Goal: Task Accomplishment & Management: Use online tool/utility

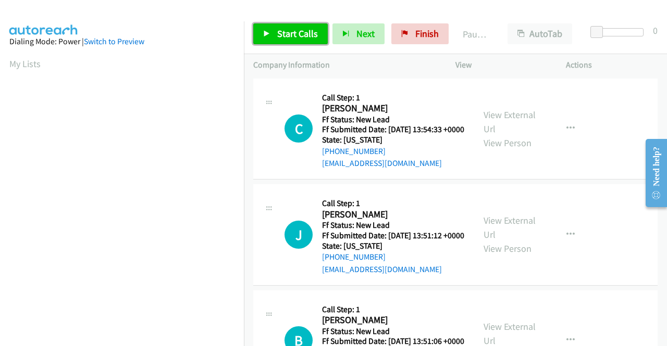
click at [298, 32] on span "Start Calls" at bounding box center [297, 34] width 41 height 12
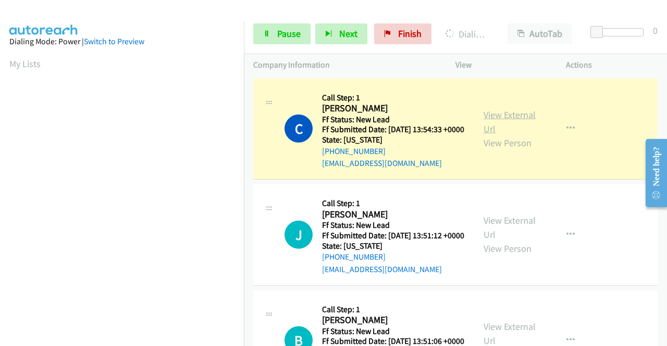
click at [498, 117] on link "View External Url" at bounding box center [509, 122] width 52 height 26
click at [0, 244] on aside "Dialing Mode: Power | Switch to Preview My Lists" at bounding box center [122, 79] width 244 height 576
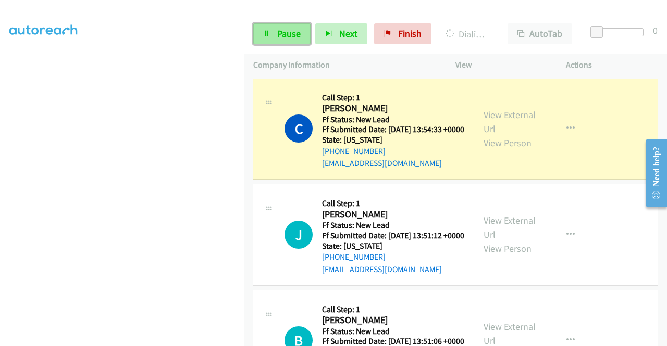
click at [287, 32] on span "Pause" at bounding box center [288, 34] width 23 height 12
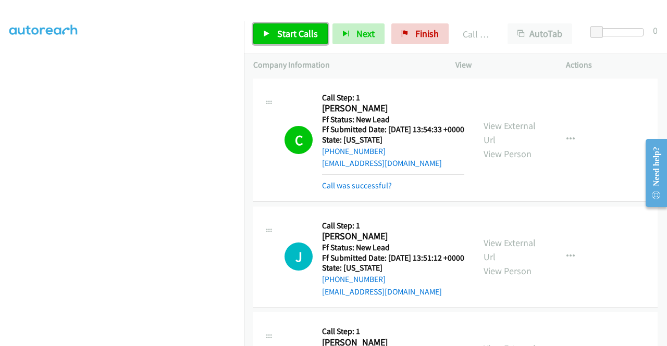
click at [300, 39] on span "Start Calls" at bounding box center [297, 34] width 41 height 12
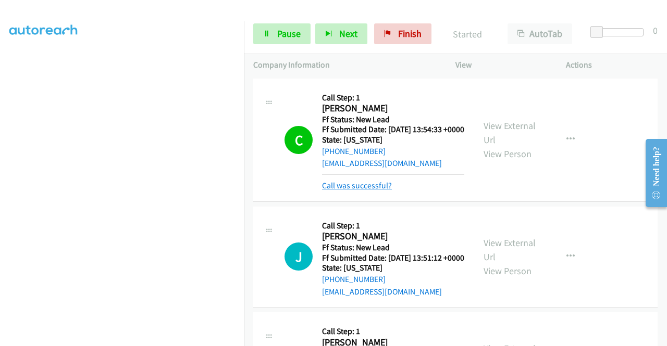
click at [358, 191] on link "Call was successful?" at bounding box center [357, 186] width 70 height 10
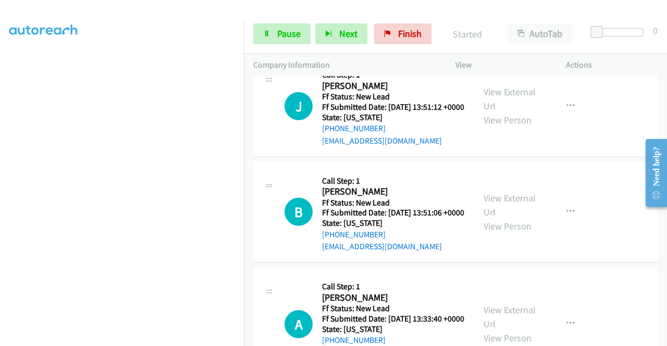
scroll to position [136, 0]
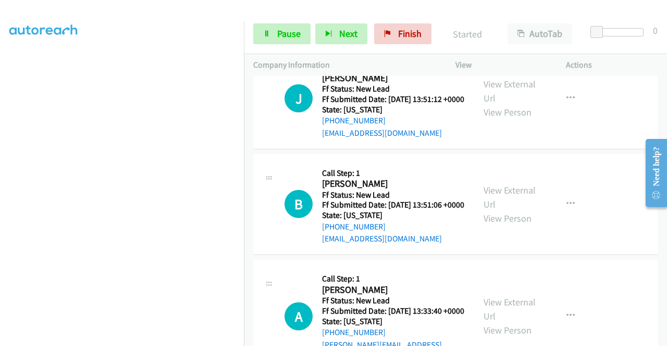
drag, startPoint x: 666, startPoint y: 96, endPoint x: 29, endPoint y: 22, distance: 641.2
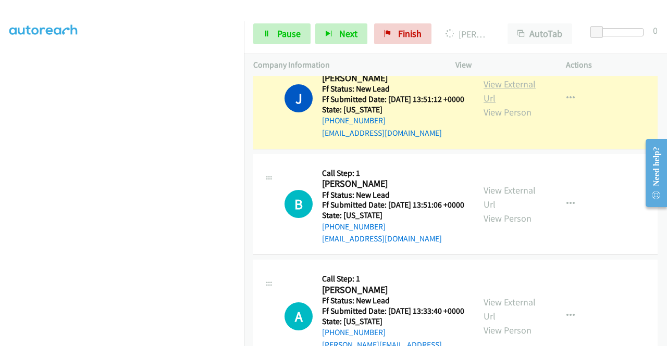
click at [491, 104] on link "View External Url" at bounding box center [509, 91] width 52 height 26
click at [0, 167] on aside "Dialing Mode: Power | Switch to Preview My Lists" at bounding box center [122, 79] width 244 height 576
click at [0, 159] on aside "Dialing Mode: Power | Switch to Preview My Lists" at bounding box center [122, 79] width 244 height 576
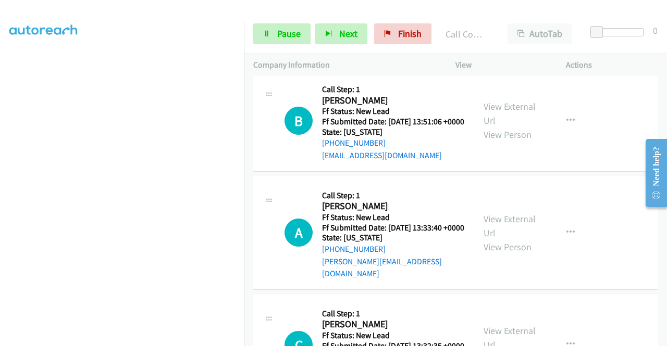
scroll to position [241, 0]
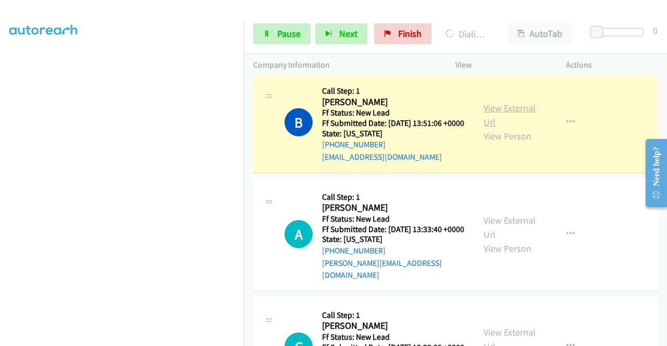
click at [483, 128] on link "View External Url" at bounding box center [509, 115] width 52 height 26
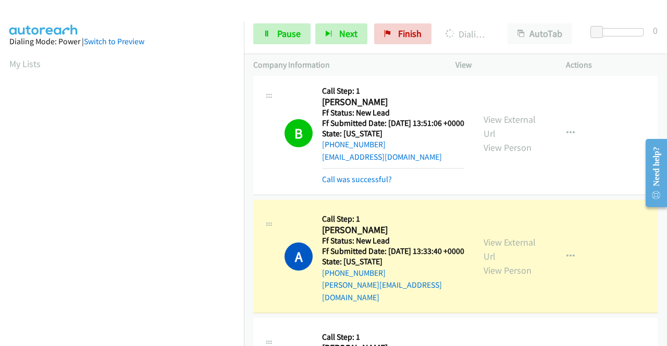
scroll to position [237, 0]
click at [506, 262] on link "View External Url" at bounding box center [509, 249] width 52 height 26
click at [0, 164] on aside "Dialing Mode: Power | Switch to Preview My Lists" at bounding box center [122, 79] width 244 height 576
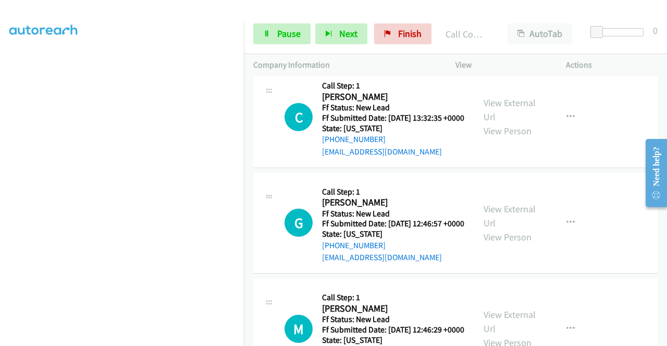
scroll to position [525, 0]
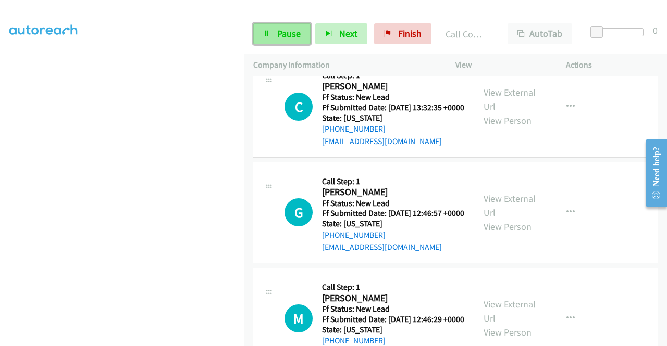
click at [273, 32] on link "Pause" at bounding box center [281, 33] width 57 height 21
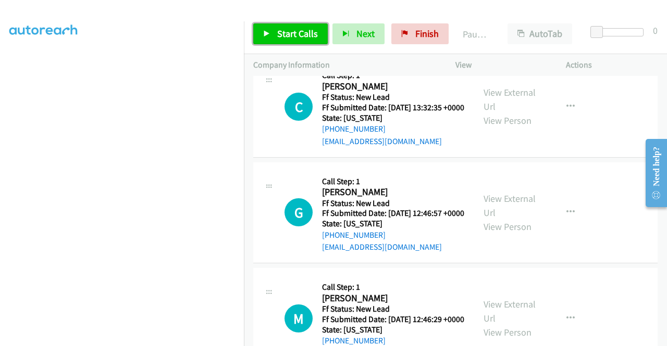
click at [273, 32] on link "Start Calls" at bounding box center [290, 33] width 74 height 21
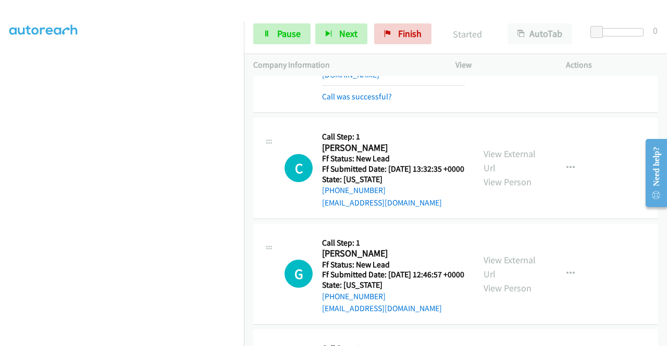
scroll to position [472, 0]
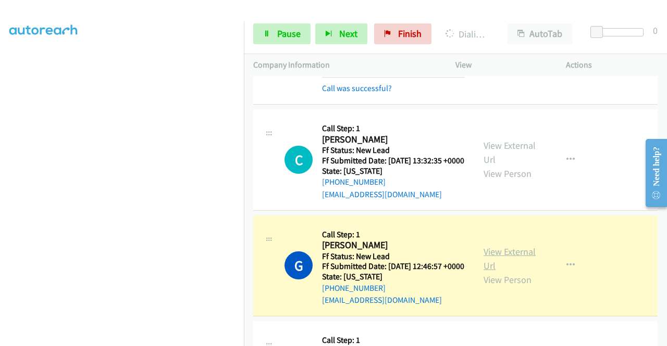
click at [496, 272] on link "View External Url" at bounding box center [509, 259] width 52 height 26
click at [244, 148] on nav "Dialing Mode: Power | Switch to Preview My Lists" at bounding box center [122, 194] width 244 height 346
click at [246, 141] on td "C Callback Scheduled Call Step: 1 Clinton Ward America/New_York Ff Status: New …" at bounding box center [455, 160] width 423 height 106
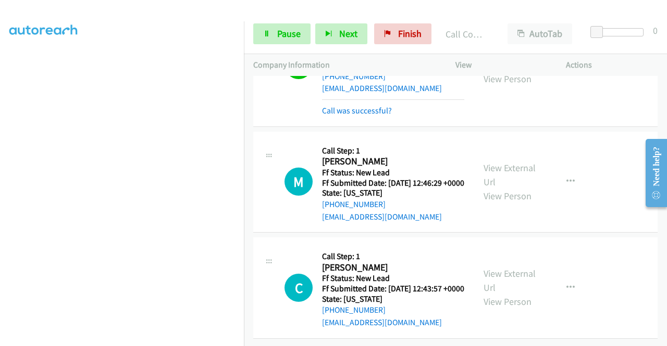
scroll to position [759, 0]
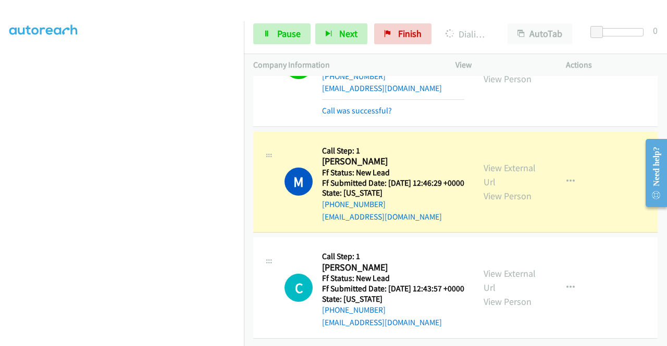
click at [487, 141] on div "View External Url View Person View External Url Email Schedule/Manage Callback …" at bounding box center [534, 182] width 120 height 82
click at [487, 162] on link "View External Url" at bounding box center [509, 175] width 52 height 26
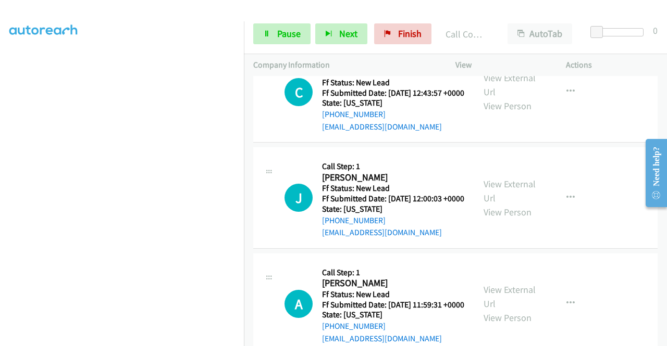
scroll to position [904, 0]
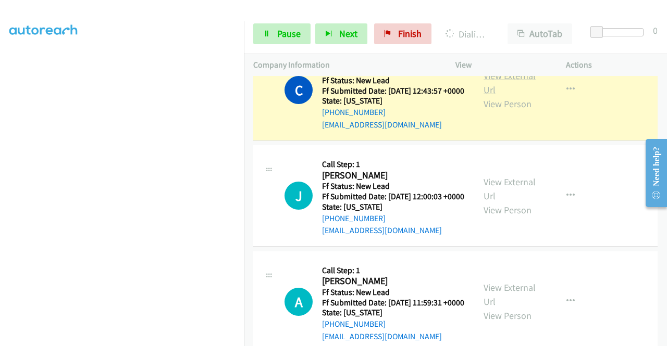
click at [526, 96] on link "View External Url" at bounding box center [509, 83] width 52 height 26
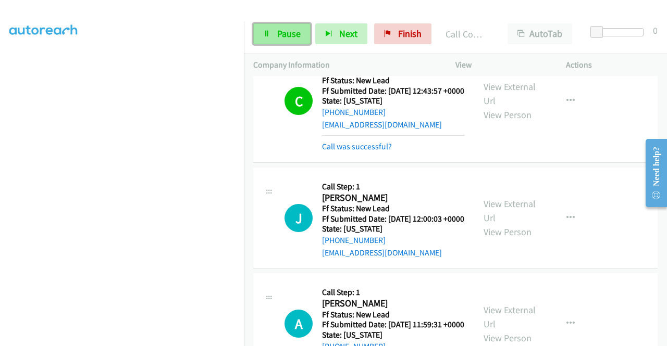
click at [277, 36] on span "Pause" at bounding box center [288, 34] width 23 height 12
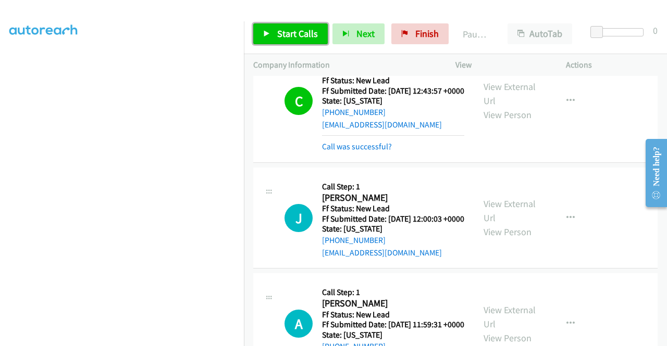
click at [277, 36] on span "Start Calls" at bounding box center [297, 34] width 41 height 12
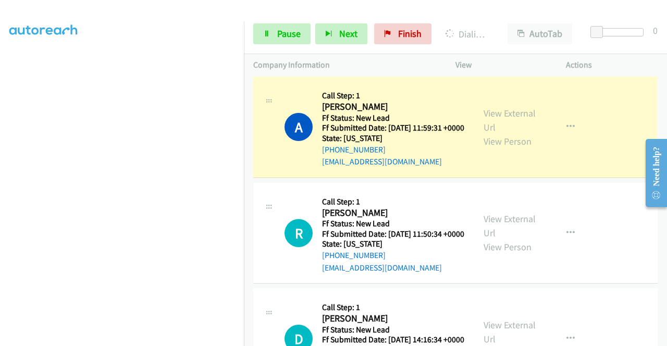
scroll to position [1105, 0]
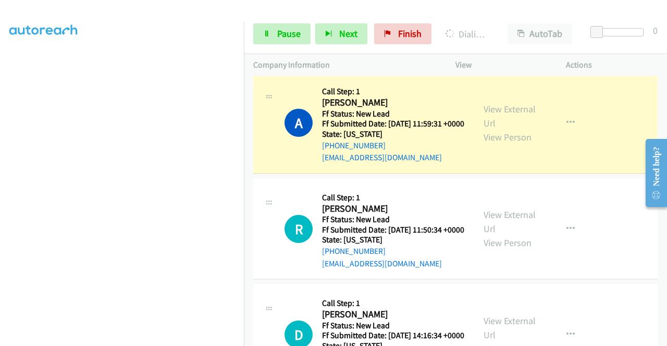
click at [463, 164] on div "A Callback Scheduled Call Step: 1 Aaron Moore America/New_York Ff Status: New L…" at bounding box center [363, 123] width 221 height 82
click at [499, 129] on link "View External Url" at bounding box center [509, 116] width 52 height 26
click at [0, 204] on aside "Dialing Mode: Power | Switch to Preview My Lists" at bounding box center [122, 79] width 244 height 576
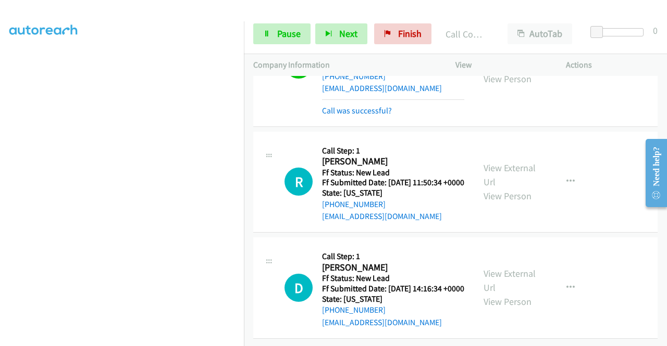
scroll to position [1289, 0]
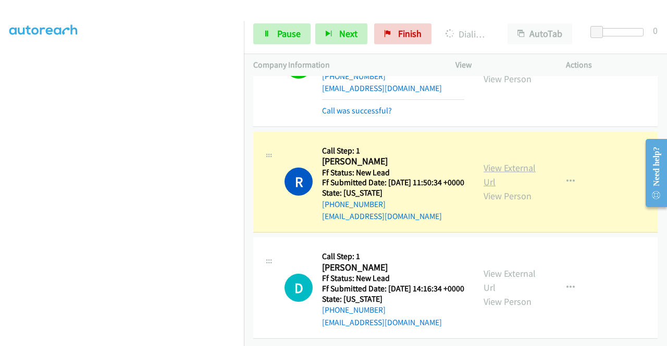
click at [512, 162] on link "View External Url" at bounding box center [509, 175] width 52 height 26
click at [244, 141] on td "R Callback Scheduled Call Step: 1 Ralphel Steptoe America/New_York Ff Status: N…" at bounding box center [455, 182] width 423 height 106
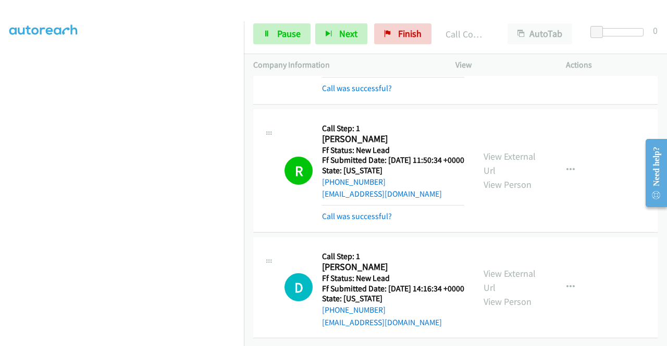
scroll to position [1311, 0]
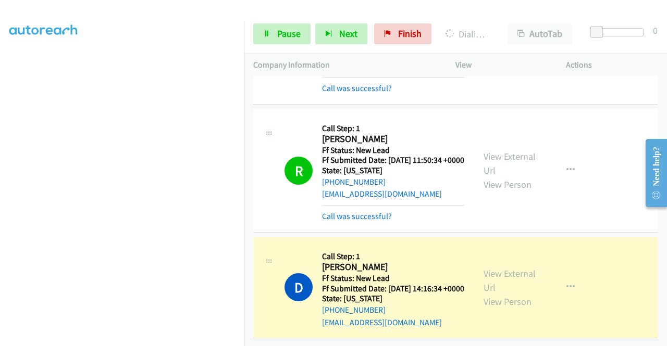
click at [483, 267] on div "View External Url View Person" at bounding box center [510, 288] width 54 height 42
click at [492, 268] on link "View External Url" at bounding box center [509, 281] width 52 height 26
click at [247, 140] on td "R Callback Scheduled Call Step: 1 Ralphel Steptoe America/New_York Ff Status: N…" at bounding box center [455, 171] width 423 height 128
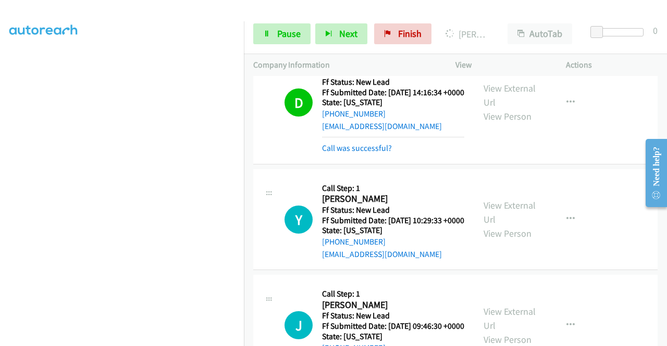
scroll to position [1399, 0]
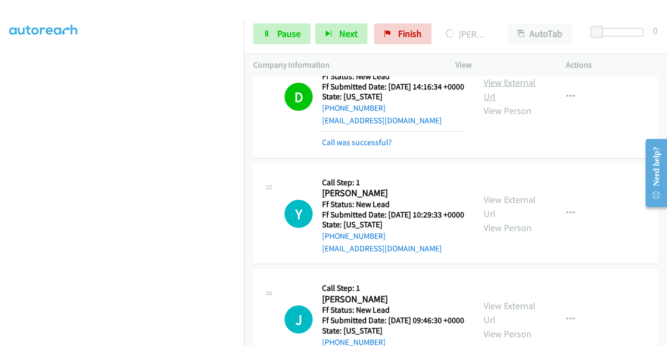
click at [509, 103] on link "View External Url" at bounding box center [509, 90] width 52 height 26
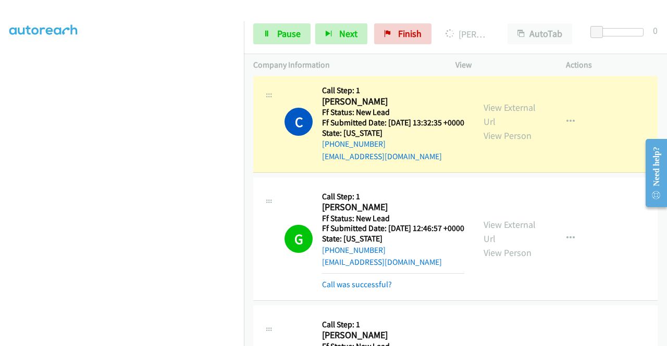
scroll to position [512, 0]
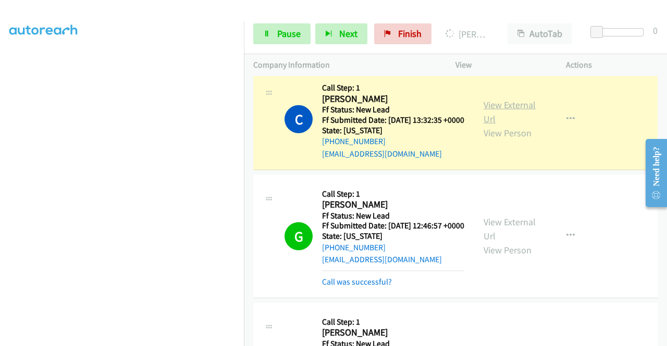
click at [502, 125] on link "View External Url" at bounding box center [509, 112] width 52 height 26
drag, startPoint x: 0, startPoint y: 153, endPoint x: 10, endPoint y: 161, distance: 12.9
click at [0, 153] on aside "Dialing Mode: Power | Switch to Preview My Lists" at bounding box center [122, 79] width 244 height 576
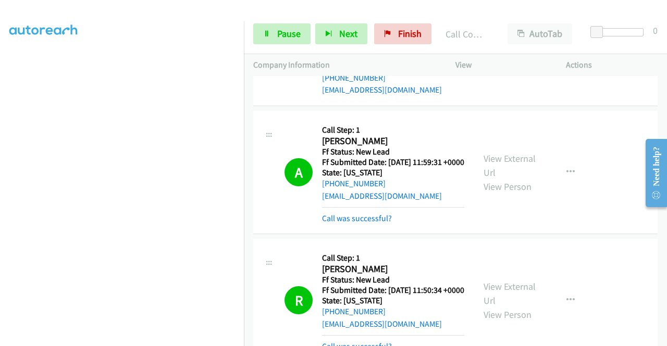
scroll to position [1148, 0]
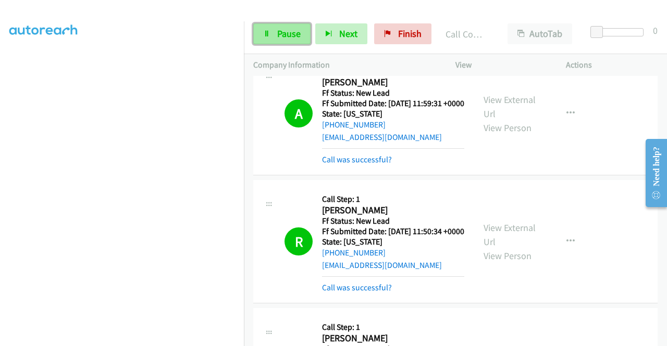
click at [306, 40] on link "Pause" at bounding box center [281, 33] width 57 height 21
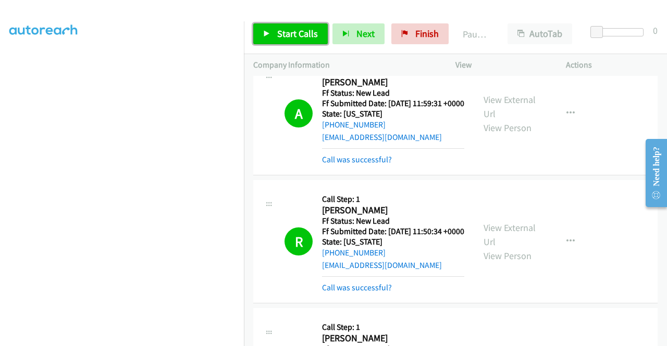
click at [288, 31] on span "Start Calls" at bounding box center [297, 34] width 41 height 12
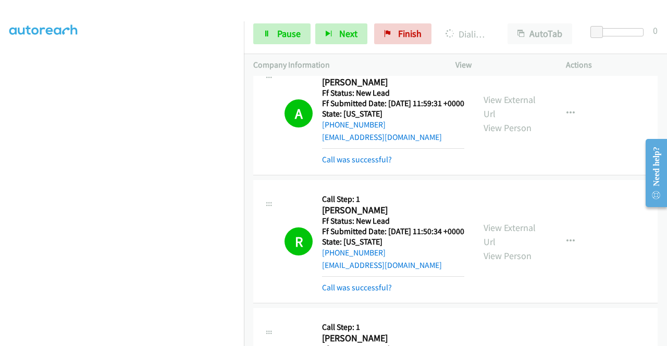
click at [0, 148] on aside "Dialing Mode: Power | Switch to Preview My Lists" at bounding box center [122, 79] width 244 height 576
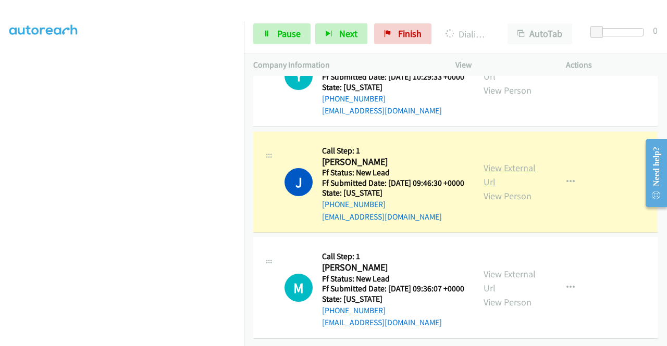
click at [511, 162] on link "View External Url" at bounding box center [509, 175] width 52 height 26
drag, startPoint x: 0, startPoint y: 149, endPoint x: 13, endPoint y: 164, distance: 19.5
click at [0, 149] on aside "Dialing Mode: Power | Switch to Preview My Lists" at bounding box center [122, 79] width 244 height 576
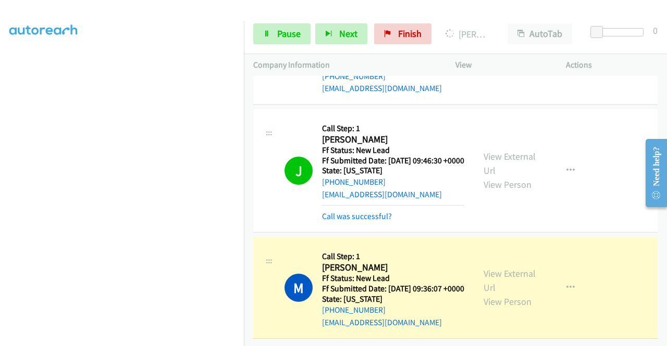
click at [0, 142] on aside "Dialing Mode: Power | Switch to Preview My Lists" at bounding box center [122, 79] width 244 height 576
click at [513, 274] on div "View External Url View Person View External Url Email Schedule/Manage Callback …" at bounding box center [534, 288] width 120 height 82
click at [494, 279] on link "View External Url" at bounding box center [509, 281] width 52 height 26
click at [244, 150] on td "J Callback Scheduled Call Step: 1 John Ballantyne America/New_York Ff Status: N…" at bounding box center [455, 171] width 423 height 128
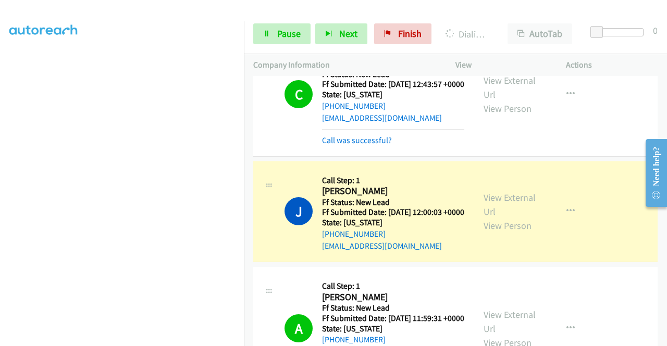
scroll to position [1040, 0]
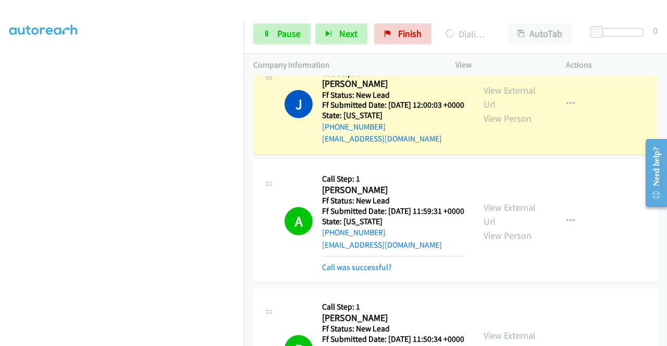
drag, startPoint x: 666, startPoint y: 266, endPoint x: 29, endPoint y: 81, distance: 663.1
click at [491, 110] on link "View External Url" at bounding box center [509, 97] width 52 height 26
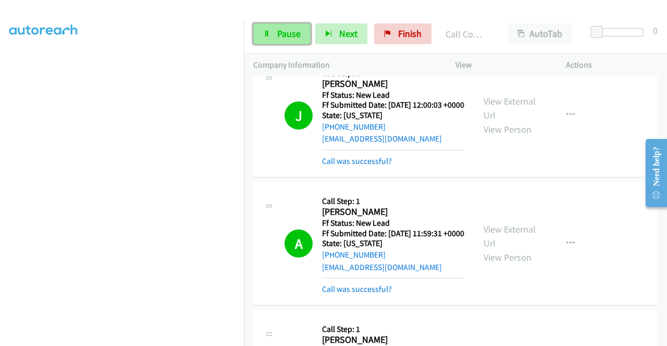
click at [293, 39] on span "Pause" at bounding box center [288, 34] width 23 height 12
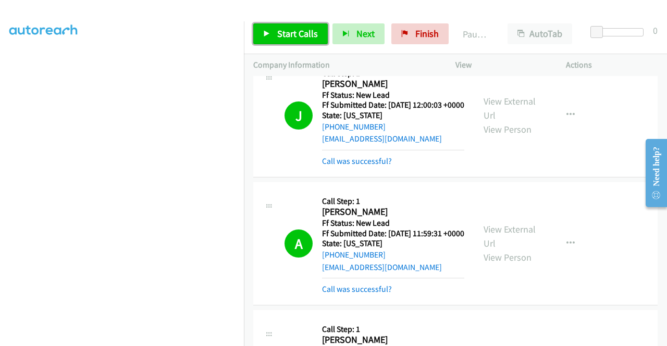
click at [293, 39] on span "Start Calls" at bounding box center [297, 34] width 41 height 12
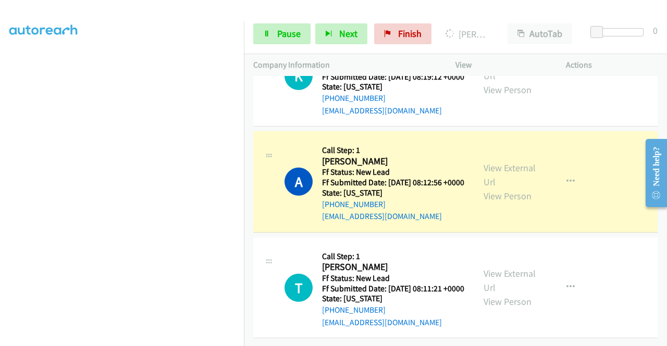
scroll to position [2118, 0]
click at [492, 162] on link "View External Url" at bounding box center [509, 175] width 52 height 26
drag, startPoint x: 0, startPoint y: 186, endPoint x: 14, endPoint y: 199, distance: 19.1
click at [0, 186] on aside "Dialing Mode: Power | Switch to Preview My Lists" at bounding box center [122, 79] width 244 height 576
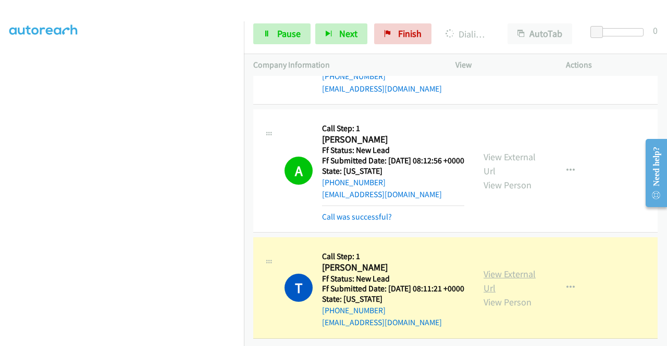
click at [493, 284] on link "View External Url" at bounding box center [509, 281] width 52 height 26
click at [0, 162] on aside "Dialing Mode: Power | Switch to Preview My Lists" at bounding box center [122, 79] width 244 height 576
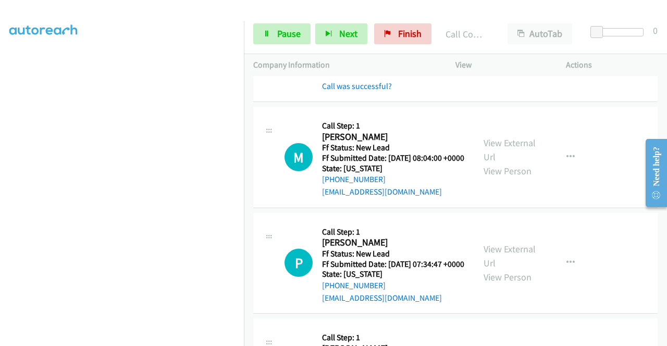
scroll to position [2266, 0]
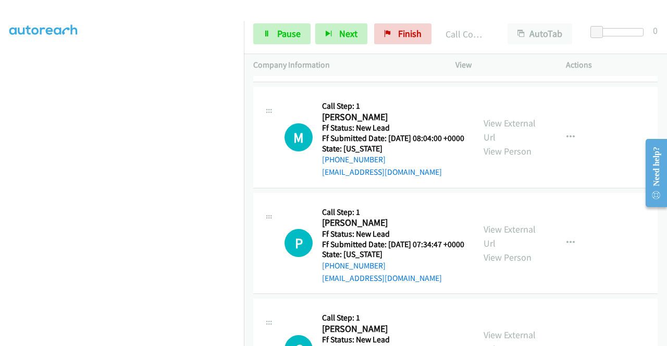
click at [509, 42] on div "View External Url View Person" at bounding box center [510, 20] width 54 height 42
click at [507, 27] on link "View External Url" at bounding box center [509, 14] width 52 height 26
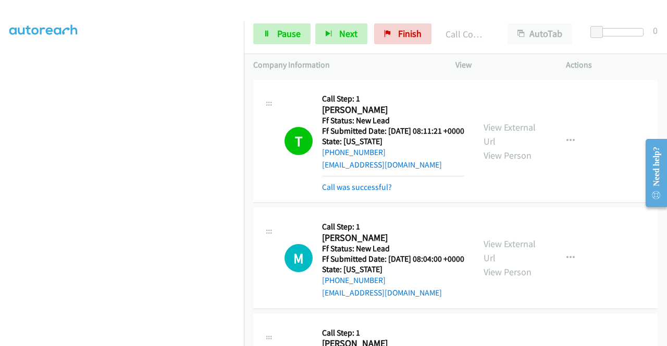
scroll to position [2129, 0]
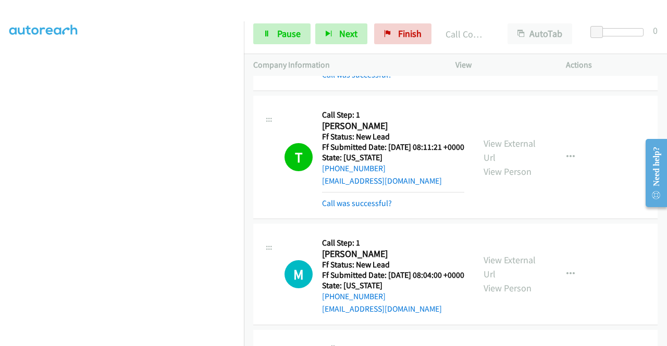
click at [263, 20] on div "Start Calls Pause Next Finish Call Completed AutoTab AutoTab 0" at bounding box center [455, 34] width 423 height 40
click at [265, 31] on icon at bounding box center [266, 34] width 7 height 7
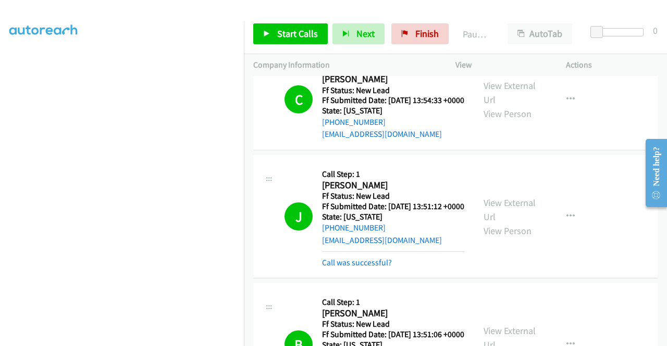
scroll to position [0, 0]
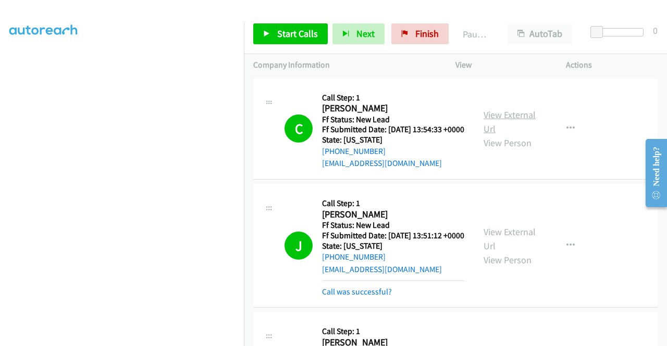
click at [506, 125] on link "View External Url" at bounding box center [509, 122] width 52 height 26
click at [522, 235] on div "View External Url View Person View External Url Email Schedule/Manage Callback …" at bounding box center [534, 246] width 120 height 104
click at [497, 247] on link "View External Url" at bounding box center [509, 239] width 52 height 26
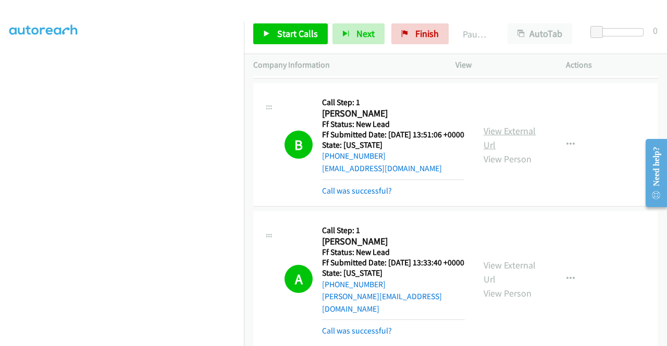
click at [493, 151] on link "View External Url" at bounding box center [509, 138] width 52 height 26
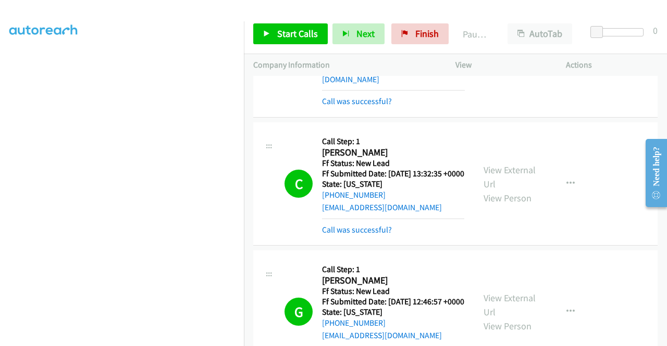
drag, startPoint x: 662, startPoint y: 133, endPoint x: 666, endPoint y: 122, distance: 11.5
click at [666, 131] on html "Need help? Resource Center AutoReach Help Help Get the help you need from our k…" at bounding box center [652, 172] width 30 height 83
drag, startPoint x: 662, startPoint y: 131, endPoint x: 663, endPoint y: 153, distance: 21.4
click at [663, 131] on main "Need help? Resource Center AutoReach Help Help Get the help you need from our k…" at bounding box center [652, 131] width 30 height 0
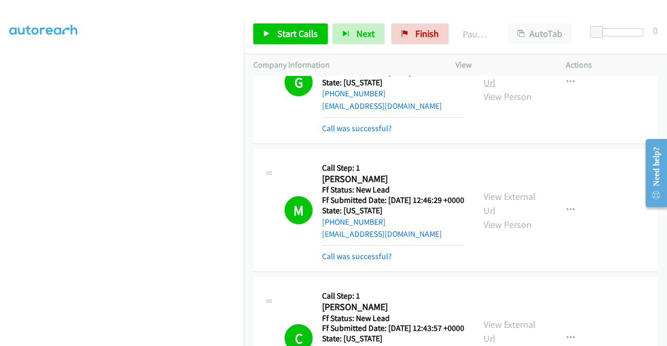
click at [508, 89] on link "View External Url" at bounding box center [509, 75] width 52 height 26
click at [512, 217] on link "View External Url" at bounding box center [509, 204] width 52 height 26
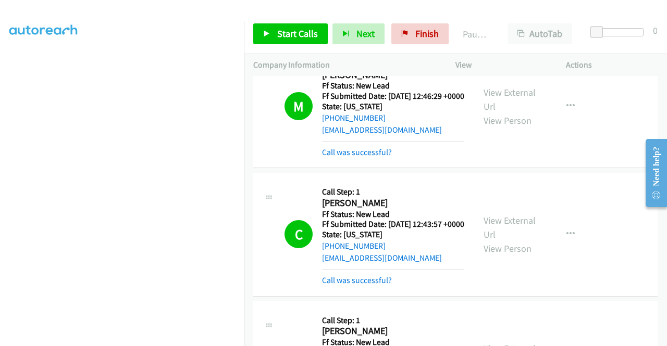
scroll to position [841, 0]
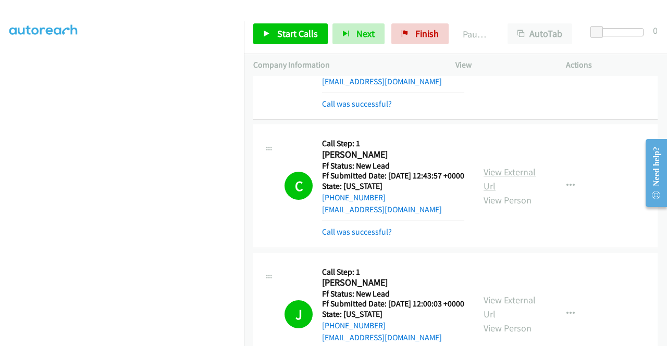
click at [495, 192] on link "View External Url" at bounding box center [509, 179] width 52 height 26
click at [663, 338] on div "+1 415-964-1034 Call failed - Please reload the list and try again The Callbar …" at bounding box center [455, 211] width 423 height 270
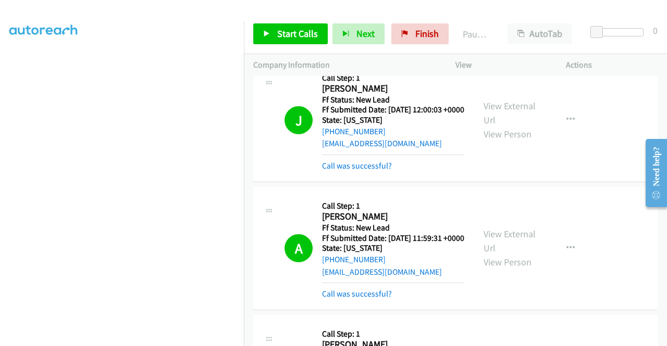
scroll to position [1133, 0]
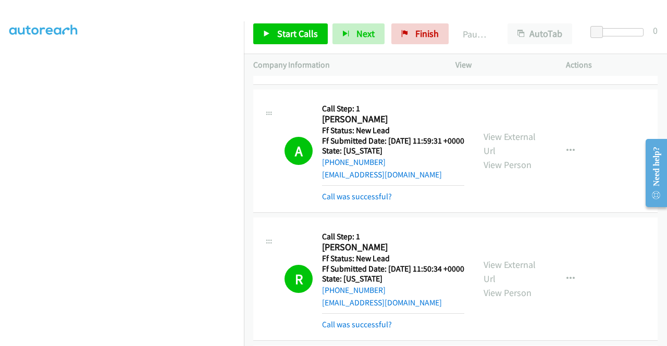
click at [495, 29] on link "View External Url" at bounding box center [509, 16] width 52 height 26
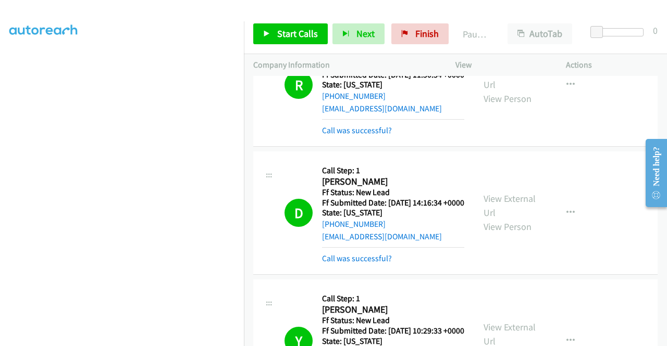
scroll to position [1368, 0]
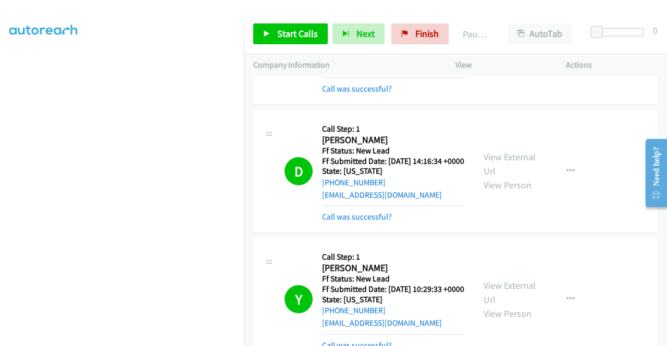
click at [505, 49] on link "View External Url" at bounding box center [509, 36] width 52 height 26
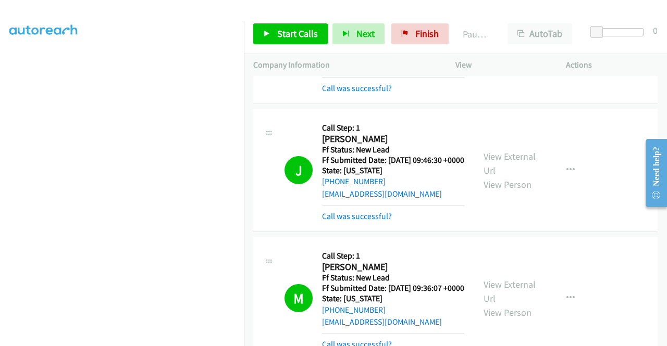
scroll to position [1646, 0]
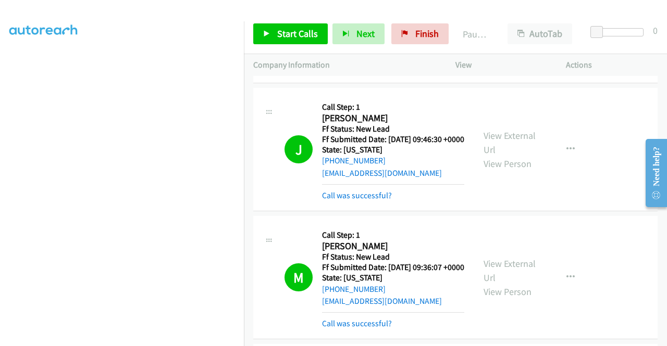
click at [492, 28] on link "View External Url" at bounding box center [509, 15] width 52 height 26
click at [519, 156] on link "View External Url" at bounding box center [509, 143] width 52 height 26
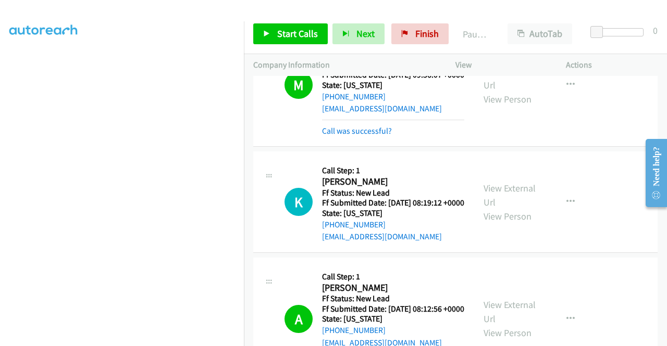
scroll to position [1922, 0]
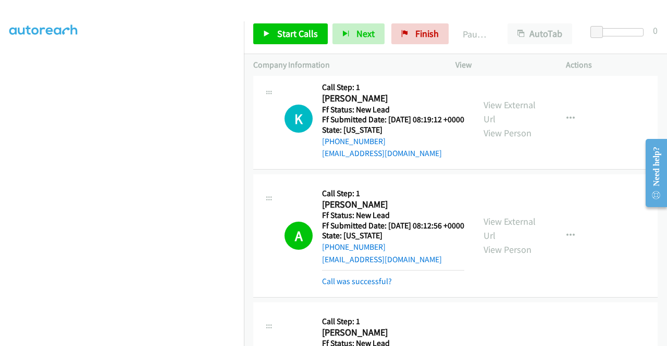
click at [502, 54] on div "View External Url View Person View External Url Email Schedule/Manage Callback …" at bounding box center [534, 1] width 120 height 104
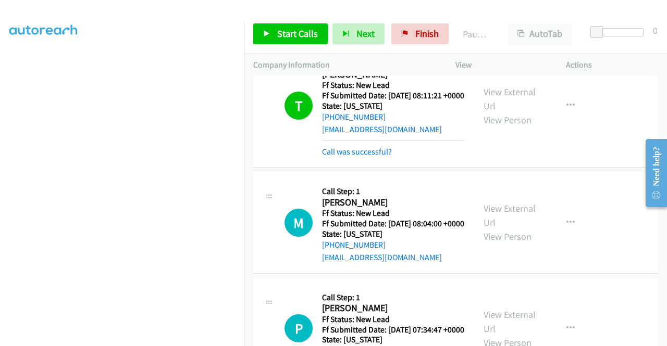
scroll to position [2193, 0]
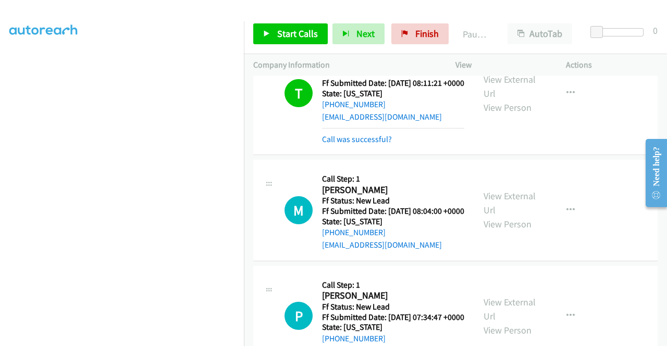
click at [512, 99] on link "View External Url" at bounding box center [509, 86] width 52 height 26
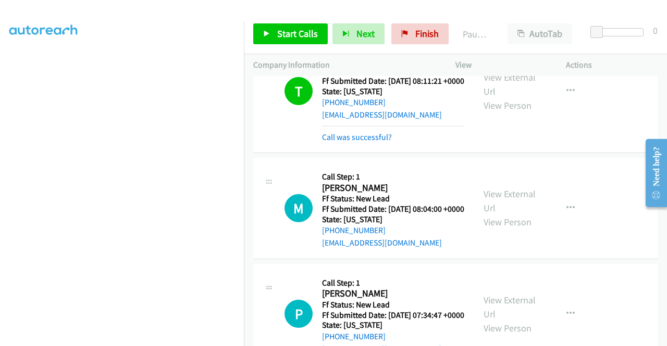
scroll to position [2170, 0]
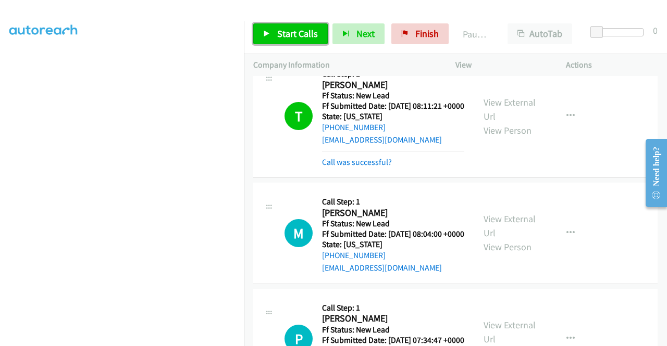
click at [306, 31] on span "Start Calls" at bounding box center [297, 34] width 41 height 12
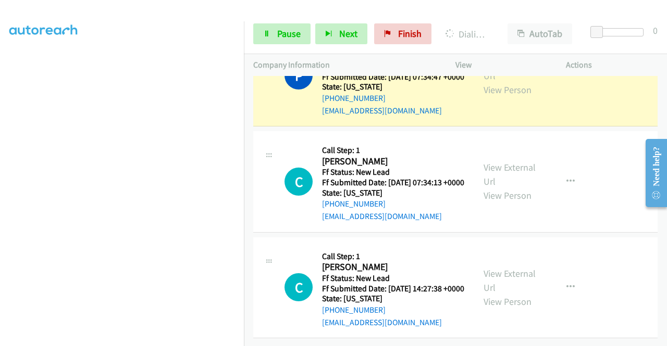
scroll to position [2508, 0]
click at [483, 82] on link "View External Url" at bounding box center [509, 69] width 52 height 26
drag, startPoint x: 0, startPoint y: 191, endPoint x: 17, endPoint y: 197, distance: 18.0
click at [0, 191] on aside "Dialing Mode: Power | Switch to Preview My Lists" at bounding box center [122, 79] width 244 height 576
click at [145, 340] on section at bounding box center [121, 99] width 225 height 498
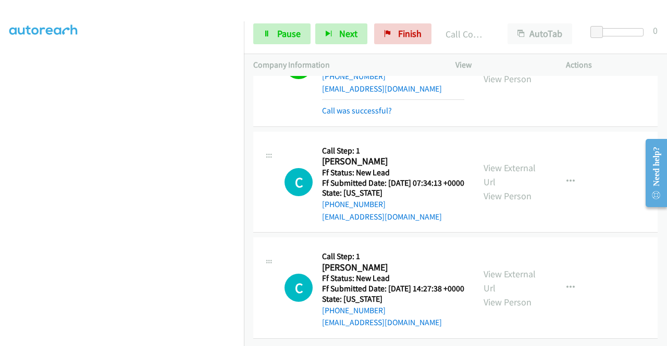
scroll to position [2670, 0]
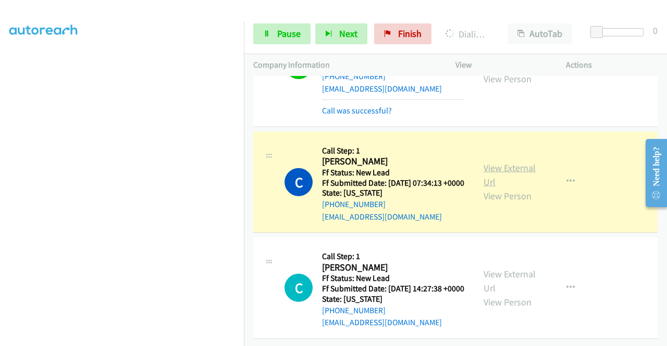
click at [517, 162] on link "View External Url" at bounding box center [509, 175] width 52 height 26
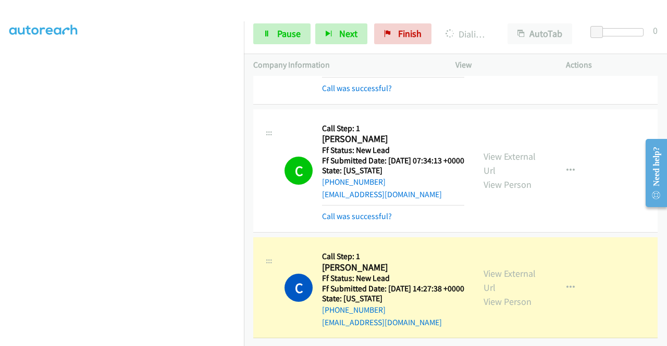
scroll to position [237, 0]
click at [491, 281] on link "View External Url" at bounding box center [509, 281] width 52 height 26
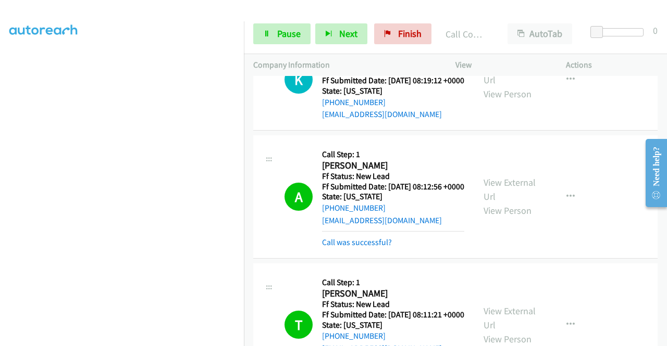
scroll to position [1952, 0]
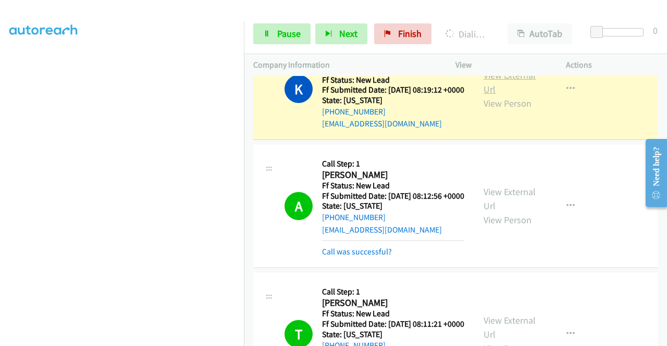
click at [497, 95] on link "View External Url" at bounding box center [509, 82] width 52 height 26
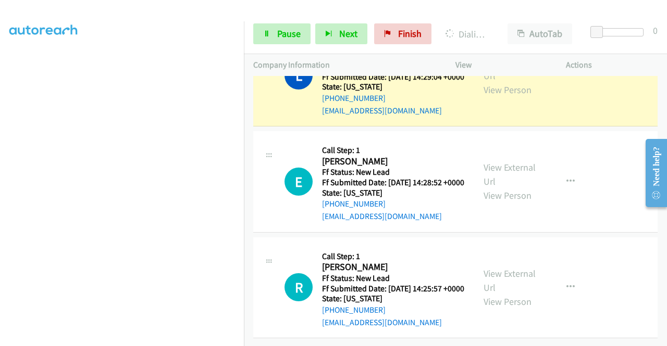
scroll to position [3018, 0]
click at [512, 82] on link "View External Url" at bounding box center [509, 69] width 52 height 26
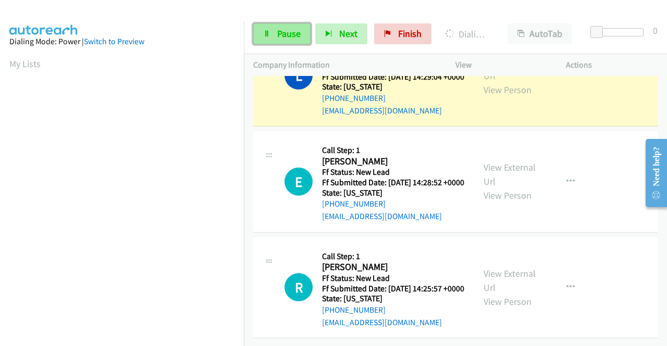
click at [274, 44] on link "Pause" at bounding box center [281, 33] width 57 height 21
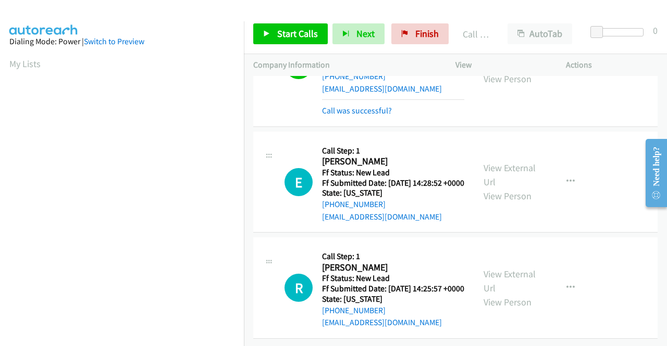
click at [517, 71] on link "View External Url" at bounding box center [509, 58] width 52 height 26
click at [360, 116] on link "Call was successful?" at bounding box center [357, 111] width 70 height 10
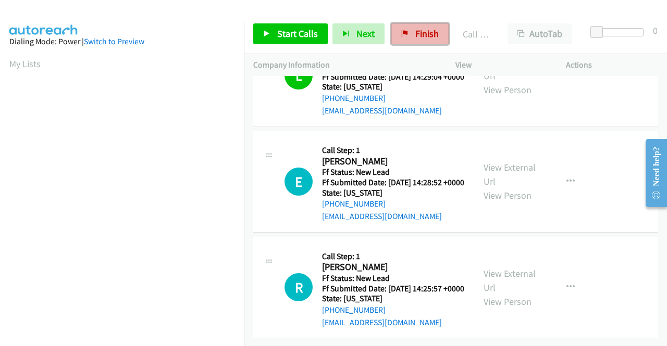
click at [432, 31] on span "Finish" at bounding box center [426, 34] width 23 height 12
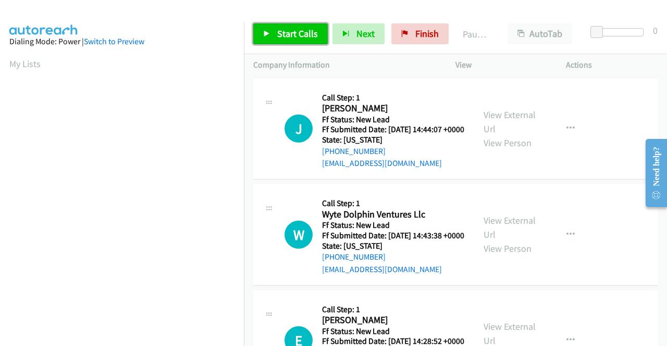
click at [275, 32] on link "Start Calls" at bounding box center [290, 33] width 74 height 21
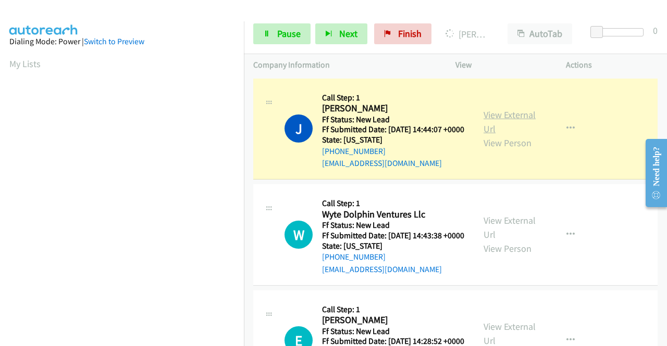
click at [487, 122] on link "View External Url" at bounding box center [509, 122] width 52 height 26
click at [0, 181] on aside "Dialing Mode: Power | Switch to Preview My Lists" at bounding box center [122, 309] width 244 height 576
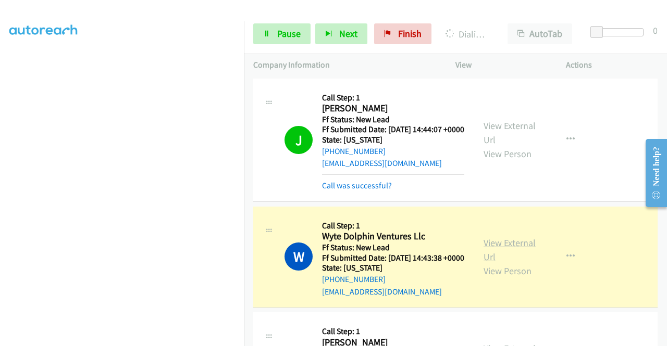
click at [489, 261] on link "View External Url" at bounding box center [509, 250] width 52 height 26
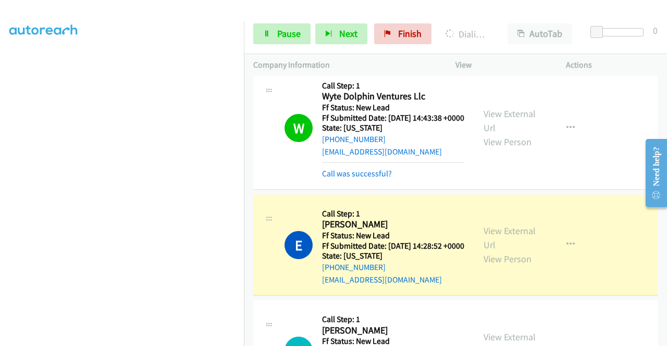
scroll to position [213, 0]
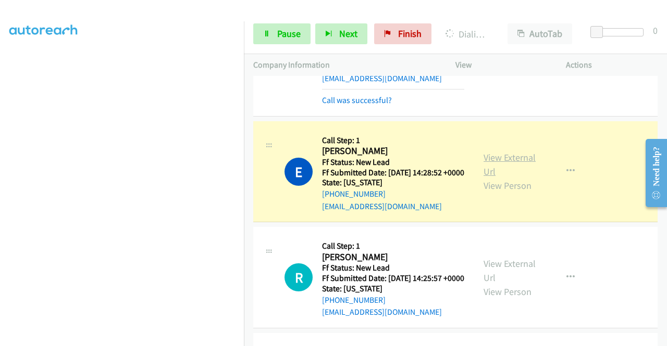
click at [519, 178] on link "View External Url" at bounding box center [509, 165] width 52 height 26
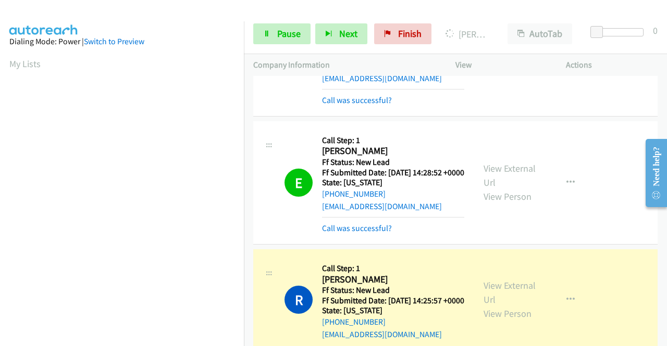
scroll to position [237, 0]
click at [489, 306] on link "View External Url" at bounding box center [509, 293] width 52 height 26
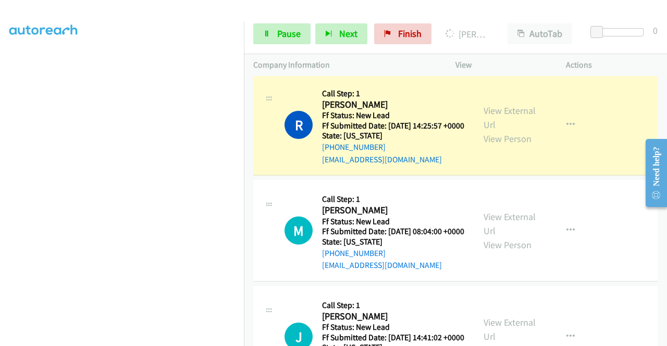
scroll to position [385, 0]
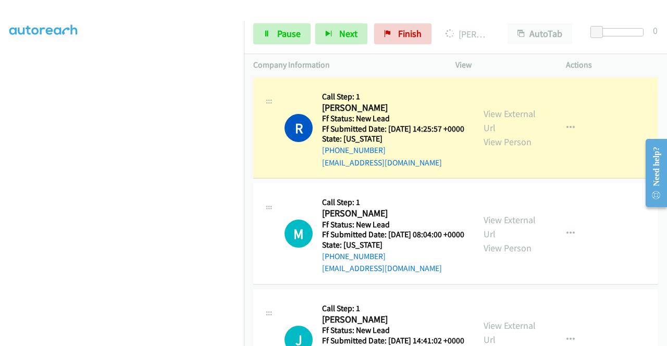
click at [291, 20] on div "Start Calls Pause Next Finish Dialing Rocio Diaz AutoTab AutoTab 0" at bounding box center [455, 34] width 423 height 40
click at [279, 30] on span "Pause" at bounding box center [288, 34] width 23 height 12
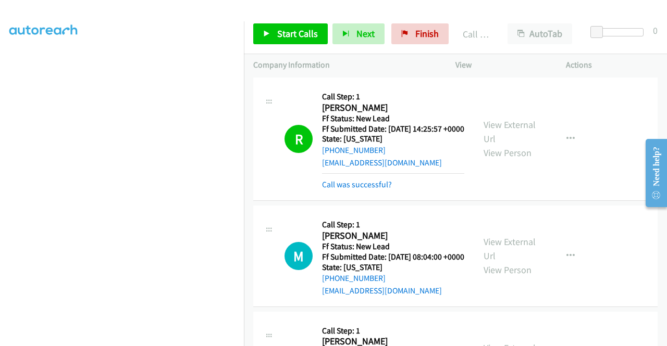
click at [336, 201] on div "R Callback Scheduled Call Step: 1 Rocio Diaz America/Chicago Ff Status: New Lea…" at bounding box center [455, 139] width 404 height 123
click at [370, 190] on link "Call was successful?" at bounding box center [357, 185] width 70 height 10
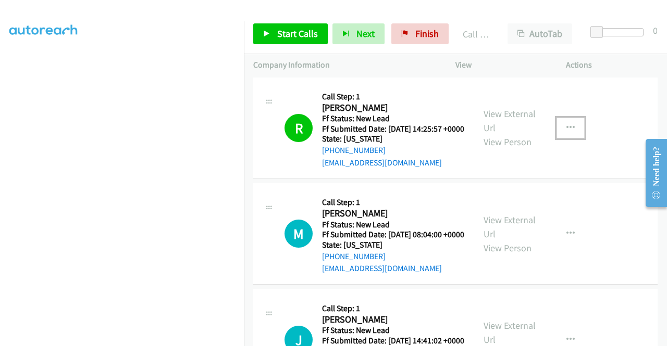
click at [559, 139] on button "button" at bounding box center [570, 128] width 28 height 21
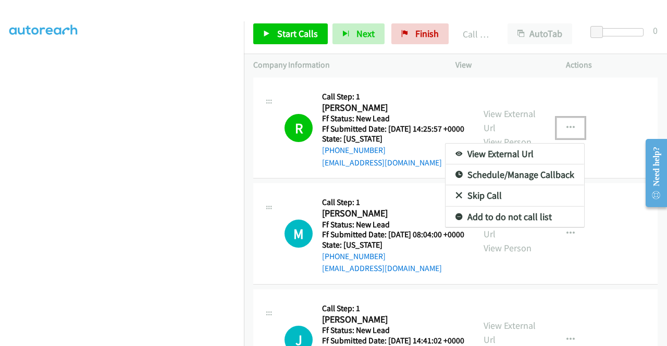
click at [494, 228] on link "Add to do not call list" at bounding box center [514, 217] width 139 height 21
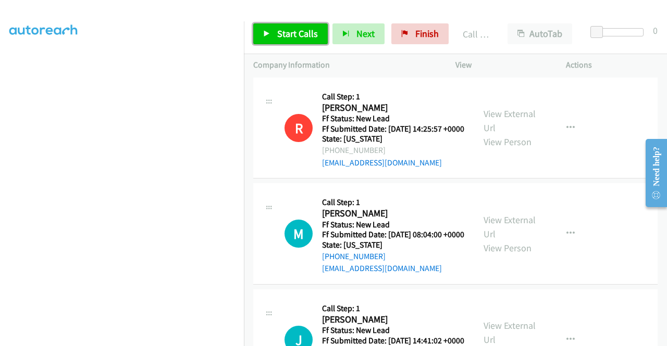
click at [306, 41] on link "Start Calls" at bounding box center [290, 33] width 74 height 21
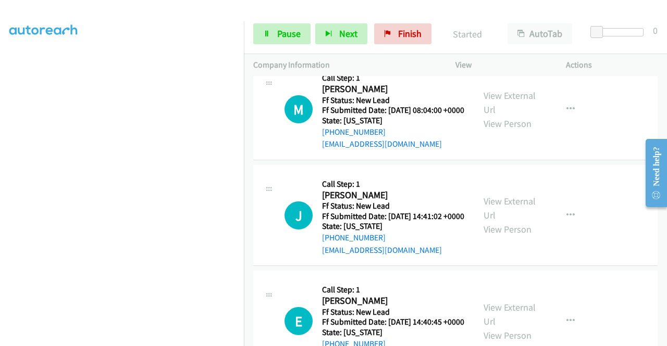
scroll to position [525, 0]
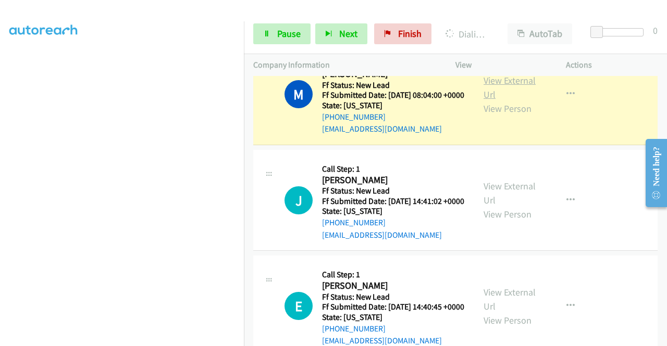
click at [507, 100] on link "View External Url" at bounding box center [509, 87] width 52 height 26
drag, startPoint x: 0, startPoint y: 232, endPoint x: 12, endPoint y: 240, distance: 14.5
click at [0, 232] on aside "Dialing Mode: Power | Switch to Preview My Lists" at bounding box center [122, 79] width 244 height 576
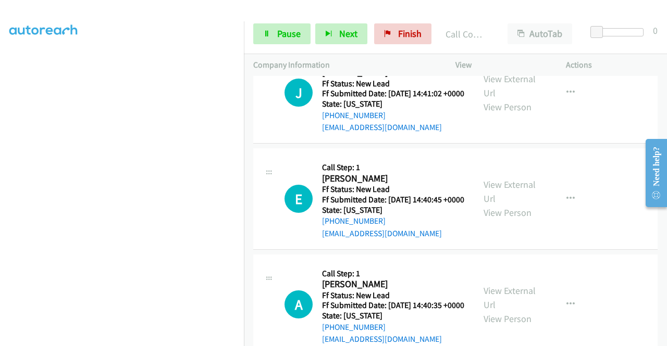
scroll to position [658, 0]
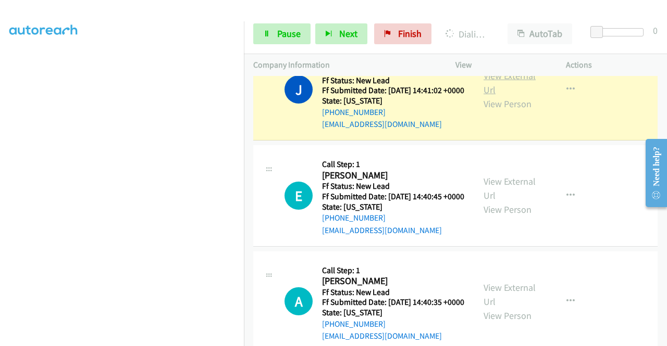
click at [493, 96] on link "View External Url" at bounding box center [509, 83] width 52 height 26
click at [271, 39] on link "Pause" at bounding box center [281, 33] width 57 height 21
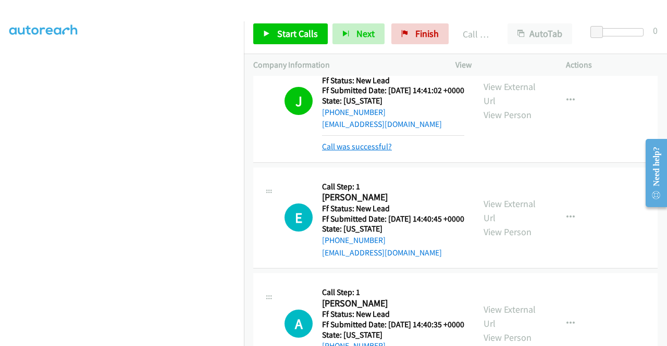
click at [353, 152] on link "Call was successful?" at bounding box center [357, 147] width 70 height 10
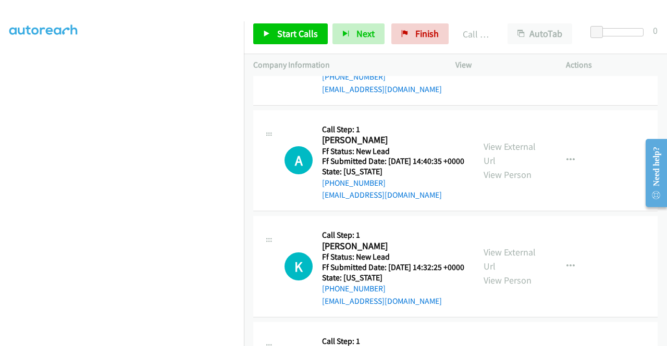
scroll to position [809, 0]
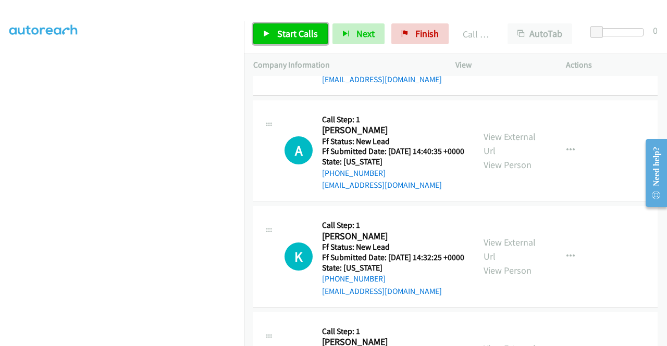
click at [309, 37] on span "Start Calls" at bounding box center [297, 34] width 41 height 12
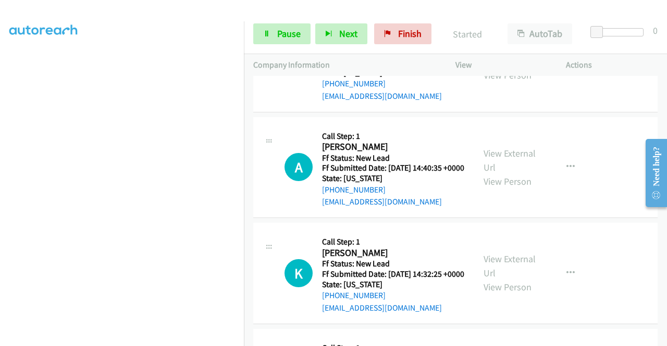
scroll to position [794, 0]
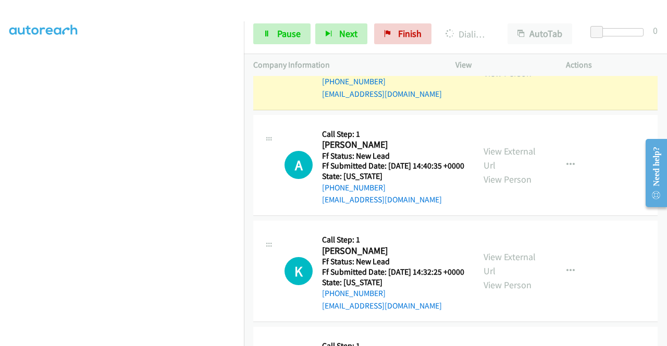
click at [505, 99] on div "View External Url View Person View External Url Email Schedule/Manage Callback …" at bounding box center [534, 59] width 120 height 82
click at [495, 65] on link "View External Url" at bounding box center [509, 52] width 52 height 26
drag, startPoint x: 0, startPoint y: 245, endPoint x: 12, endPoint y: 254, distance: 15.0
click at [0, 245] on aside "Dialing Mode: Power | Switch to Preview My Lists" at bounding box center [122, 79] width 244 height 576
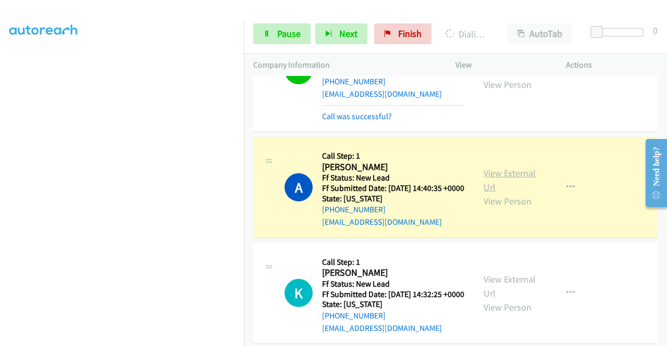
click at [492, 193] on link "View External Url" at bounding box center [509, 180] width 52 height 26
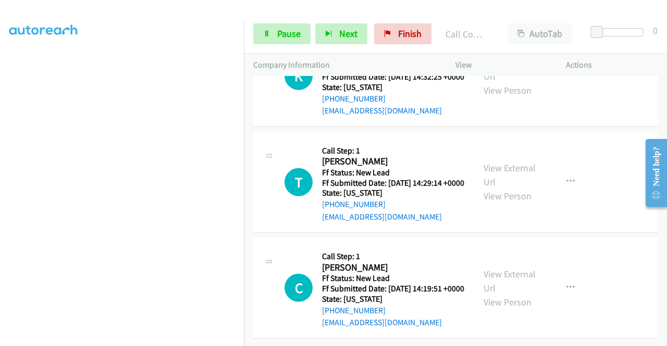
scroll to position [1044, 0]
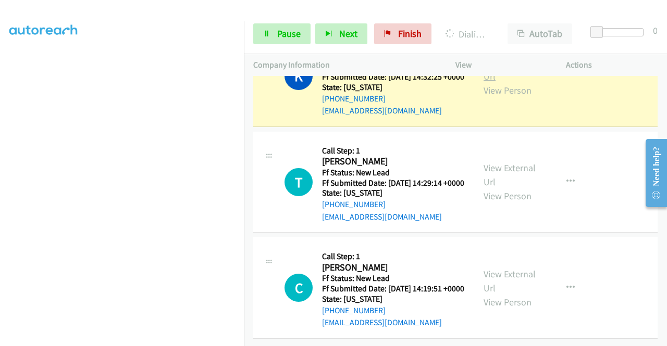
click at [503, 82] on link "View External Url" at bounding box center [509, 69] width 52 height 26
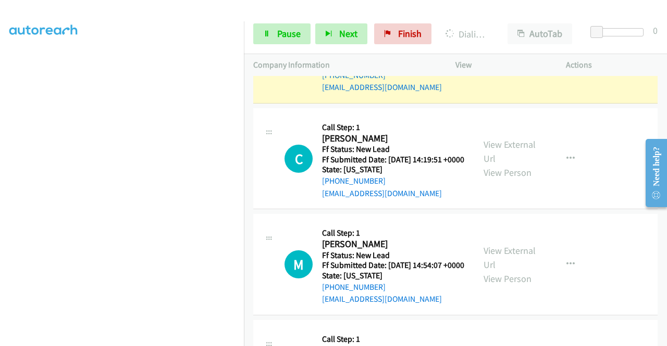
scroll to position [1200, 0]
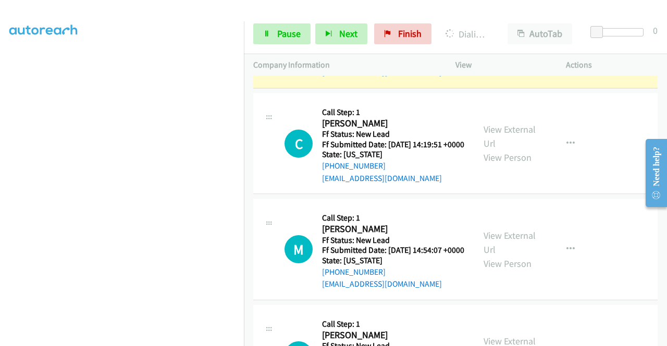
click at [509, 44] on link "View External Url" at bounding box center [509, 31] width 52 height 26
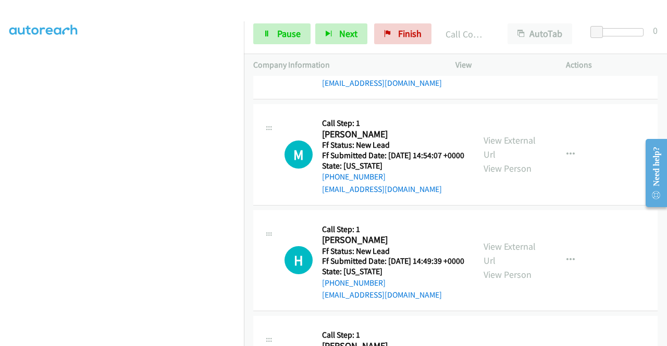
scroll to position [1330, 0]
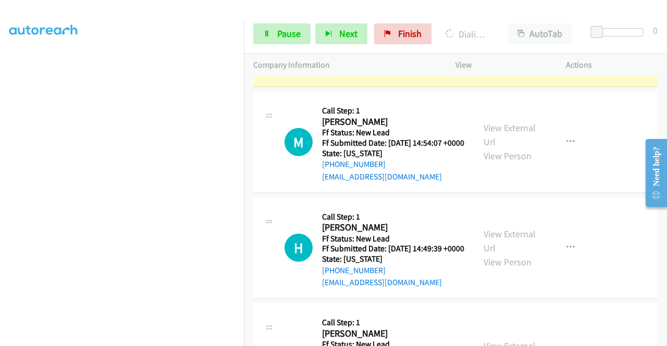
click at [483, 42] on link "View External Url" at bounding box center [509, 29] width 52 height 26
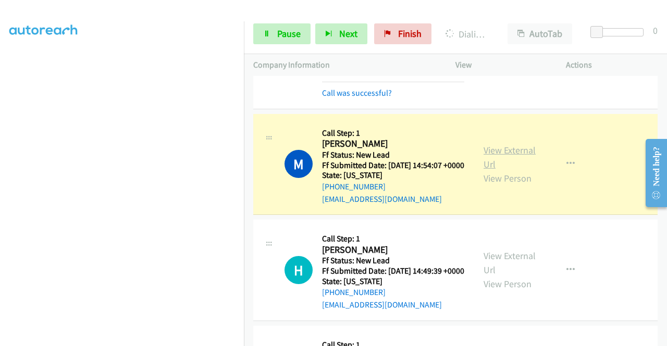
click at [495, 170] on link "View External Url" at bounding box center [509, 157] width 52 height 26
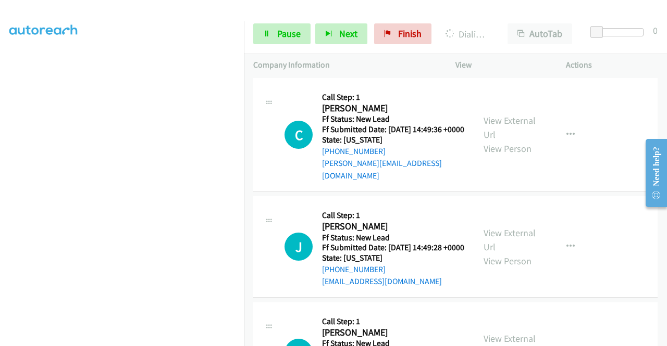
scroll to position [1609, 0]
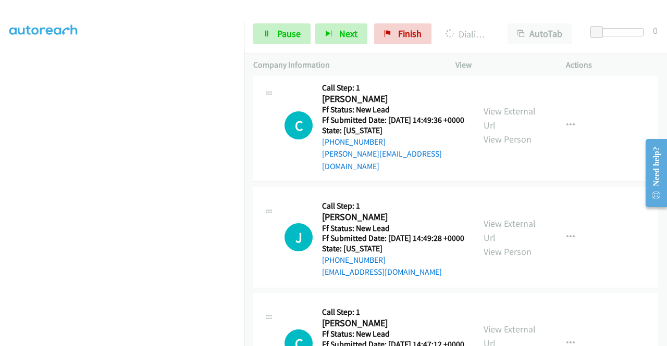
click at [493, 55] on div "View External Url View Person View External Url Email Schedule/Manage Callback …" at bounding box center [534, 13] width 120 height 82
click at [488, 19] on link "View External Url" at bounding box center [509, 6] width 52 height 26
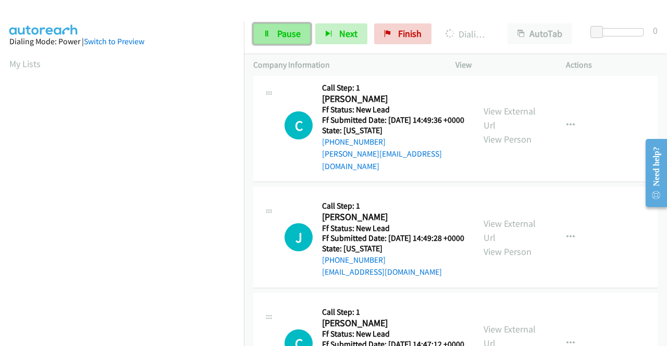
click at [286, 34] on span "Pause" at bounding box center [288, 34] width 23 height 12
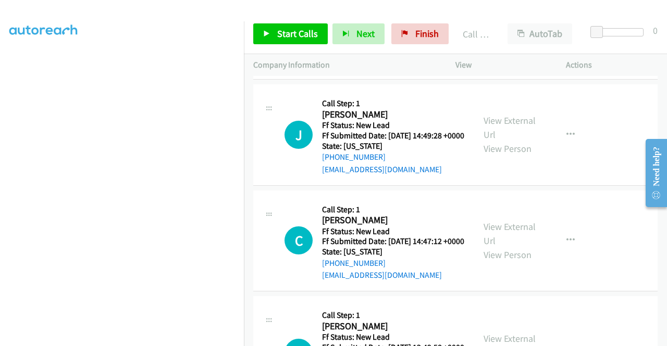
scroll to position [1740, 0]
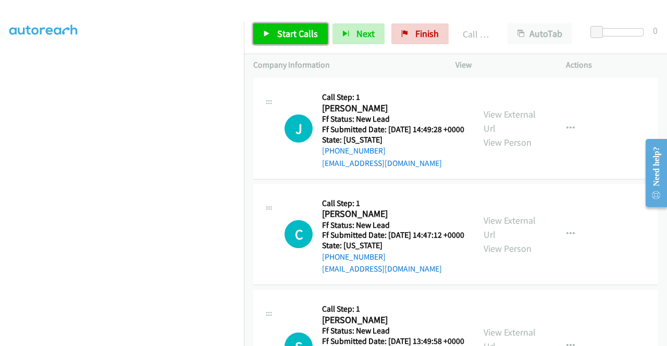
click at [283, 33] on span "Start Calls" at bounding box center [297, 34] width 41 height 12
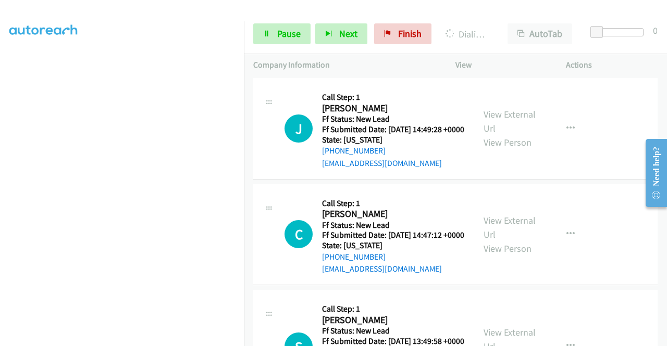
click at [513, 22] on link "View External Url" at bounding box center [509, 9] width 52 height 26
click at [0, 248] on aside "Dialing Mode: Power | Switch to Preview My Lists" at bounding box center [122, 79] width 244 height 576
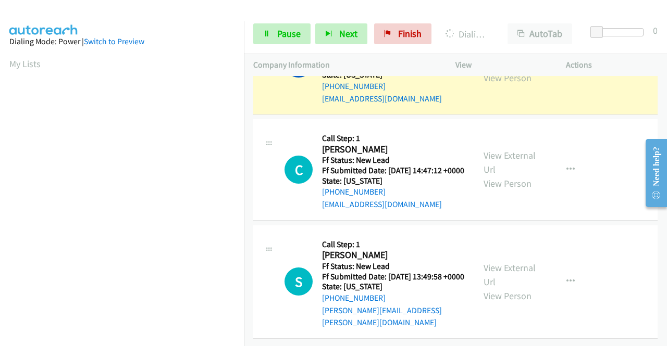
scroll to position [1899, 0]
click at [488, 85] on div "View External Url View Person" at bounding box center [510, 64] width 54 height 42
click at [486, 70] on link "View External Url" at bounding box center [509, 57] width 52 height 26
click at [0, 213] on aside "Dialing Mode: Power | Switch to Preview My Lists" at bounding box center [122, 79] width 244 height 576
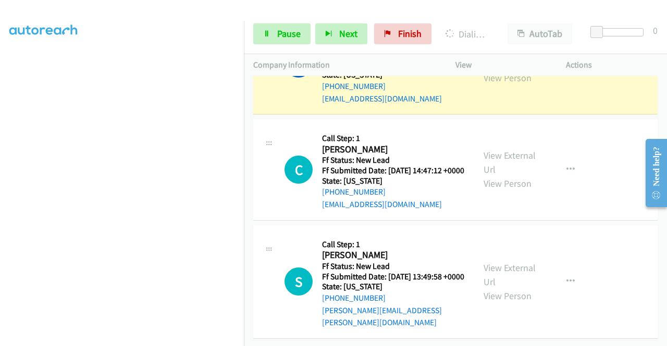
click at [244, 117] on td "J Callback Scheduled Call Step: 1 Jon Cloutier America/New_York Ff Status: New …" at bounding box center [455, 64] width 423 height 106
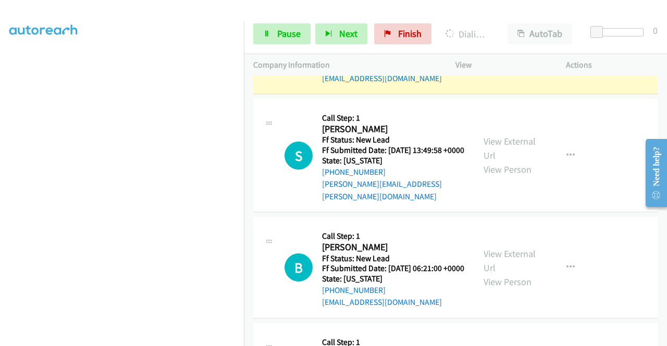
scroll to position [2016, 0]
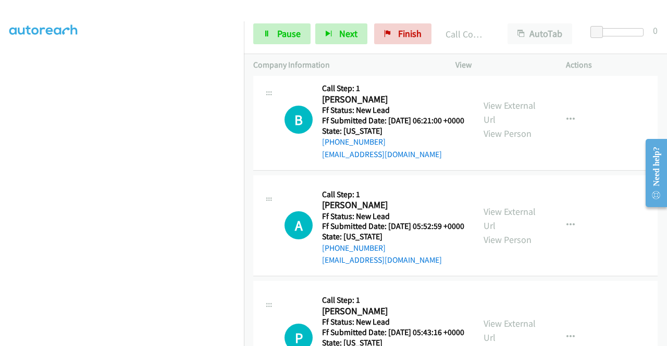
scroll to position [2154, 0]
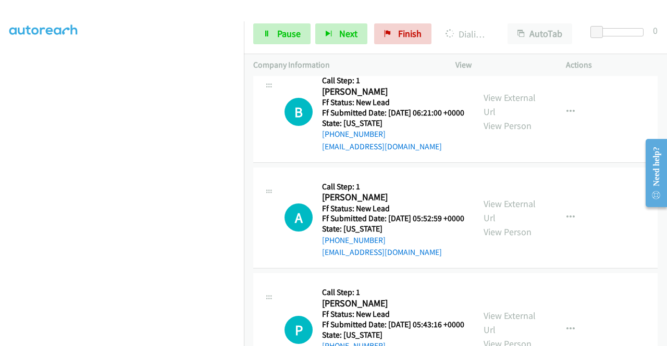
click at [474, 47] on div "View External Url View Person View External Url Email Schedule/Manage Callback …" at bounding box center [534, 0] width 120 height 94
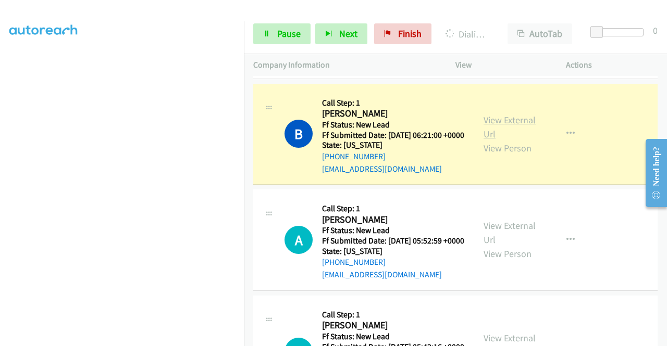
click at [495, 140] on link "View External Url" at bounding box center [509, 127] width 52 height 26
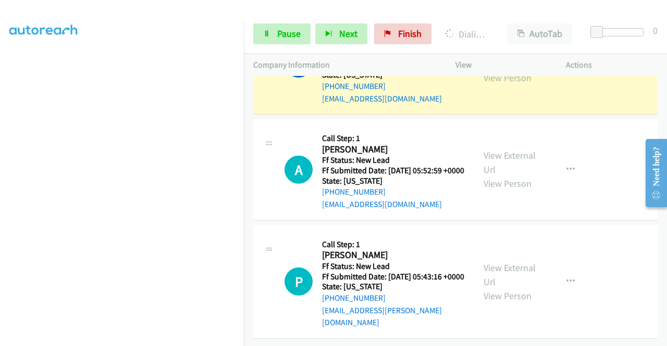
scroll to position [2266, 0]
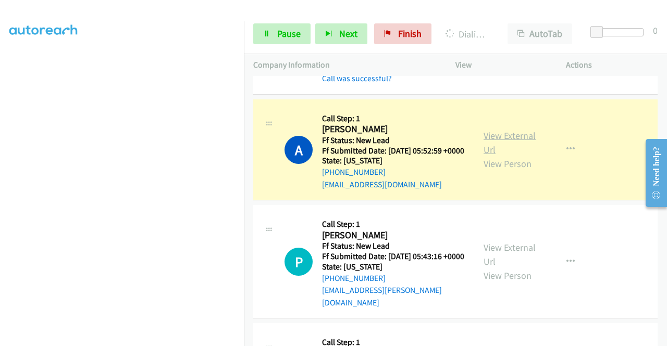
click at [493, 156] on link "View External Url" at bounding box center [509, 143] width 52 height 26
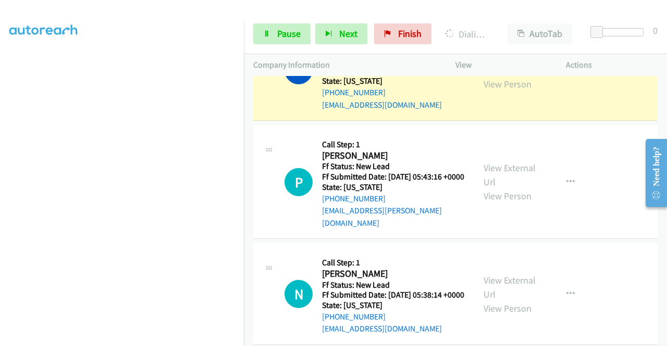
scroll to position [2363, 0]
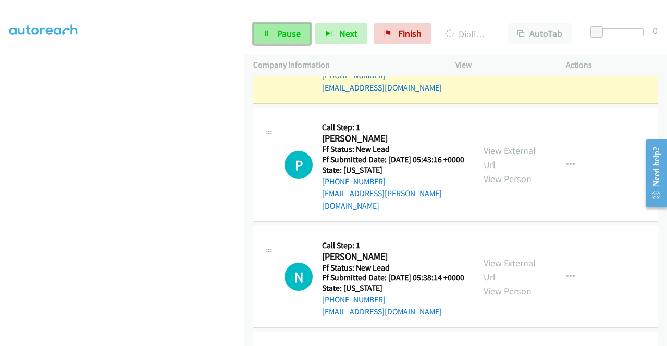
click at [271, 36] on link "Pause" at bounding box center [281, 33] width 57 height 21
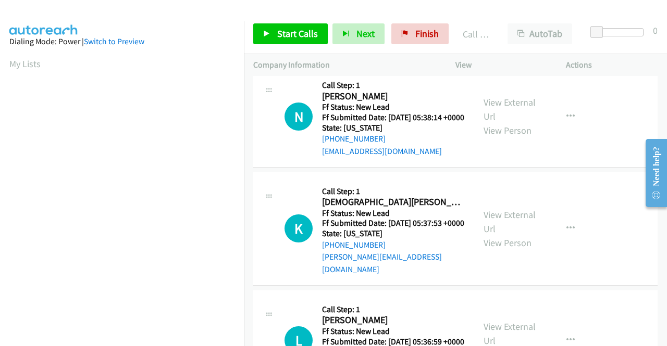
scroll to position [2599, 0]
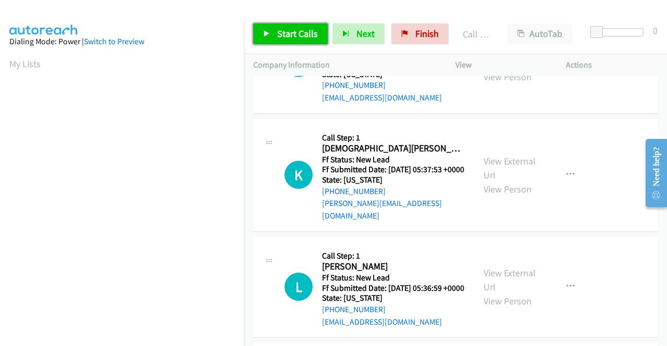
click at [312, 39] on span "Start Calls" at bounding box center [297, 34] width 41 height 12
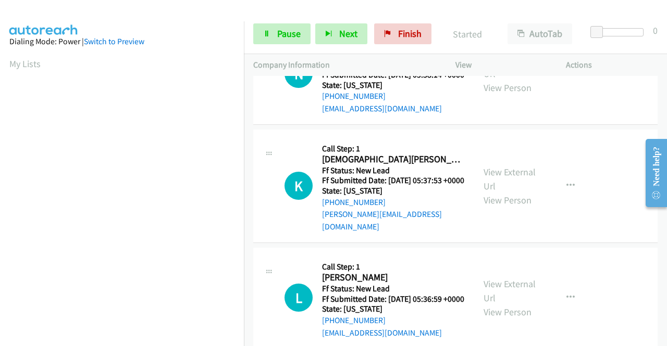
scroll to position [2593, 0]
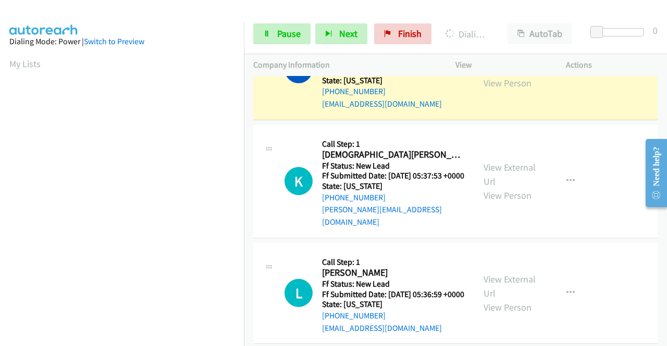
click at [495, 75] on link "View External Url" at bounding box center [509, 62] width 52 height 26
click at [1, 194] on aside "Dialing Mode: Power | Switch to Preview My Lists" at bounding box center [122, 79] width 244 height 576
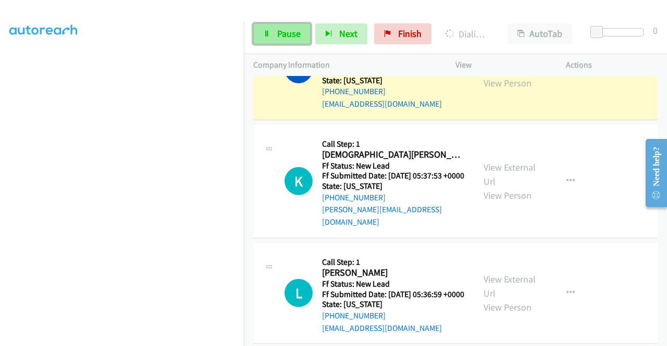
click at [301, 40] on link "Pause" at bounding box center [281, 33] width 57 height 21
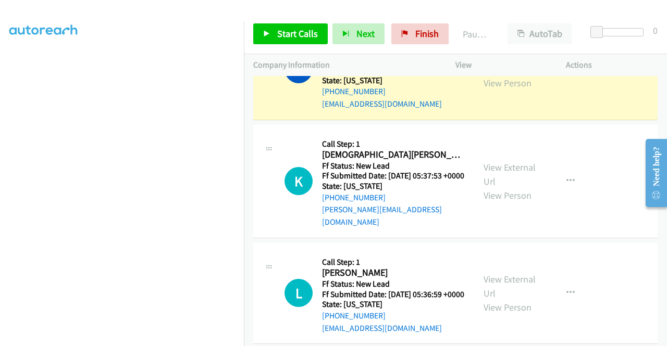
scroll to position [222, 0]
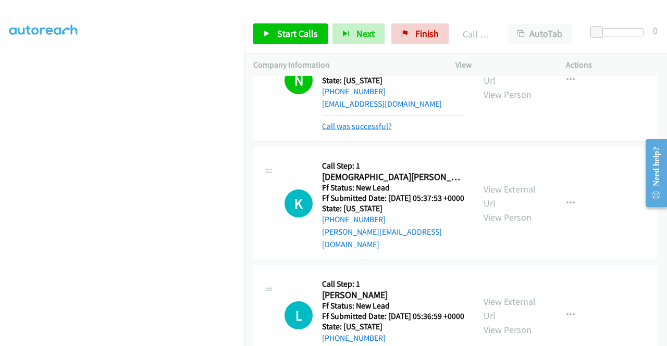
click at [365, 131] on link "Call was successful?" at bounding box center [357, 126] width 70 height 10
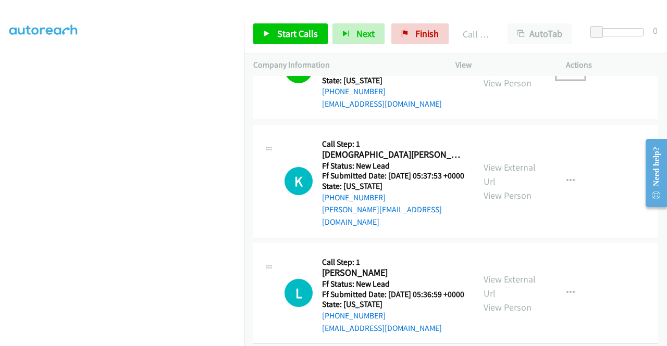
click at [568, 80] on button "button" at bounding box center [570, 69] width 28 height 21
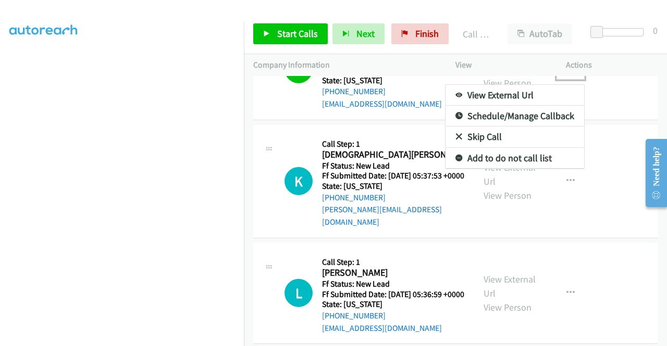
click at [491, 169] on link "Add to do not call list" at bounding box center [514, 158] width 139 height 21
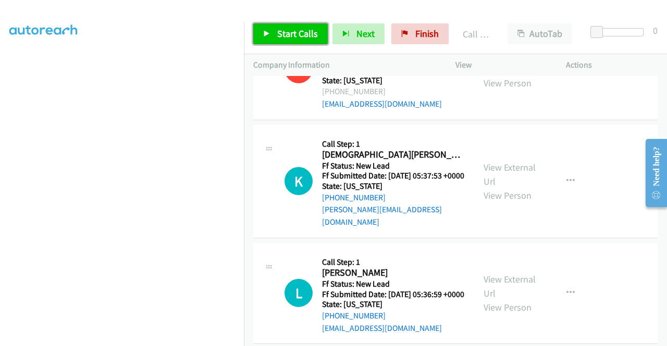
click at [298, 40] on link "Start Calls" at bounding box center [290, 33] width 74 height 21
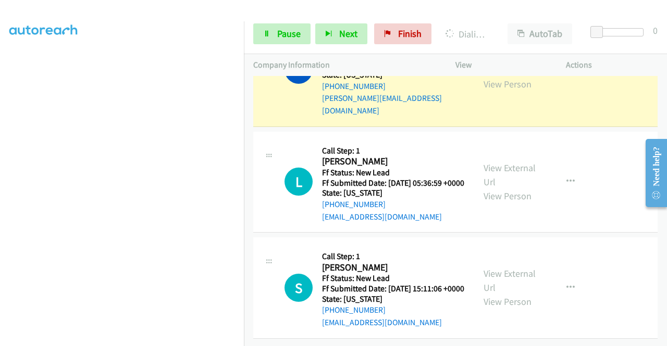
scroll to position [2785, 0]
click at [504, 76] on link "View External Url" at bounding box center [509, 63] width 52 height 26
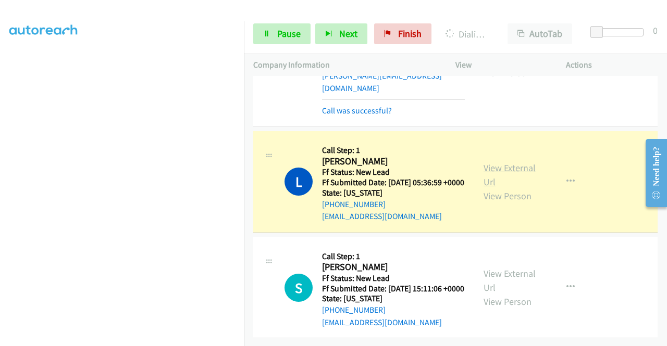
click at [489, 188] on link "View External Url" at bounding box center [509, 175] width 52 height 26
click at [282, 46] on div "Start Calls Pause Next Finish Dialing Leonila Bonifacio AutoTab AutoTab 0" at bounding box center [455, 34] width 423 height 40
click at [275, 39] on link "Pause" at bounding box center [281, 33] width 57 height 21
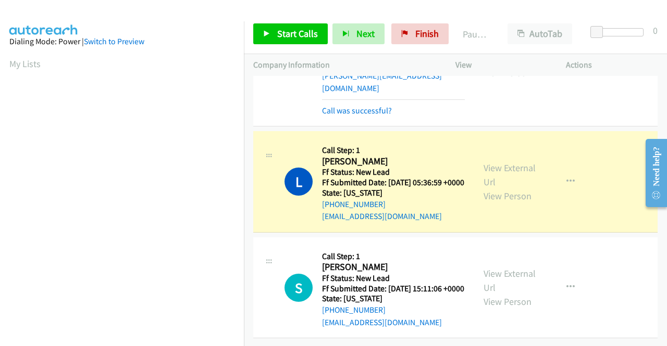
scroll to position [236, 0]
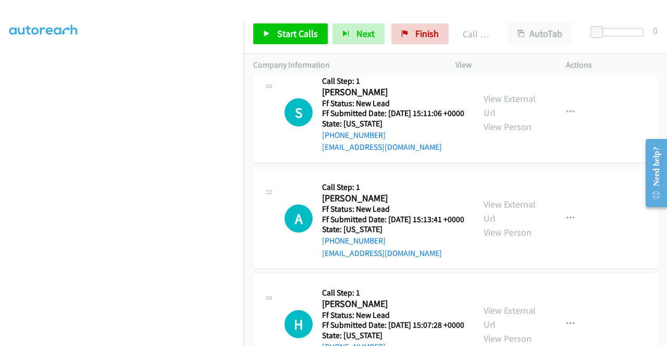
click at [337, 46] on link "Call was successful?" at bounding box center [357, 41] width 70 height 10
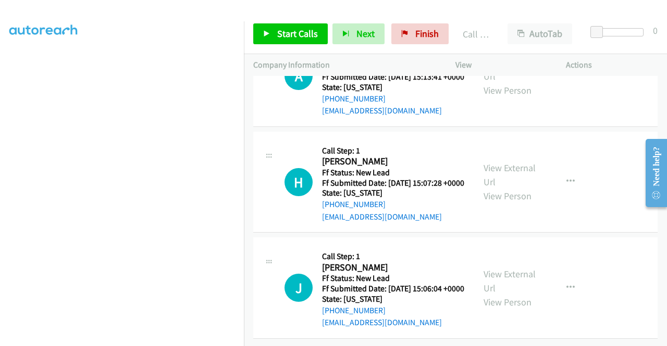
scroll to position [3077, 0]
click at [309, 40] on link "Start Calls" at bounding box center [290, 33] width 74 height 21
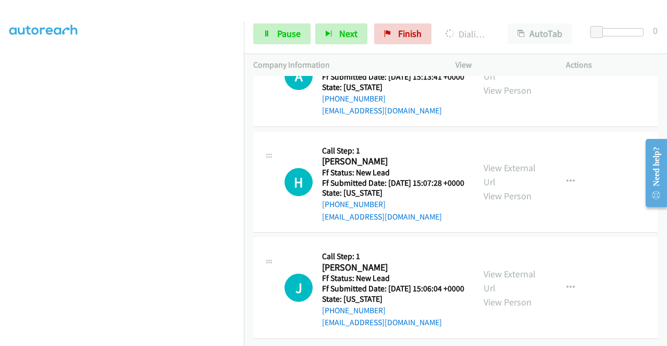
drag, startPoint x: 0, startPoint y: 162, endPoint x: 15, endPoint y: 173, distance: 18.5
click at [0, 162] on aside "Dialing Mode: Power | Switch to Preview My Lists" at bounding box center [122, 79] width 244 height 576
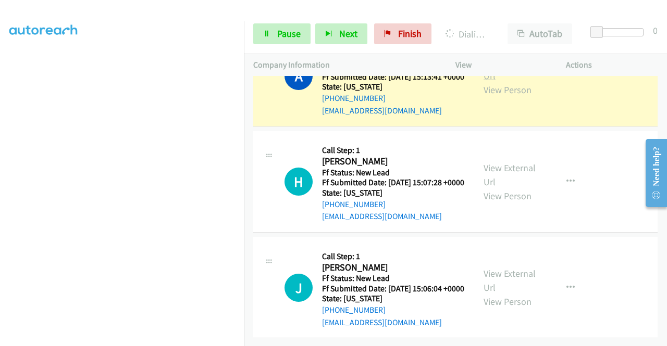
click at [504, 82] on link "View External Url" at bounding box center [509, 69] width 52 height 26
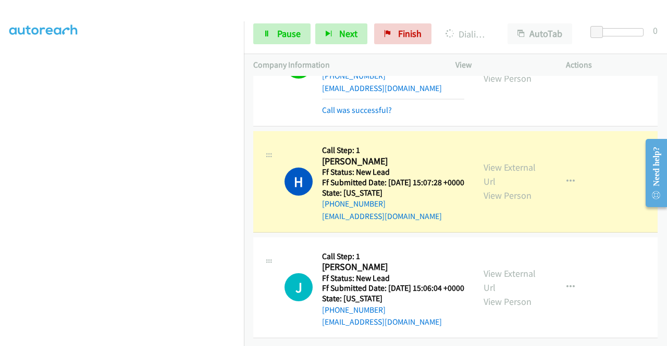
scroll to position [3316, 0]
click at [499, 161] on link "View External Url" at bounding box center [509, 174] width 52 height 26
click at [263, 27] on link "Pause" at bounding box center [281, 33] width 57 height 21
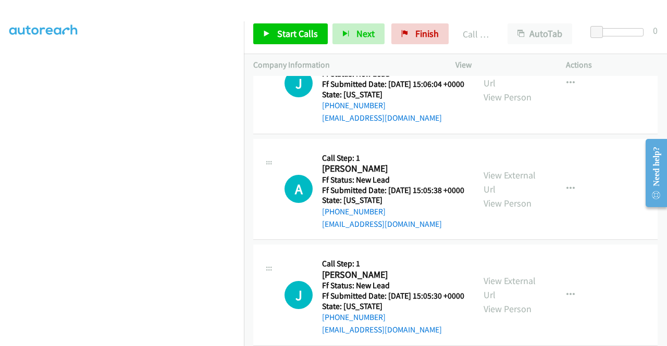
click at [336, 19] on div "Call was successful?" at bounding box center [393, 12] width 142 height 12
click at [352, 17] on link "Call was successful?" at bounding box center [357, 12] width 70 height 10
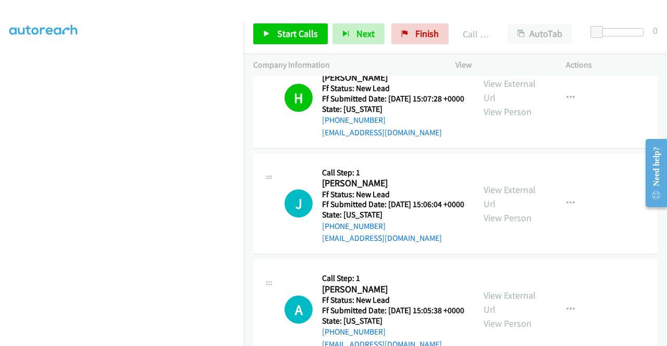
scroll to position [3179, 0]
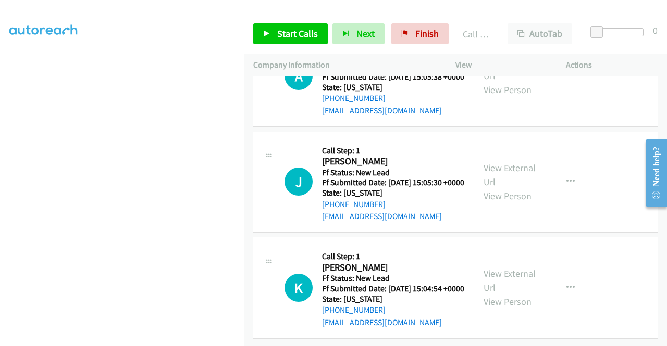
scroll to position [3428, 0]
click at [293, 10] on div at bounding box center [328, 20] width 657 height 40
click at [288, 21] on div "Start Calls Pause Next Finish Call Completed AutoTab AutoTab 0" at bounding box center [455, 34] width 423 height 40
click at [284, 26] on link "Start Calls" at bounding box center [290, 33] width 74 height 21
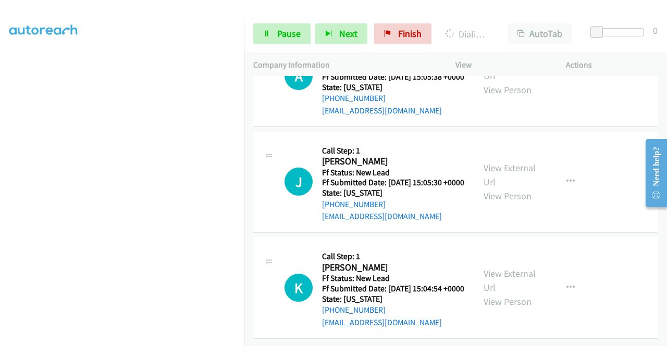
drag, startPoint x: 0, startPoint y: 183, endPoint x: 10, endPoint y: 194, distance: 15.1
click at [0, 183] on aside "Dialing Mode: Power | Switch to Preview My Lists" at bounding box center [122, 79] width 244 height 576
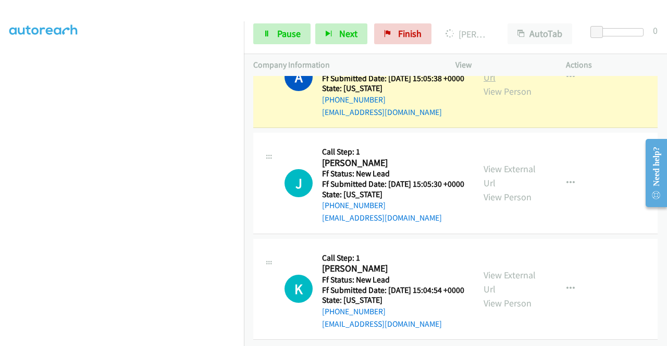
click at [496, 83] on link "View External Url" at bounding box center [509, 70] width 52 height 26
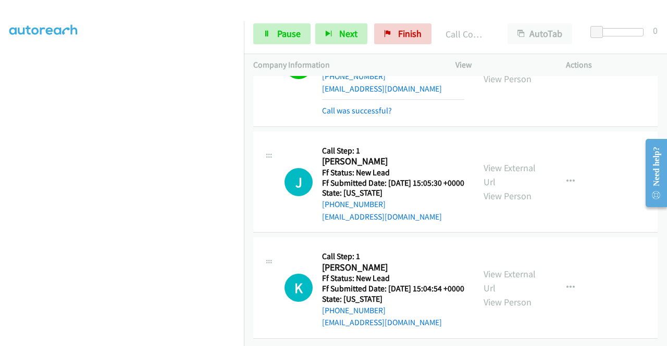
scroll to position [3709, 0]
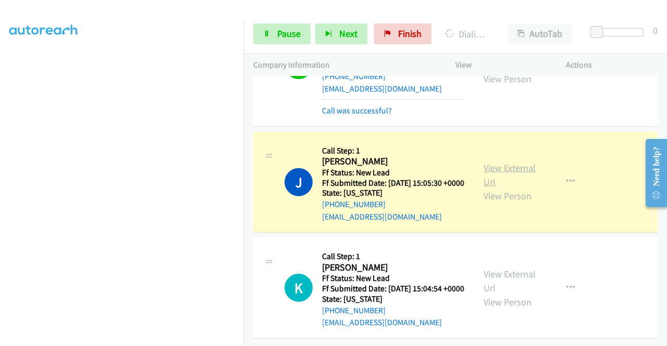
click at [488, 162] on link "View External Url" at bounding box center [509, 175] width 52 height 26
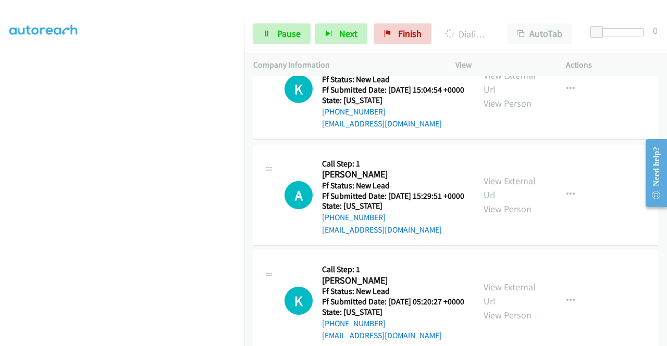
scroll to position [3693, 0]
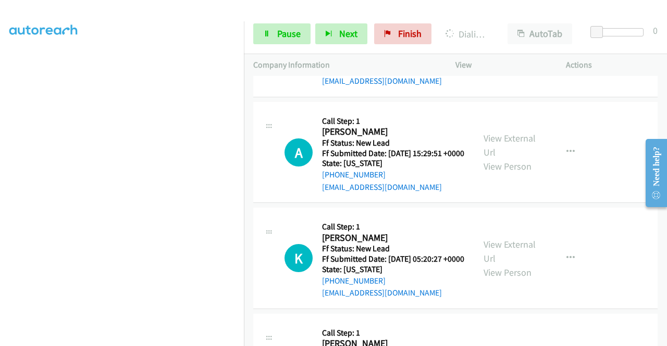
click at [0, 202] on aside "Dialing Mode: Power | Switch to Preview My Lists" at bounding box center [122, 79] width 244 height 576
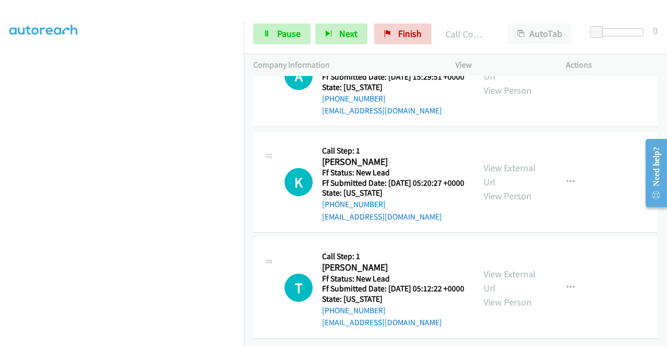
scroll to position [3844, 0]
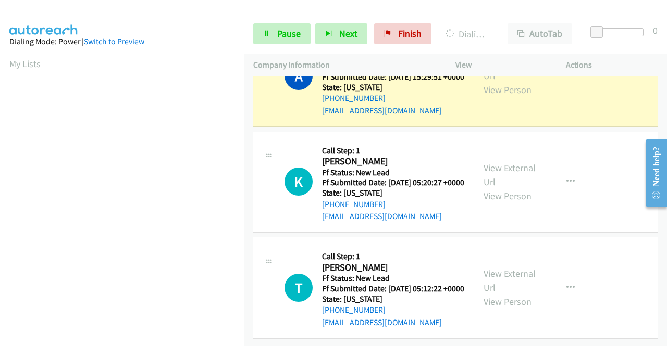
scroll to position [3983, 0]
click at [505, 82] on link "View External Url" at bounding box center [509, 69] width 52 height 26
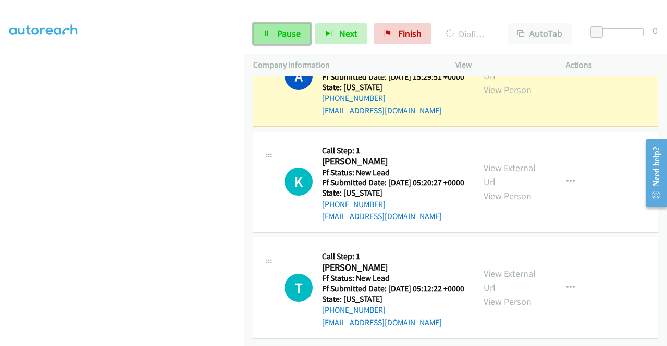
click at [278, 39] on span "Pause" at bounding box center [288, 34] width 23 height 12
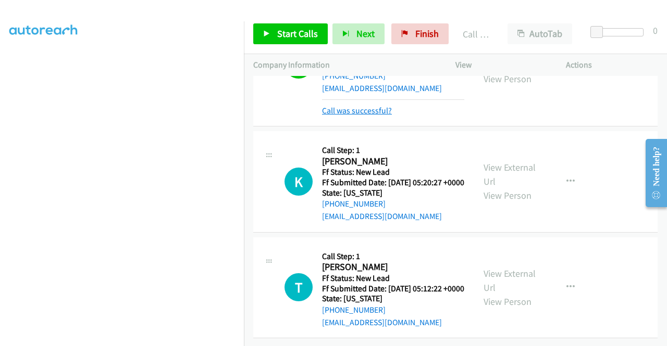
click at [350, 116] on link "Call was successful?" at bounding box center [357, 111] width 70 height 10
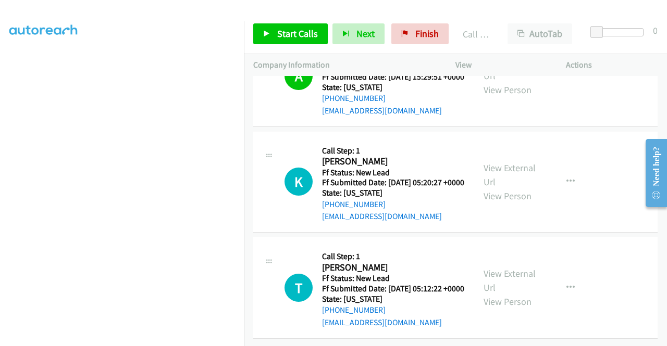
scroll to position [4101, 0]
click at [295, 30] on span "Start Calls" at bounding box center [297, 34] width 41 height 12
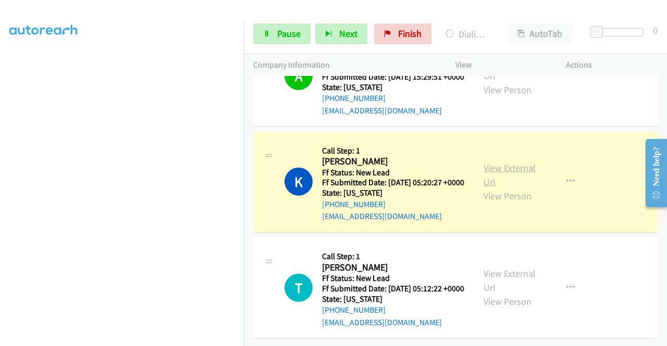
click at [497, 162] on link "View External Url" at bounding box center [509, 175] width 52 height 26
click at [7, 209] on aside "Dialing Mode: Power | Switch to Preview My Lists" at bounding box center [122, 79] width 244 height 576
click at [244, 154] on td "K Callback Scheduled Call Step: 1 Kit Scarbo America/Los_Angeles Ff Status: New…" at bounding box center [455, 182] width 423 height 106
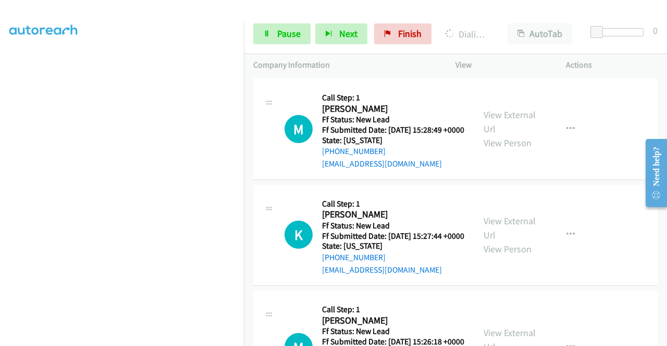
click at [502, 29] on link "View External Url" at bounding box center [509, 16] width 52 height 26
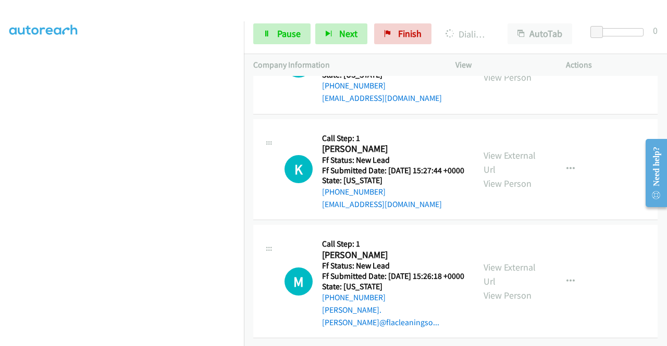
scroll to position [0, 0]
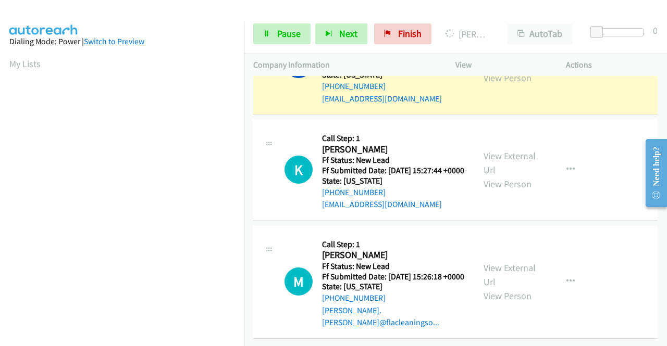
click at [516, 70] on link "View External Url" at bounding box center [509, 57] width 52 height 26
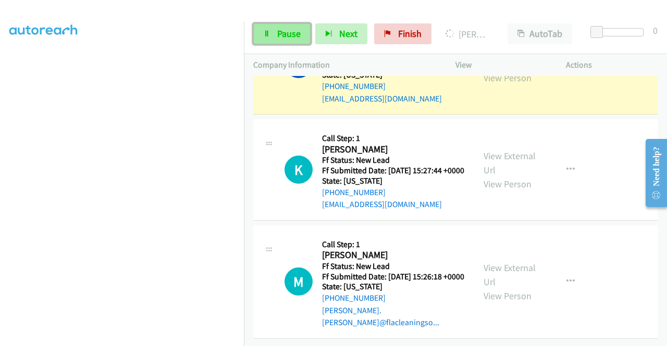
click at [275, 40] on link "Pause" at bounding box center [281, 33] width 57 height 21
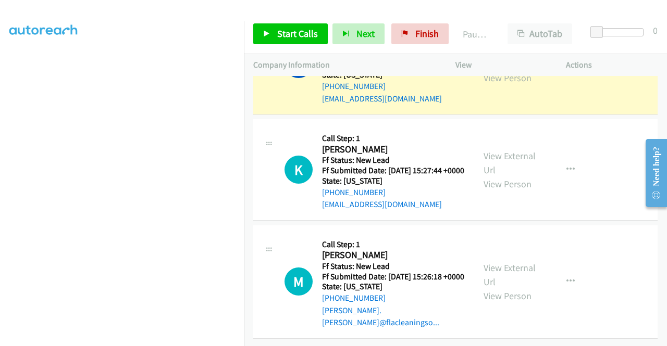
click at [0, 137] on aside "Dialing Mode: Power | Switch to Preview My Lists" at bounding box center [122, 79] width 244 height 576
drag, startPoint x: 0, startPoint y: 136, endPoint x: 21, endPoint y: 146, distance: 23.3
click at [0, 136] on aside "Dialing Mode: Power | Switch to Preview My Lists" at bounding box center [122, 79] width 244 height 576
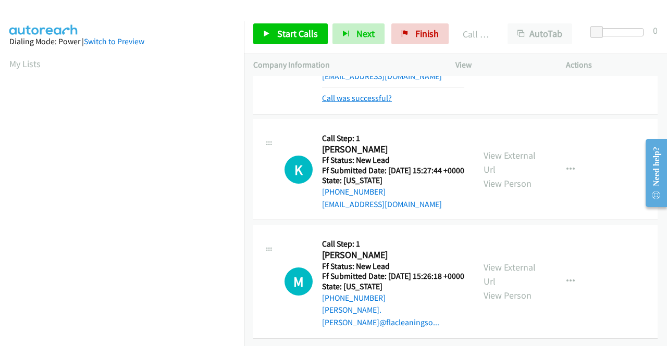
click at [364, 103] on link "Call was successful?" at bounding box center [357, 98] width 70 height 10
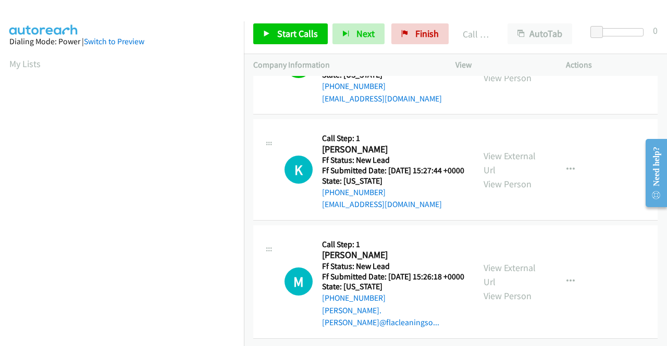
scroll to position [4493, 0]
click at [304, 34] on span "Start Calls" at bounding box center [297, 34] width 41 height 12
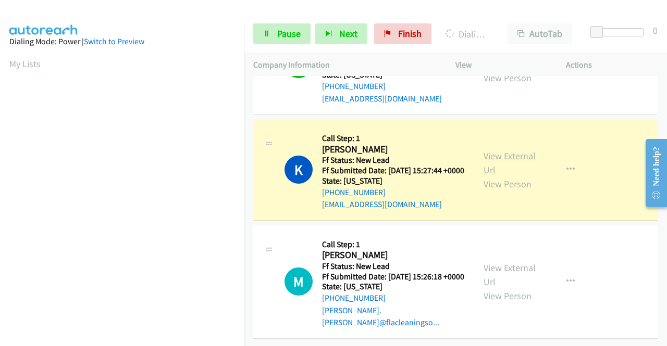
click at [528, 150] on link "View External Url" at bounding box center [509, 163] width 52 height 26
click at [0, 219] on aside "Dialing Mode: Power | Switch to Preview My Lists" at bounding box center [122, 79] width 244 height 576
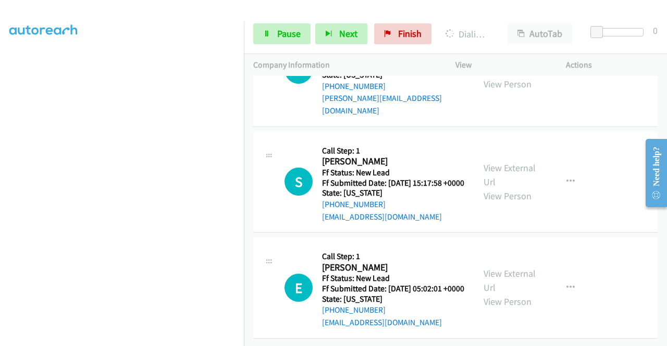
scroll to position [4558, 0]
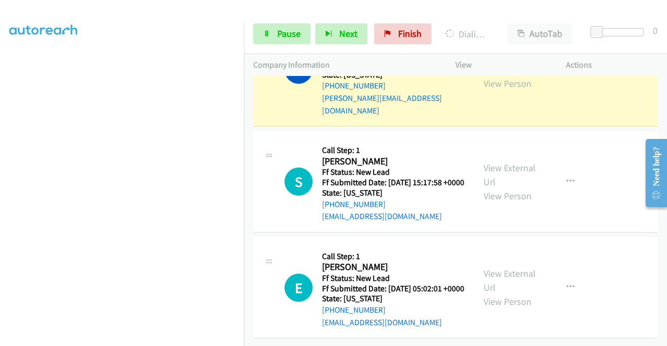
scroll to position [4746, 0]
click at [500, 76] on link "View External Url" at bounding box center [509, 62] width 52 height 26
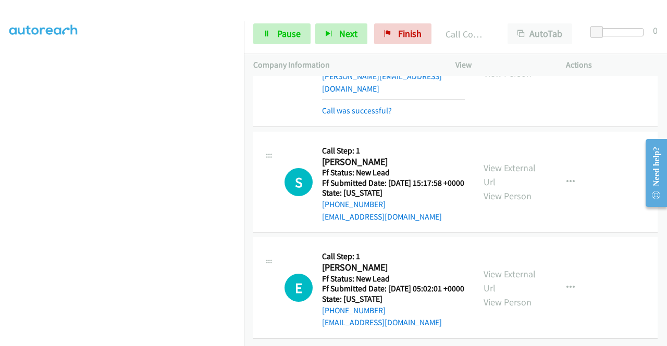
scroll to position [4907, 0]
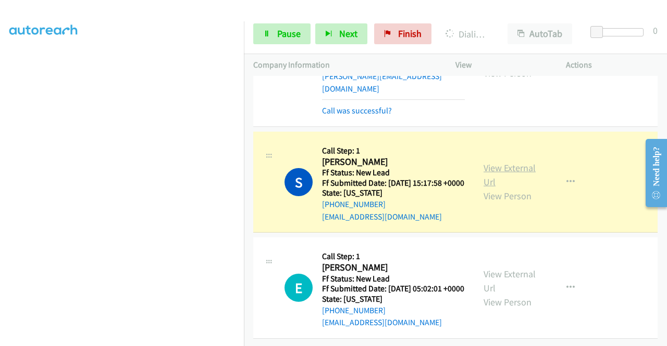
click at [484, 162] on link "View External Url" at bounding box center [509, 175] width 52 height 26
click at [283, 27] on link "Pause" at bounding box center [281, 33] width 57 height 21
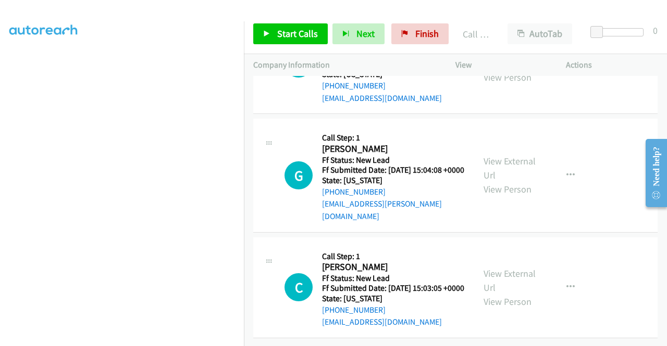
scroll to position [5060, 0]
click at [295, 43] on link "Start Calls" at bounding box center [290, 33] width 74 height 21
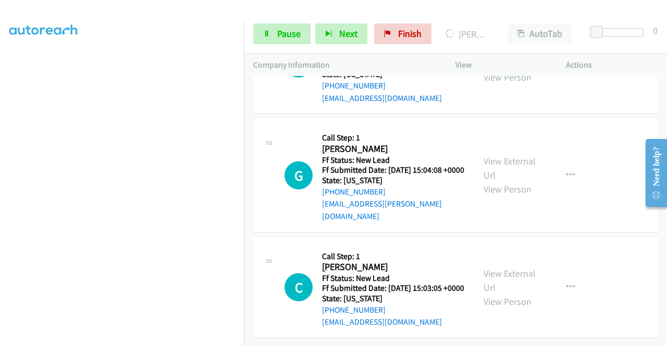
click at [0, 141] on aside "Dialing Mode: Power | Switch to Preview My Lists" at bounding box center [122, 79] width 244 height 576
click at [144, 340] on section at bounding box center [121, 99] width 225 height 498
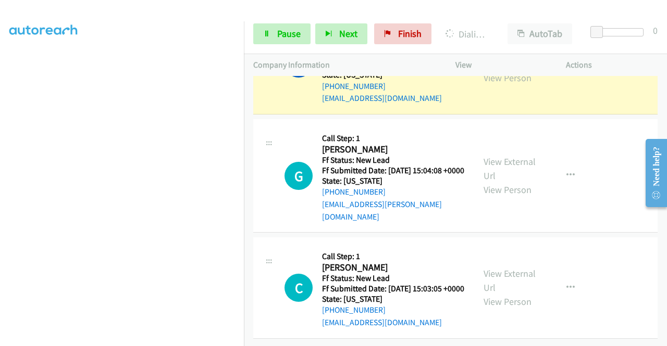
click at [509, 70] on link "View External Url" at bounding box center [509, 57] width 52 height 26
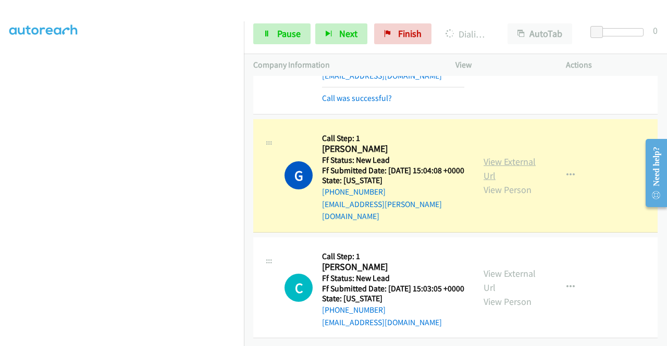
click at [516, 182] on link "View External Url" at bounding box center [509, 169] width 52 height 26
click at [244, 152] on td "G Callback Scheduled Call Step: 1 Grace Pettengill America/New_York Ff Status: …" at bounding box center [455, 176] width 423 height 118
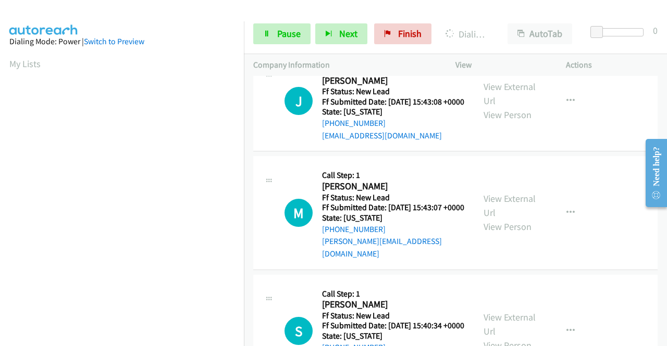
click at [206, 343] on aside "Dialing Mode: Power | Switch to Preview My Lists" at bounding box center [122, 79] width 244 height 576
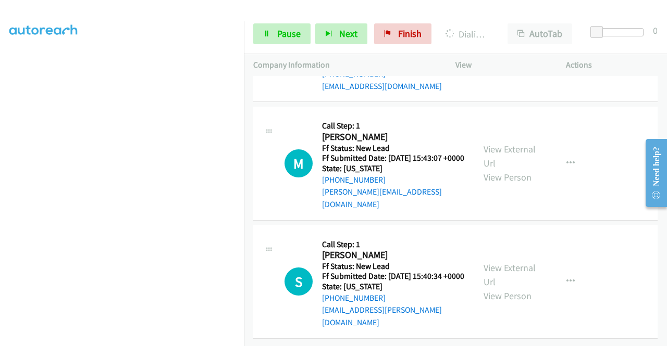
scroll to position [5550, 0]
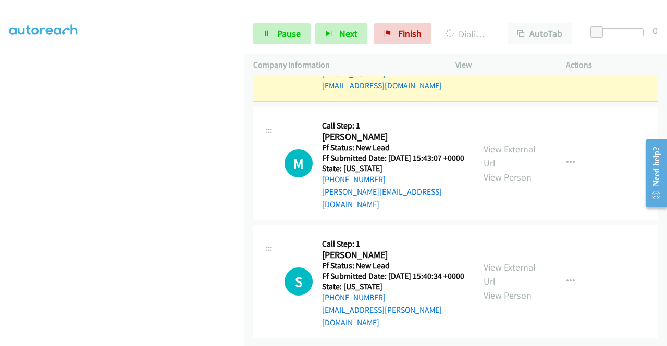
click at [488, 57] on link "View External Url" at bounding box center [509, 44] width 52 height 26
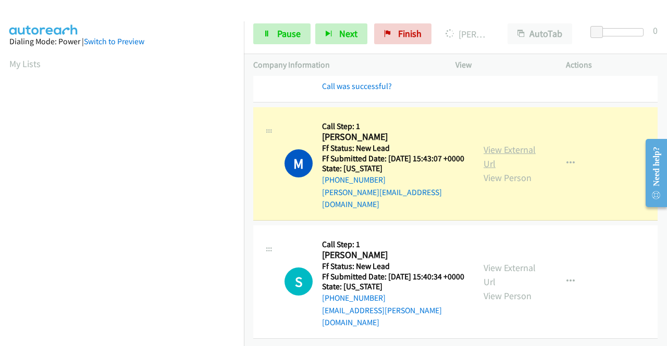
click at [520, 170] on link "View External Url" at bounding box center [509, 157] width 52 height 26
click at [0, 186] on aside "Dialing Mode: Power | Switch to Preview My Lists" at bounding box center [122, 79] width 244 height 576
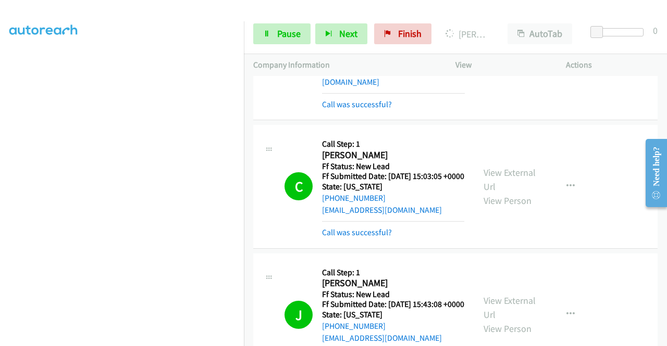
scroll to position [5077, 0]
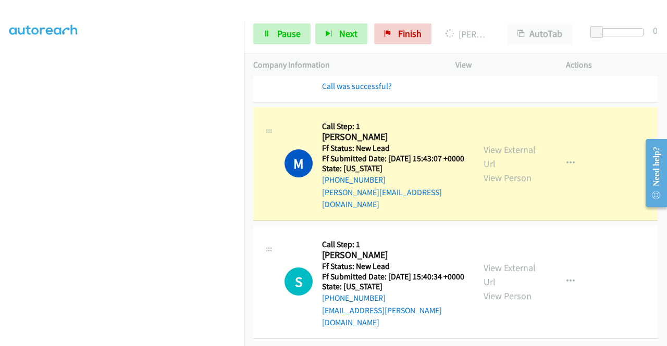
scroll to position [5713, 0]
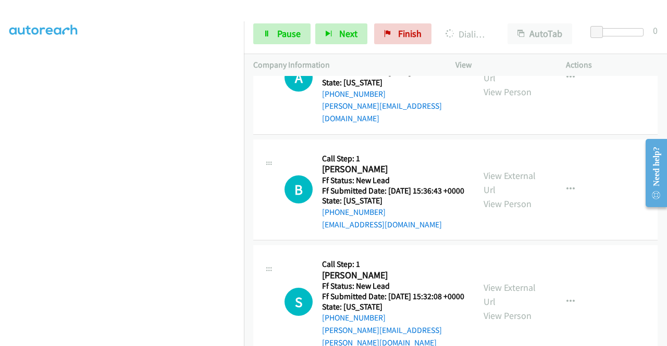
click at [282, 28] on span "Pause" at bounding box center [288, 34] width 23 height 12
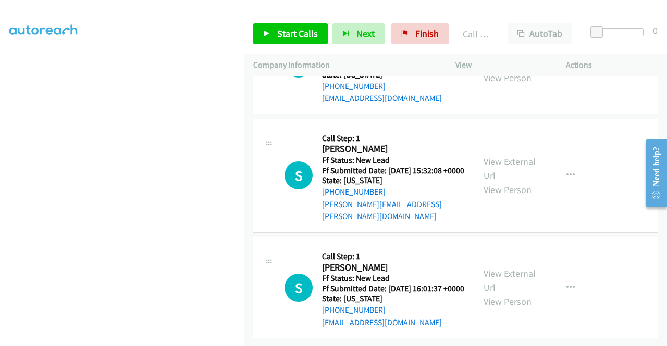
click at [286, 41] on link "Start Calls" at bounding box center [290, 33] width 74 height 21
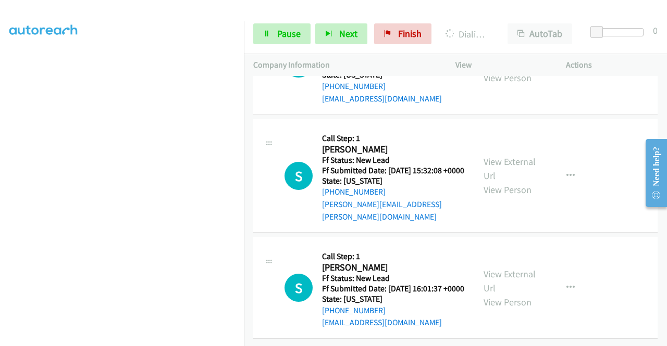
click at [0, 156] on aside "Dialing Mode: Power | Switch to Preview My Lists" at bounding box center [122, 79] width 244 height 576
click at [278, 19] on div "Start Calls Pause Next Finish Dialing Alicia Smith AutoTab AutoTab 0" at bounding box center [455, 34] width 423 height 40
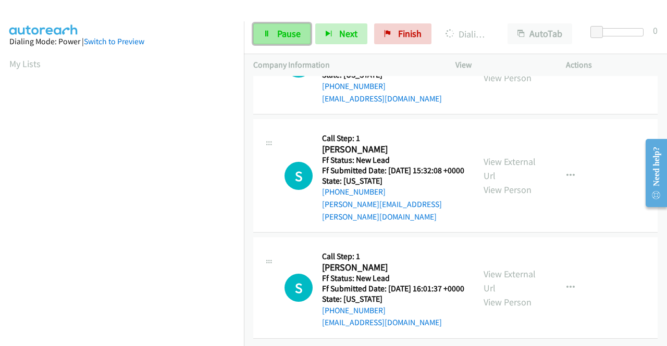
click at [272, 34] on link "Pause" at bounding box center [281, 33] width 57 height 21
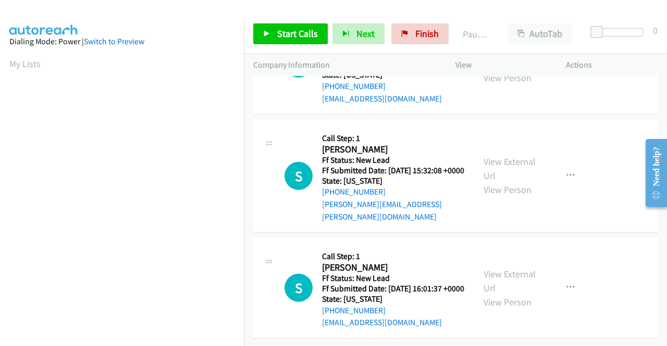
scroll to position [237, 0]
click at [506, 51] on link "Add to do not call list" at bounding box center [514, 40] width 139 height 21
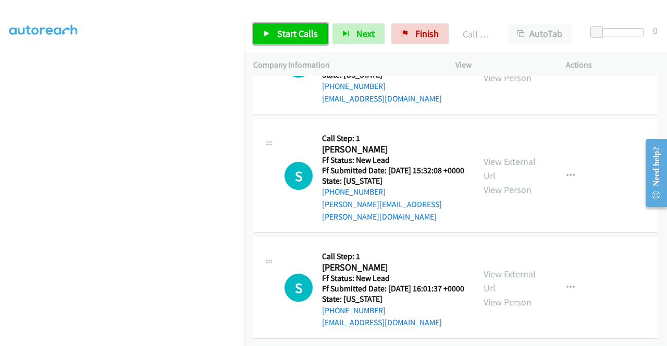
click at [272, 26] on link "Start Calls" at bounding box center [290, 33] width 74 height 21
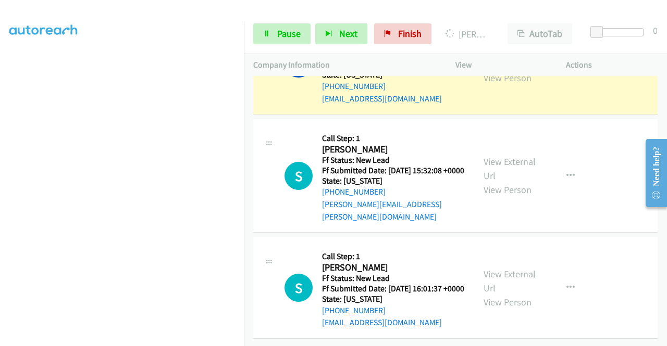
click at [512, 70] on link "View External Url" at bounding box center [509, 57] width 52 height 26
drag, startPoint x: 0, startPoint y: 213, endPoint x: 9, endPoint y: 221, distance: 12.5
click at [0, 213] on aside "Dialing Mode: Power | Switch to Preview My Lists" at bounding box center [122, 79] width 244 height 576
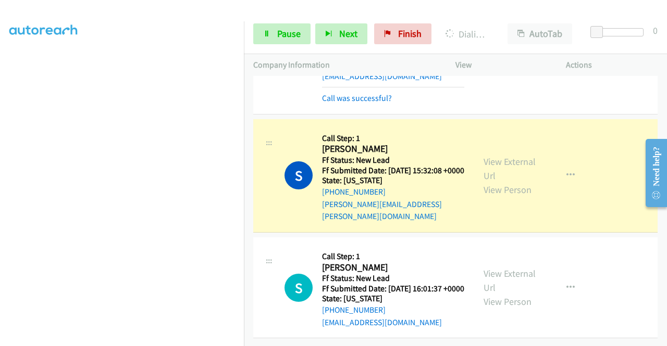
scroll to position [6220, 0]
click at [508, 156] on link "View External Url" at bounding box center [509, 169] width 52 height 26
click at [277, 35] on span "Pause" at bounding box center [288, 34] width 23 height 12
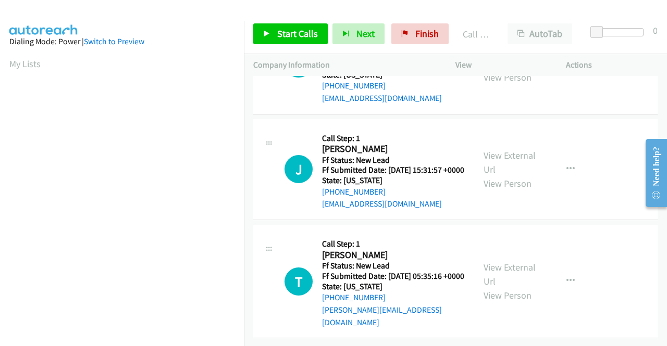
scroll to position [237, 0]
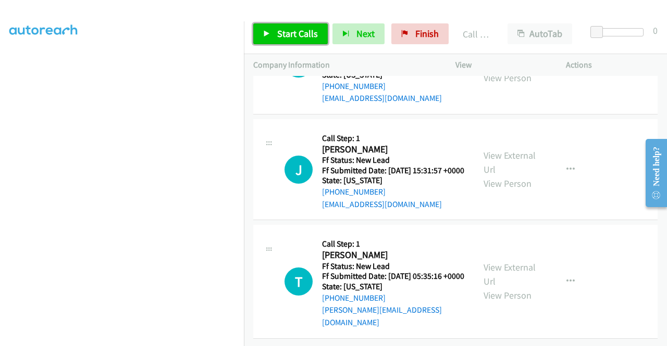
click at [277, 36] on span "Start Calls" at bounding box center [297, 34] width 41 height 12
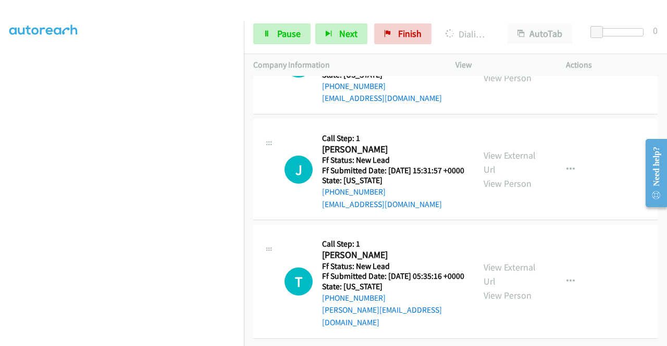
drag, startPoint x: 525, startPoint y: 140, endPoint x: 477, endPoint y: 136, distance: 48.5
click at [0, 184] on aside "Dialing Mode: Power | Switch to Preview My Lists" at bounding box center [122, 79] width 244 height 576
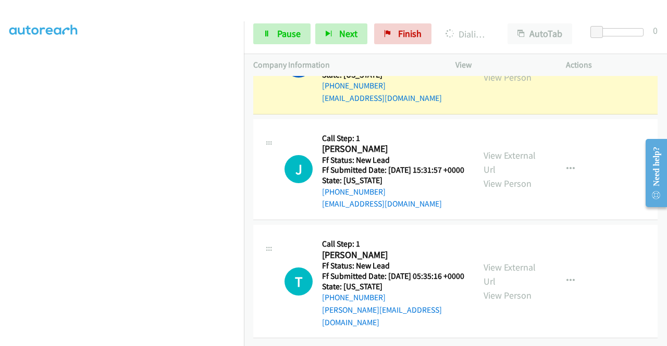
scroll to position [6497, 0]
click at [508, 84] on div "View External Url View Person" at bounding box center [510, 63] width 54 height 42
click at [499, 69] on link "View External Url" at bounding box center [509, 56] width 52 height 26
click at [280, 33] on span "Pause" at bounding box center [288, 34] width 23 height 12
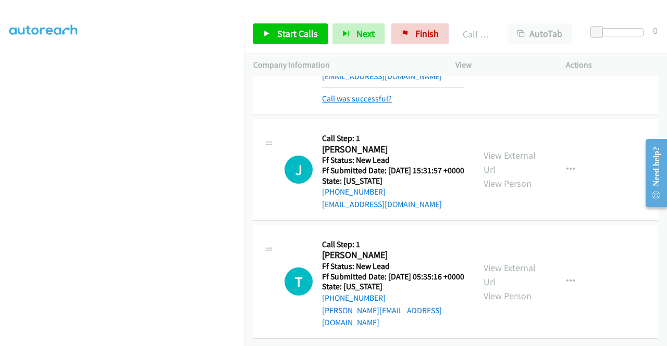
click at [374, 104] on link "Call was successful?" at bounding box center [357, 99] width 70 height 10
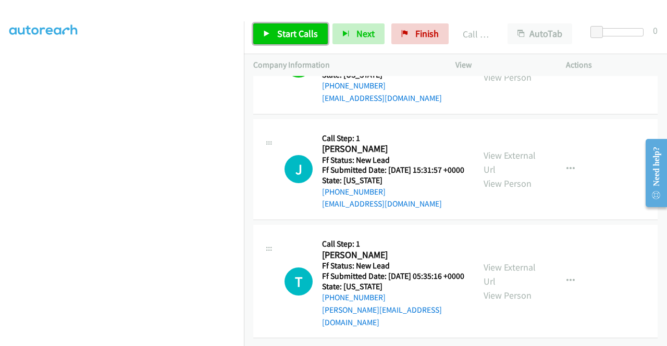
click at [305, 30] on span "Start Calls" at bounding box center [297, 34] width 41 height 12
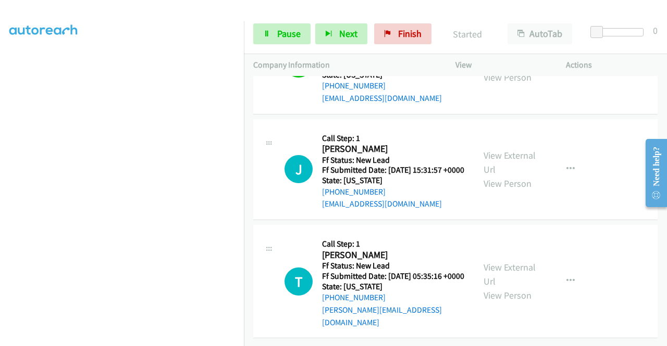
scroll to position [6592, 0]
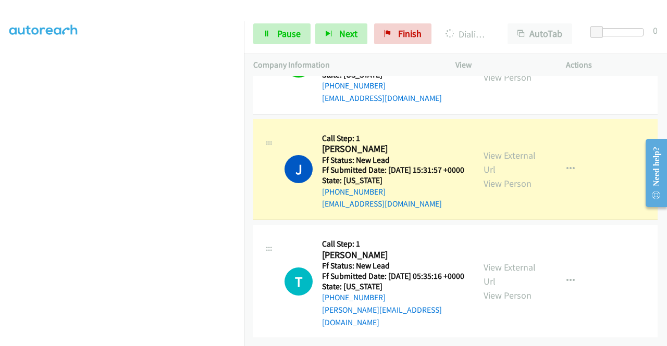
click at [499, 156] on div "View External Url View Person" at bounding box center [510, 169] width 54 height 42
click at [497, 152] on div "View External Url View Person" at bounding box center [510, 169] width 54 height 42
click at [495, 149] on link "View External Url" at bounding box center [509, 162] width 52 height 26
click at [0, 187] on aside "Dialing Mode: Power | Switch to Preview My Lists" at bounding box center [122, 79] width 244 height 576
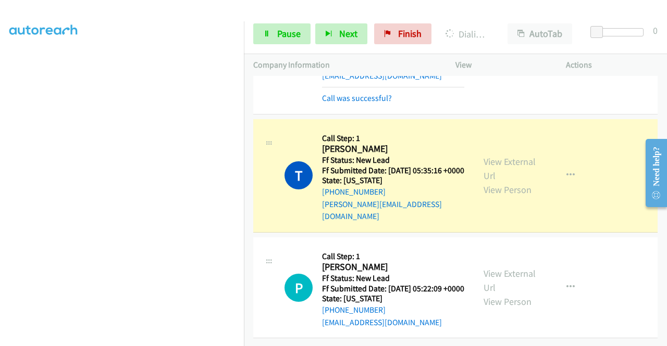
scroll to position [6689, 0]
click at [516, 182] on link "View External Url" at bounding box center [509, 169] width 52 height 26
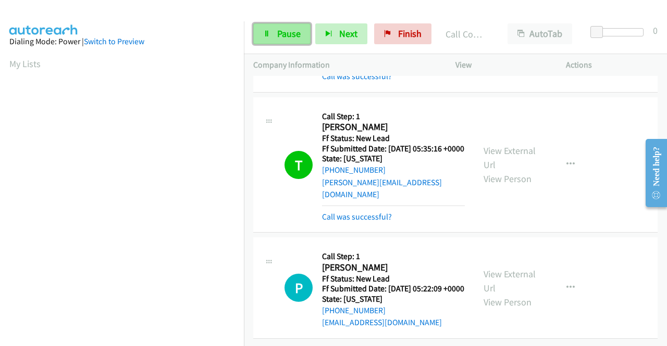
click at [282, 36] on span "Pause" at bounding box center [288, 34] width 23 height 12
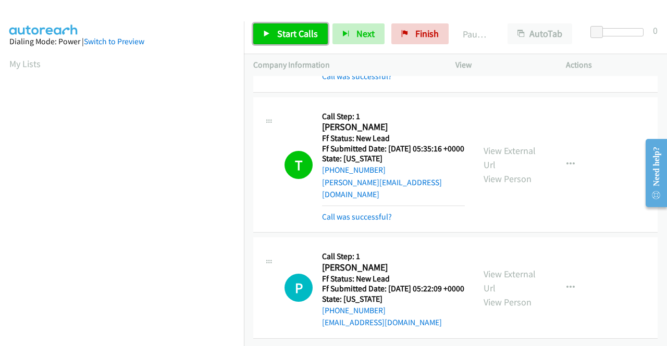
click at [282, 36] on span "Start Calls" at bounding box center [297, 34] width 41 height 12
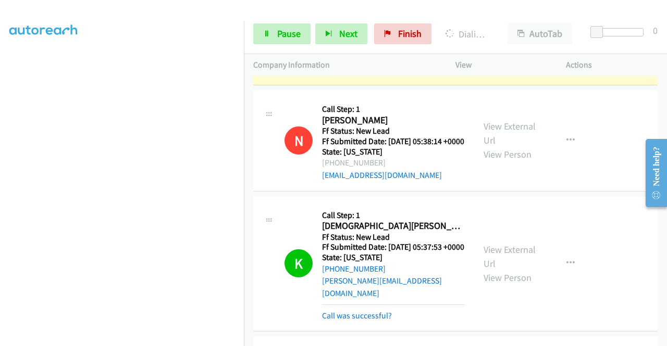
scroll to position [2512, 0]
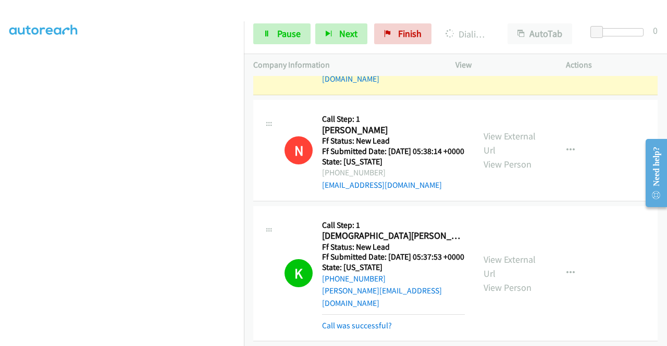
click at [512, 44] on link "View External Url" at bounding box center [509, 31] width 52 height 26
click at [0, 206] on aside "Dialing Mode: Power | Switch to Preview My Lists" at bounding box center [122, 79] width 244 height 576
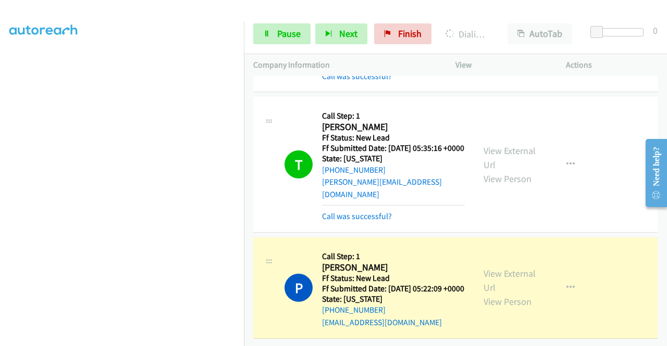
scroll to position [6773, 0]
click at [505, 268] on link "View External Url" at bounding box center [509, 281] width 52 height 26
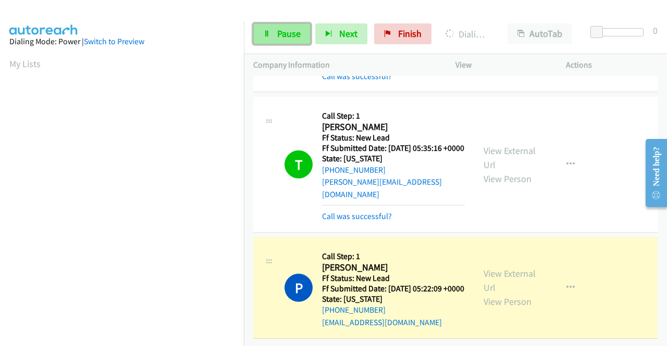
click at [287, 32] on span "Pause" at bounding box center [288, 34] width 23 height 12
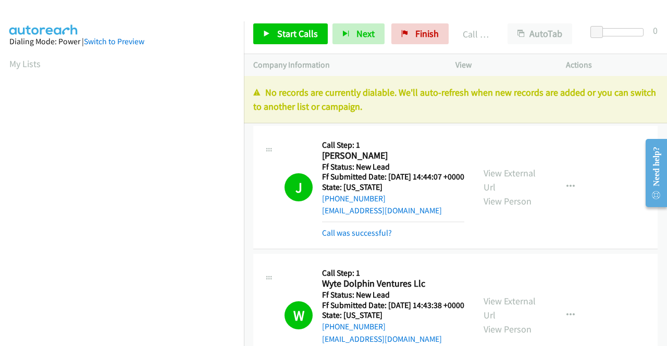
click at [563, 101] on p "No records are currently dialable. We'll auto-refresh when new records are adde…" at bounding box center [455, 99] width 404 height 28
click at [415, 31] on span "Finish" at bounding box center [426, 34] width 23 height 12
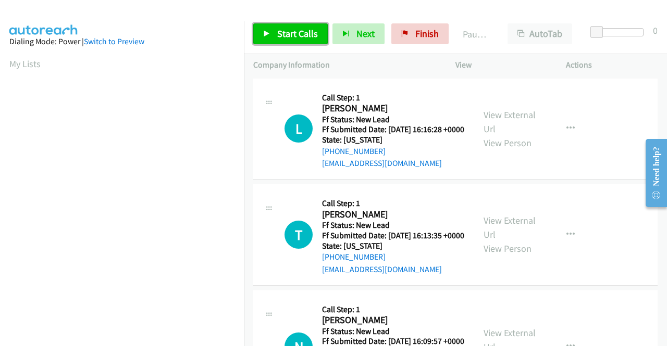
click at [282, 42] on link "Start Calls" at bounding box center [290, 33] width 74 height 21
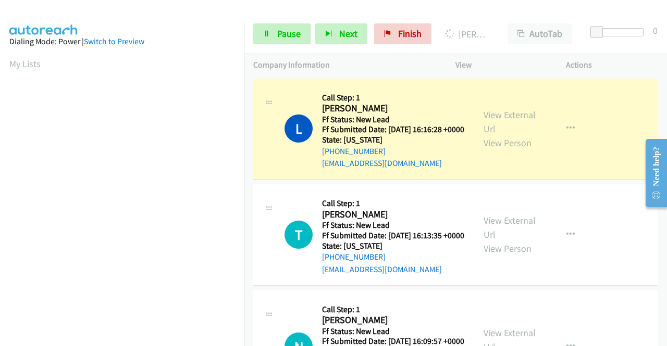
click at [477, 116] on div "View External Url View Person View External Url Email Schedule/Manage Callback …" at bounding box center [534, 129] width 120 height 82
click at [487, 120] on link "View External Url" at bounding box center [509, 122] width 52 height 26
click at [0, 166] on aside "Dialing Mode: Power | Switch to Preview My Lists" at bounding box center [122, 79] width 244 height 576
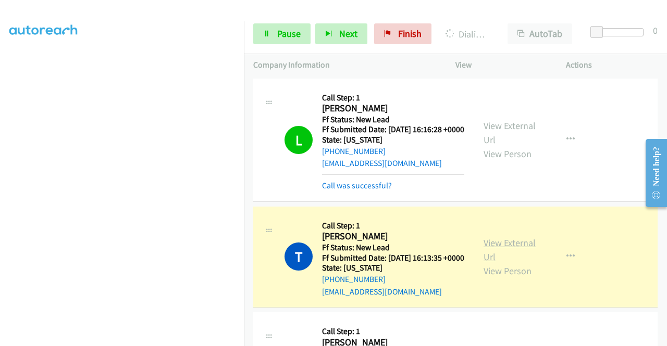
click at [499, 261] on link "View External Url" at bounding box center [509, 250] width 52 height 26
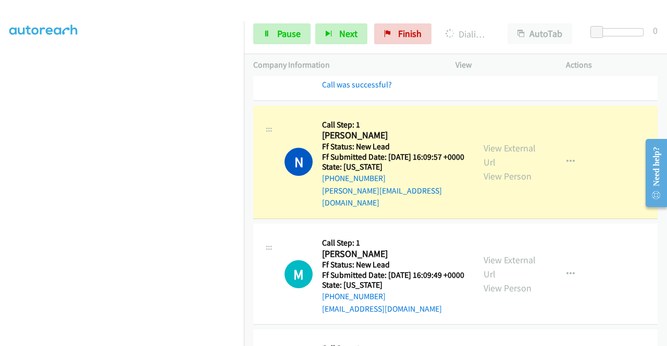
click at [503, 174] on div "View External Url View Person" at bounding box center [510, 162] width 54 height 42
click at [497, 168] on link "View External Url" at bounding box center [509, 155] width 52 height 26
drag, startPoint x: 237, startPoint y: 291, endPoint x: 240, endPoint y: 329, distance: 38.1
click at [240, 329] on nav "Dialing Mode: Power | Switch to Preview My Lists" at bounding box center [122, 194] width 244 height 346
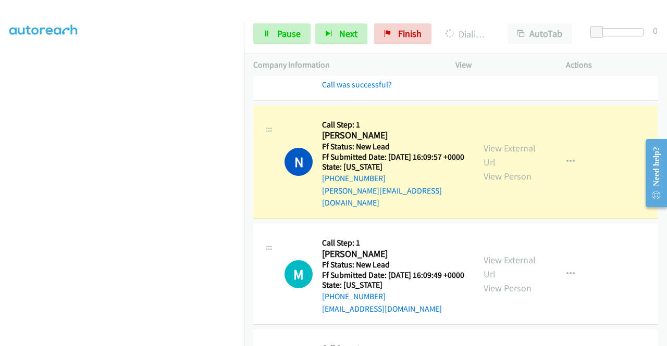
scroll to position [237, 0]
click at [274, 46] on div "Start Calls Pause Next Finish Dialing Nathan Kanya AutoTab AutoTab 0" at bounding box center [455, 34] width 423 height 40
click at [278, 41] on link "Pause" at bounding box center [281, 33] width 57 height 21
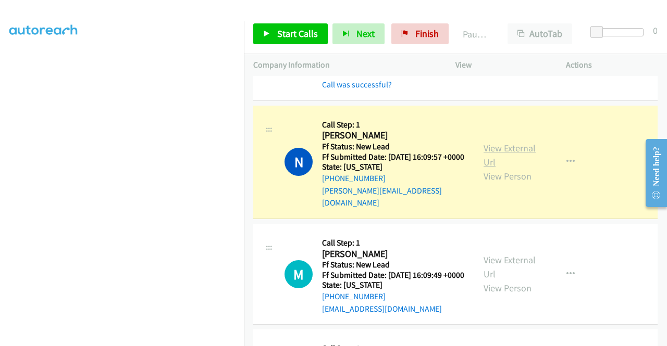
click at [517, 165] on link "View External Url" at bounding box center [509, 155] width 52 height 26
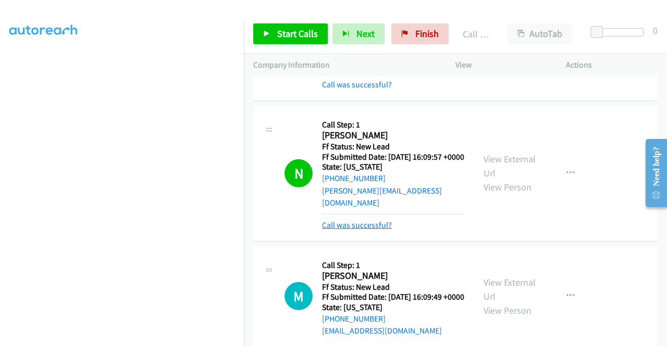
click at [342, 230] on link "Call was successful?" at bounding box center [357, 225] width 70 height 10
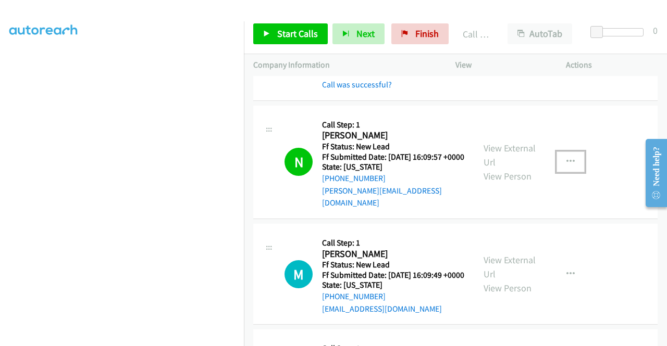
click at [566, 166] on icon "button" at bounding box center [570, 162] width 8 height 8
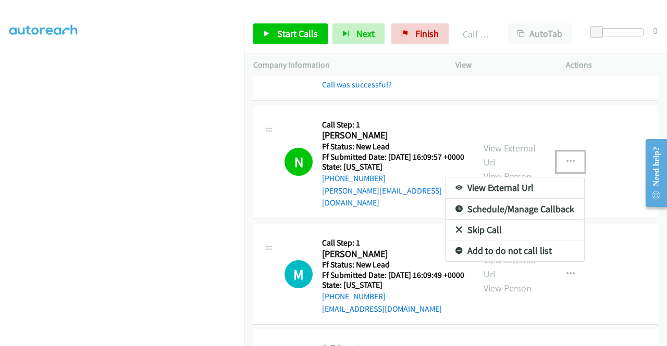
click at [477, 261] on link "Add to do not call list" at bounding box center [514, 251] width 139 height 21
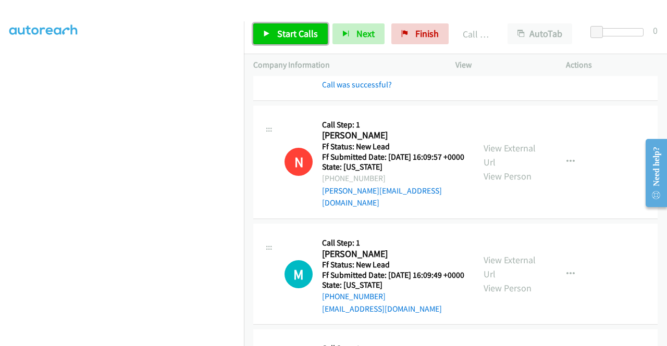
click at [298, 36] on span "Start Calls" at bounding box center [297, 34] width 41 height 12
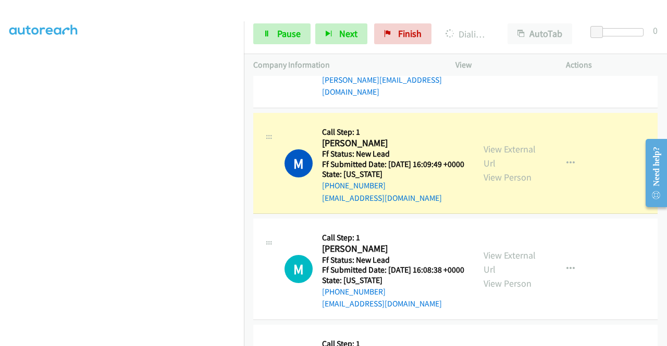
scroll to position [382, 0]
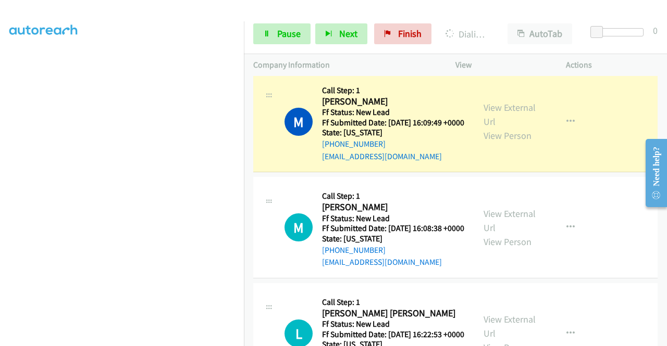
click at [515, 123] on div "View External Url View Person" at bounding box center [510, 121] width 54 height 42
click at [486, 128] on link "View External Url" at bounding box center [509, 115] width 52 height 26
click at [0, 165] on aside "Dialing Mode: Power | Switch to Preview My Lists" at bounding box center [122, 79] width 244 height 576
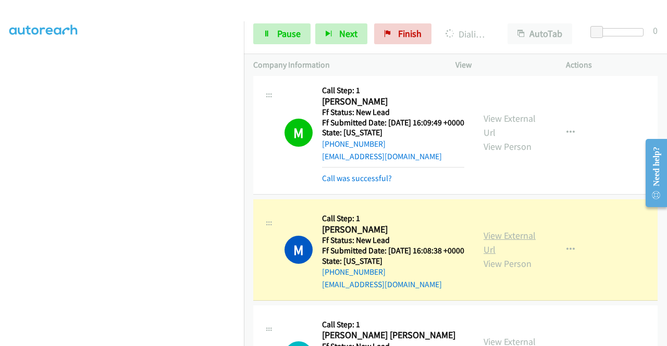
click at [513, 256] on link "View External Url" at bounding box center [509, 243] width 52 height 26
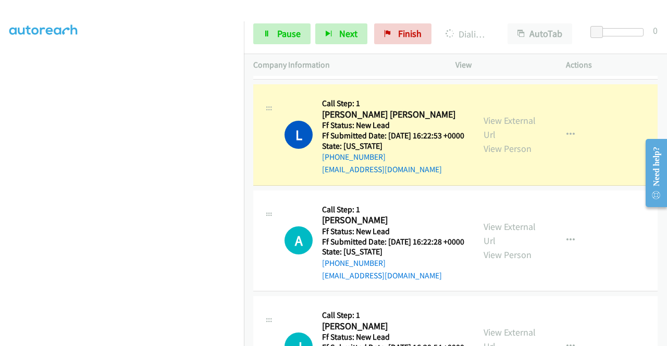
scroll to position [646, 0]
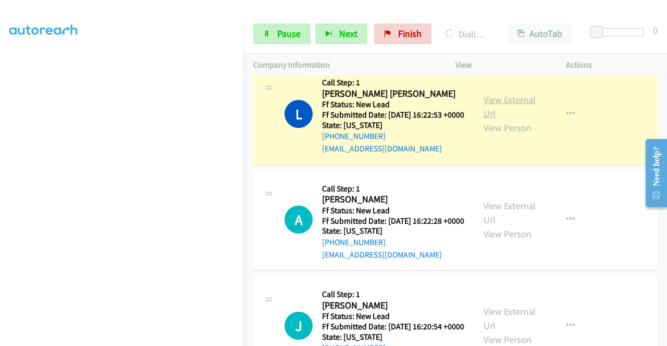
click at [505, 120] on link "View External Url" at bounding box center [509, 107] width 52 height 26
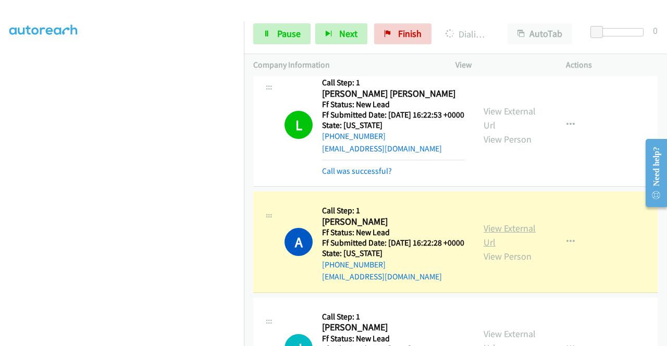
click at [498, 248] on link "View External Url" at bounding box center [509, 235] width 52 height 26
click at [271, 24] on link "Pause" at bounding box center [281, 33] width 57 height 21
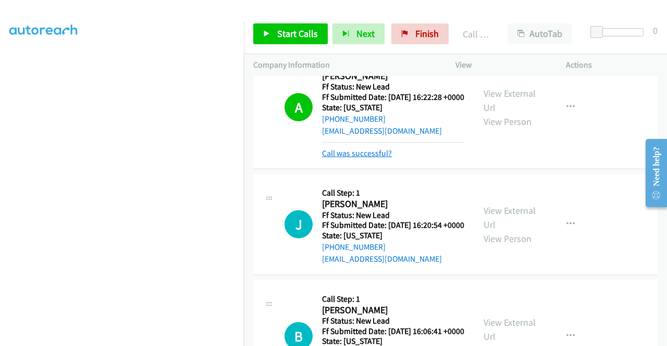
click at [337, 158] on link "Call was successful?" at bounding box center [357, 153] width 70 height 10
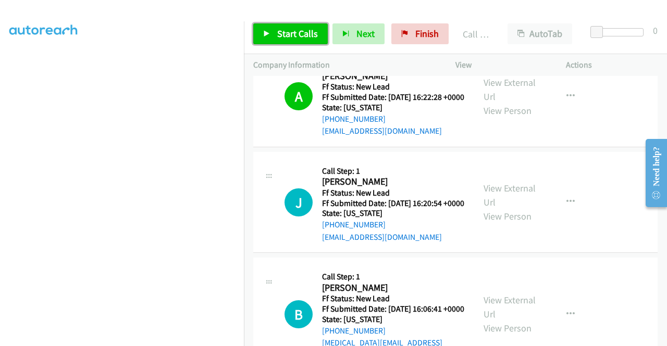
click at [304, 33] on span "Start Calls" at bounding box center [297, 34] width 41 height 12
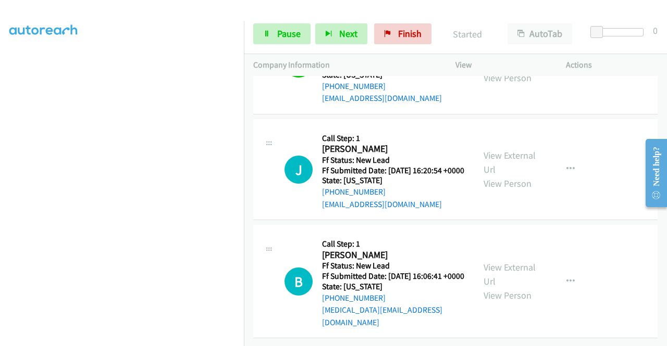
scroll to position [897, 0]
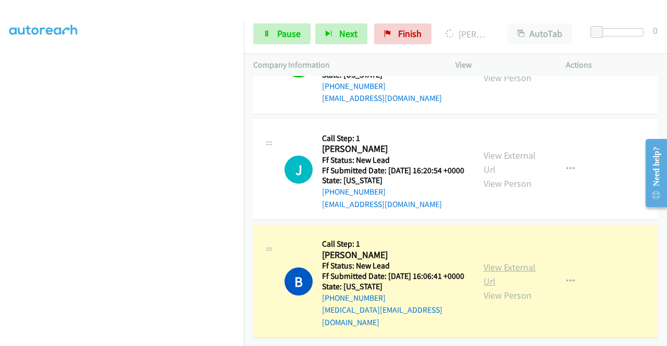
click at [514, 265] on link "View External Url" at bounding box center [509, 274] width 52 height 26
click at [0, 193] on aside "Dialing Mode: Power | Switch to Preview My Lists" at bounding box center [122, 79] width 244 height 576
click at [0, 200] on aside "Dialing Mode: Power | Switch to Preview My Lists" at bounding box center [122, 79] width 244 height 576
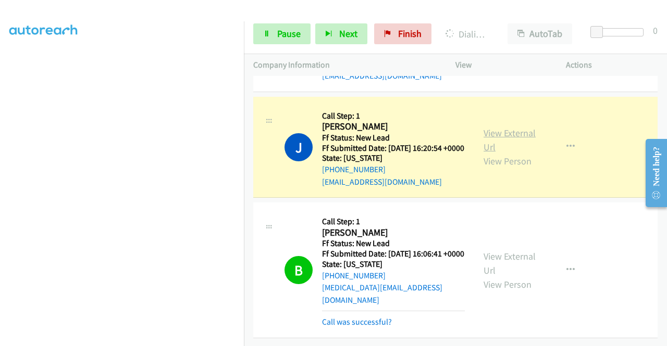
click at [502, 148] on link "View External Url" at bounding box center [509, 140] width 52 height 26
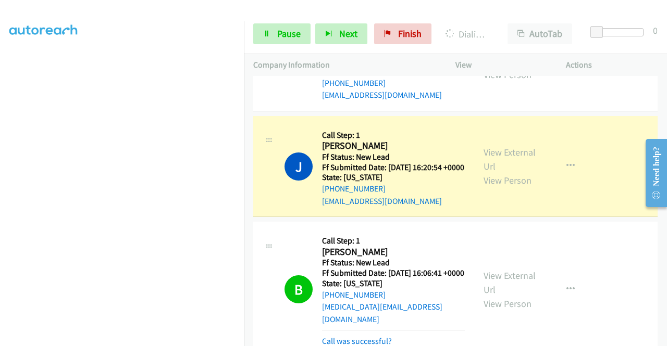
scroll to position [834, 0]
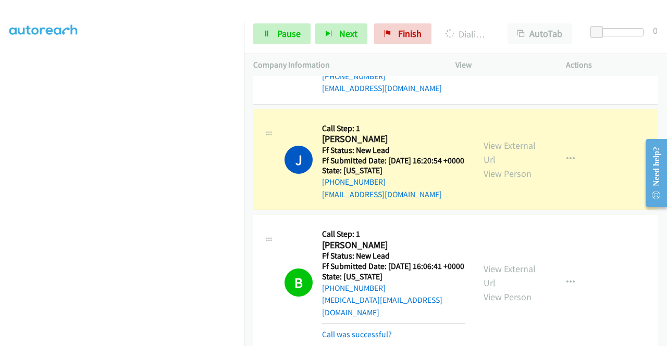
click at [244, 107] on td "A Callback Scheduled Call Step: 1 Aradhana Choubey America/Los_Angeles Ff Statu…" at bounding box center [455, 54] width 423 height 106
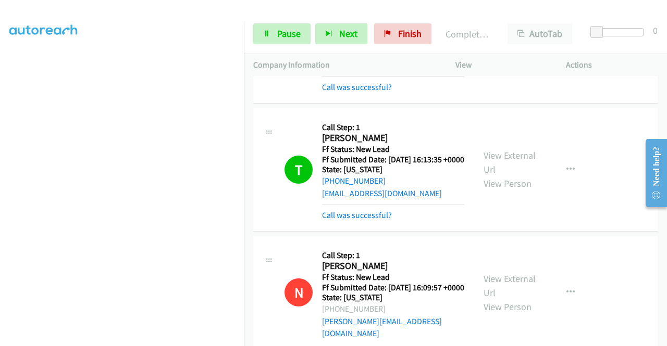
scroll to position [0, 0]
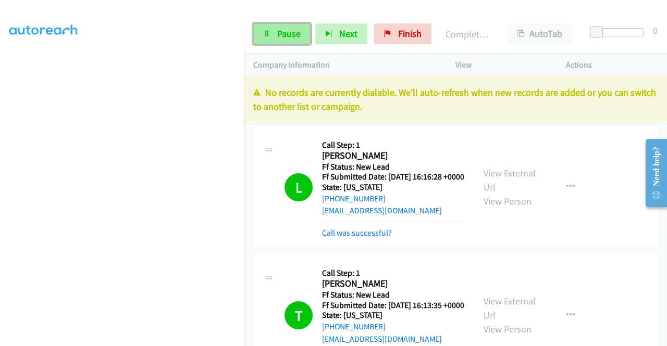
click at [274, 42] on link "Pause" at bounding box center [281, 33] width 57 height 21
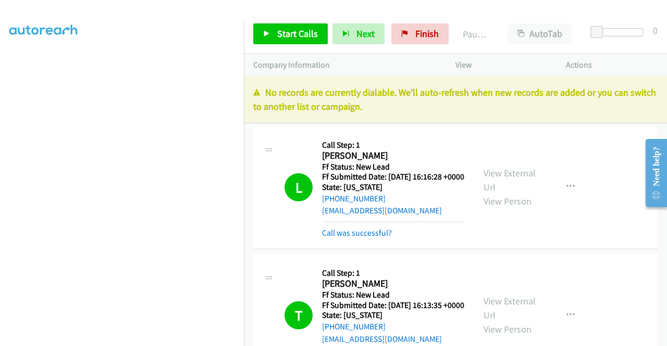
click at [561, 92] on p "No records are currently dialable. We'll auto-refresh when new records are adde…" at bounding box center [455, 99] width 404 height 28
click at [483, 173] on link "View External Url" at bounding box center [509, 180] width 52 height 26
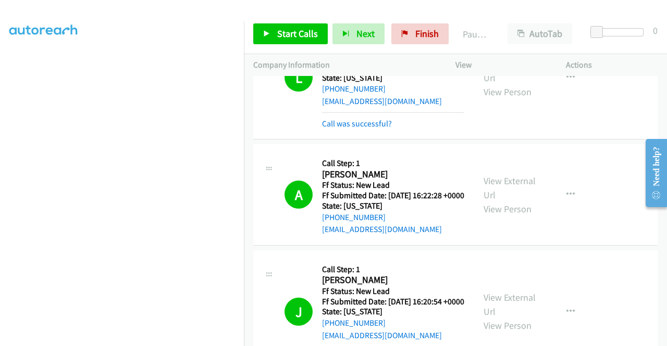
scroll to position [732, 0]
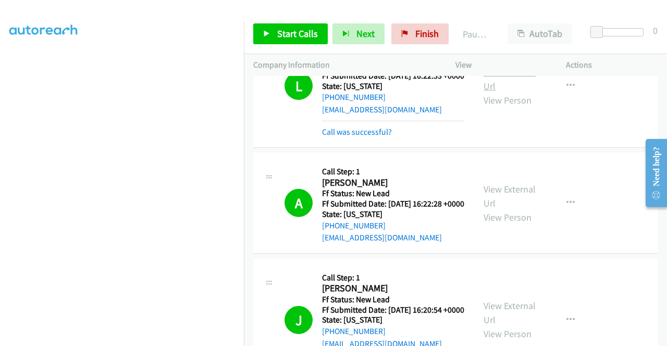
click at [504, 92] on link "View External Url" at bounding box center [509, 79] width 52 height 26
click at [425, 34] on span "Finish" at bounding box center [426, 34] width 23 height 12
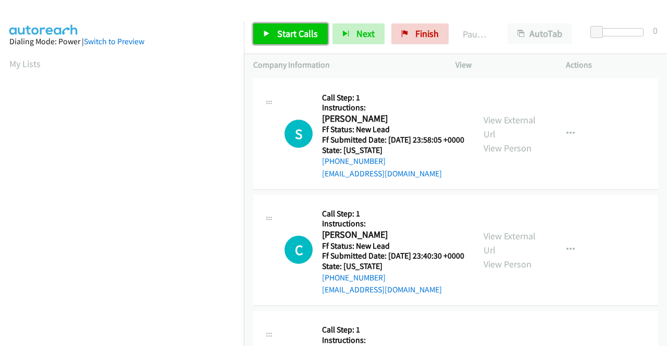
click at [299, 41] on link "Start Calls" at bounding box center [290, 33] width 74 height 21
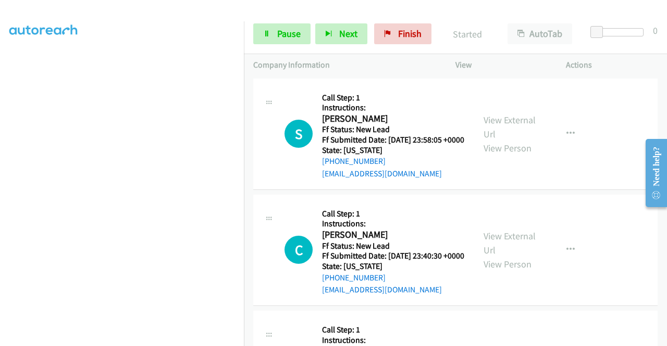
scroll to position [82, 0]
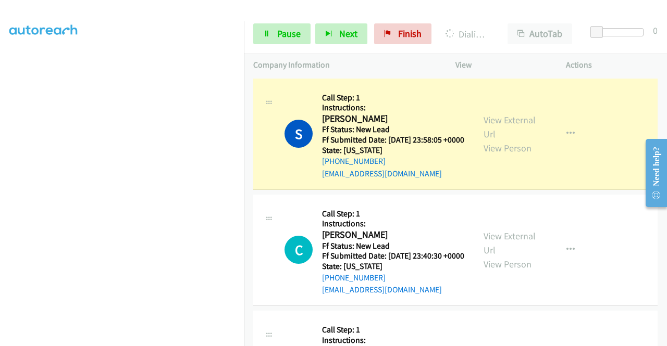
click at [514, 131] on div "View External Url View Person" at bounding box center [510, 134] width 54 height 42
click at [509, 121] on link "View External Url" at bounding box center [509, 127] width 52 height 26
click at [0, 171] on aside "Dialing Mode: Power | Switch to Preview My Lists" at bounding box center [122, 79] width 244 height 576
click at [279, 21] on div "Start Calls Pause Next Finish Dialing [PERSON_NAME] AutoTab AutoTab 0" at bounding box center [455, 34] width 423 height 40
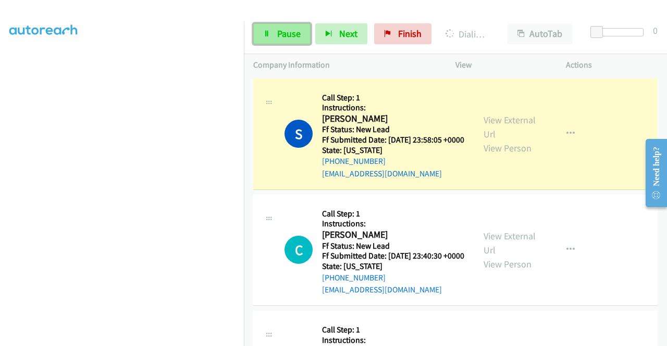
click at [274, 29] on link "Pause" at bounding box center [281, 33] width 57 height 21
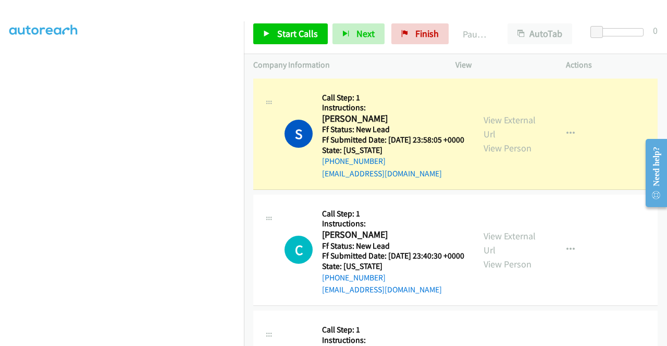
scroll to position [215, 0]
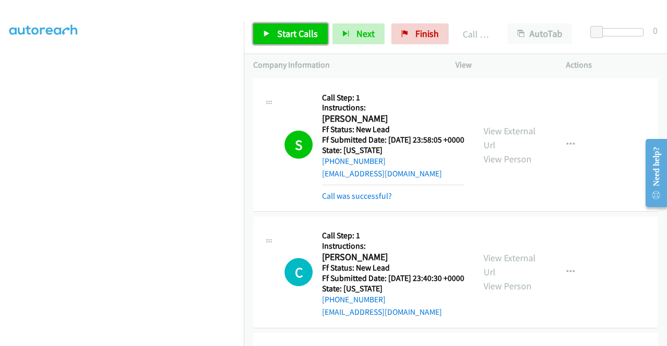
click at [276, 44] on link "Start Calls" at bounding box center [290, 33] width 74 height 21
click at [370, 201] on link "Call was successful?" at bounding box center [357, 196] width 70 height 10
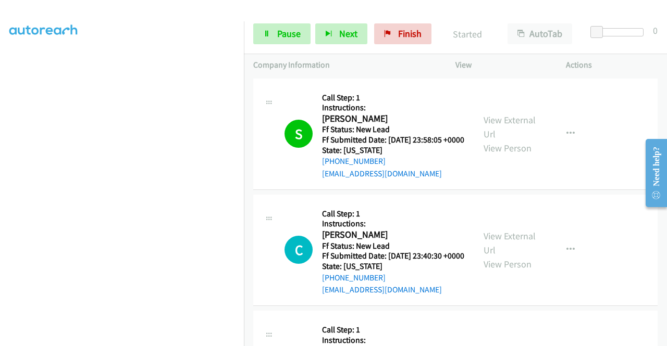
scroll to position [237, 0]
click at [517, 255] on link "View External Url" at bounding box center [509, 243] width 52 height 26
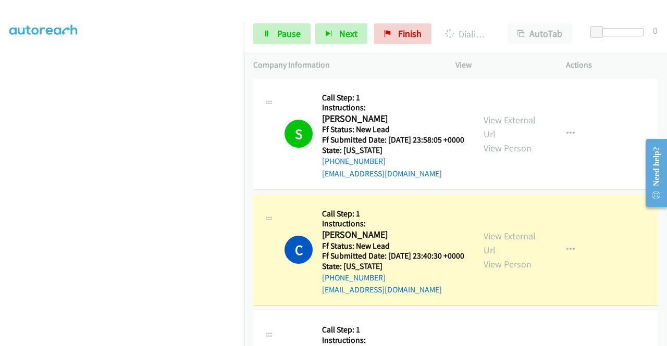
click at [0, 173] on aside "Dialing Mode: Power | Switch to Preview My Lists" at bounding box center [122, 79] width 244 height 576
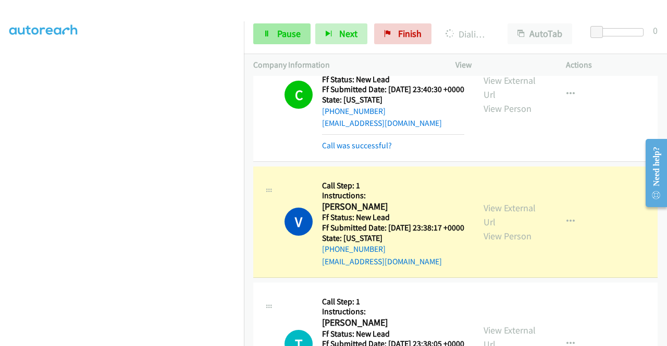
scroll to position [177, 0]
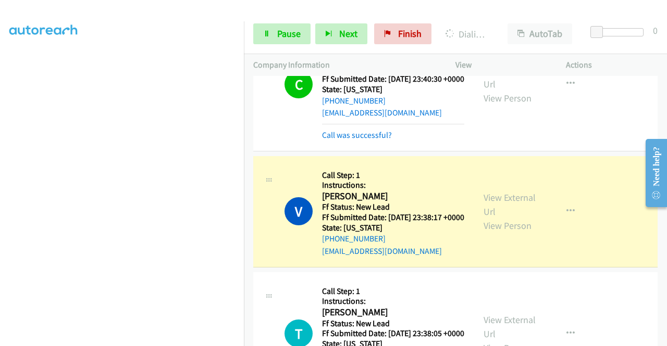
click at [487, 215] on div "View External Url View Person" at bounding box center [510, 212] width 54 height 42
click at [503, 218] on link "View External Url" at bounding box center [509, 205] width 52 height 26
click at [1, 185] on aside "Dialing Mode: Power | Switch to Preview My Lists" at bounding box center [122, 94] width 244 height 576
click at [245, 148] on td "C Callback Scheduled Call Step: 1 Instructions: [PERSON_NAME] America/[GEOGRAPH…" at bounding box center [455, 84] width 423 height 139
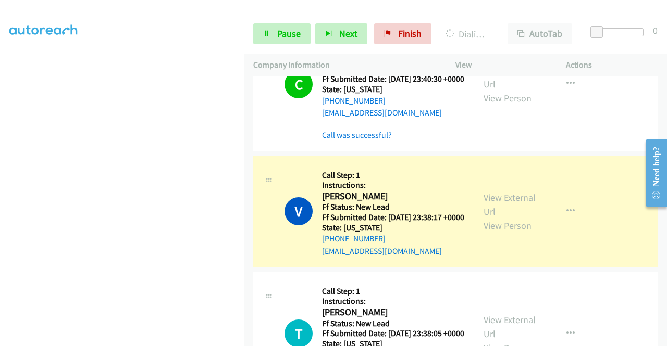
click at [664, 339] on div "[PHONE_NUMBER] Call failed - Please reload the list and try again The Callbar F…" at bounding box center [455, 211] width 423 height 270
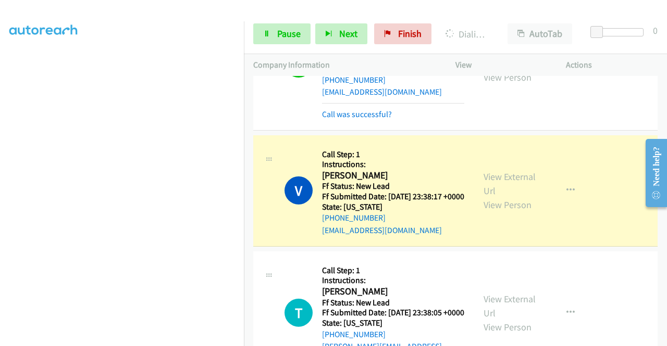
scroll to position [288, 0]
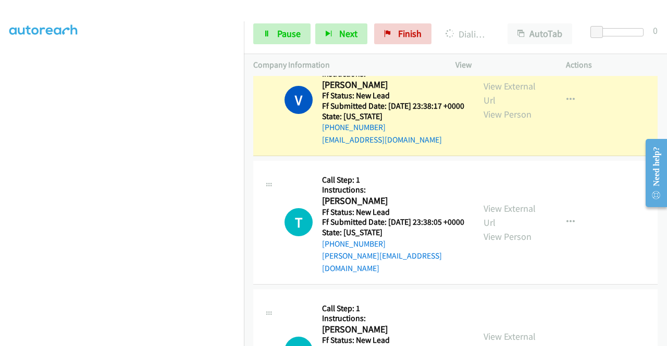
click at [0, 168] on aside "Dialing Mode: Power | Switch to Preview My Lists" at bounding box center [122, 79] width 244 height 576
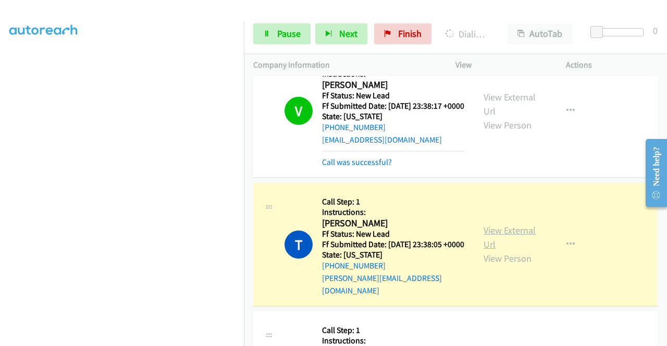
click at [497, 250] on link "View External Url" at bounding box center [509, 237] width 52 height 26
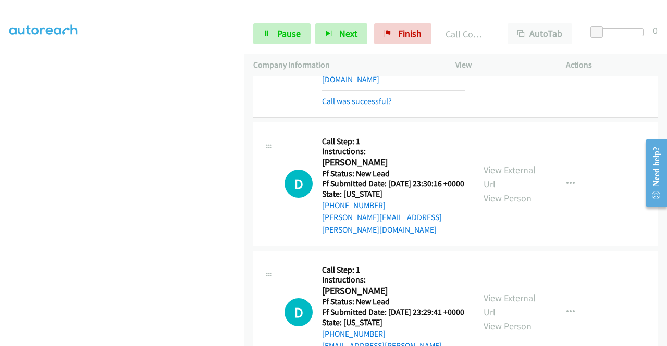
scroll to position [518, 0]
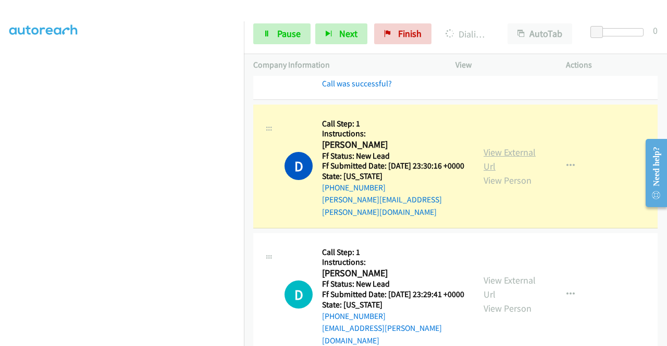
click at [485, 172] on link "View External Url" at bounding box center [509, 159] width 52 height 26
click at [0, 154] on aside "Dialing Mode: Power | Switch to Preview My Lists" at bounding box center [122, 79] width 244 height 576
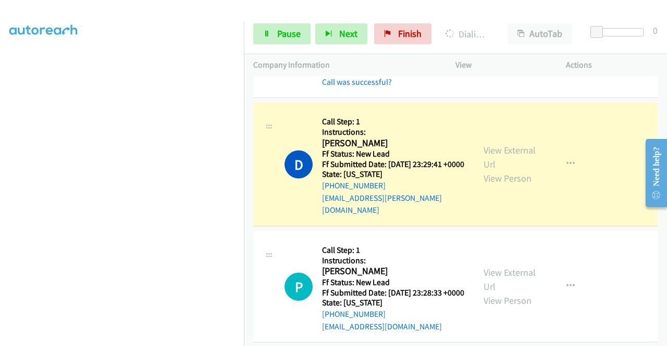
scroll to position [705, 0]
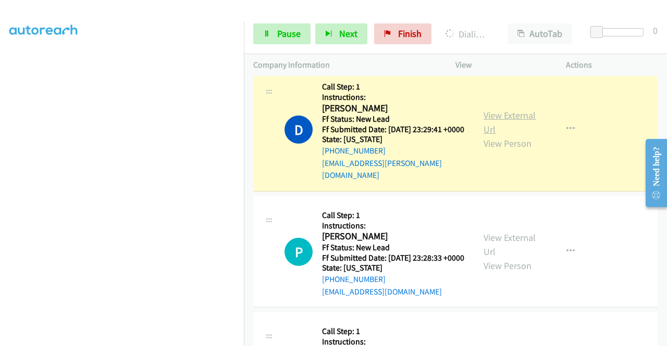
click at [508, 135] on link "View External Url" at bounding box center [509, 122] width 52 height 26
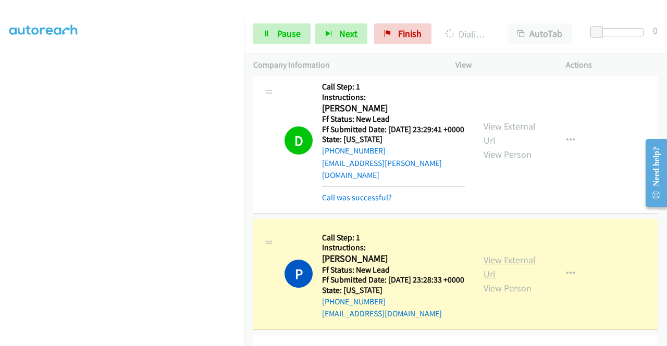
click at [493, 280] on link "View External Url" at bounding box center [509, 267] width 52 height 26
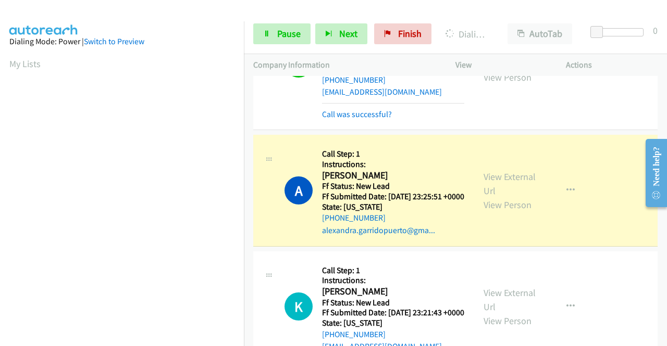
scroll to position [1024, 0]
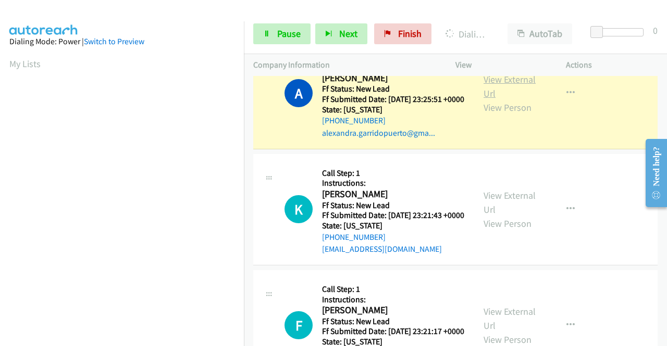
click at [500, 99] on link "View External Url" at bounding box center [509, 86] width 52 height 26
click at [245, 139] on td "A Callback Scheduled Call Step: 1 Instructions: [PERSON_NAME] America/[GEOGRAPH…" at bounding box center [455, 93] width 423 height 116
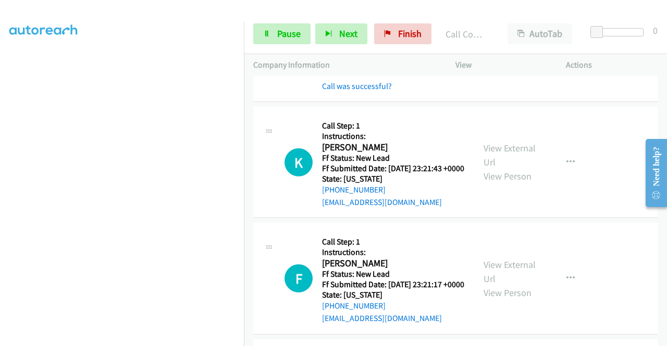
scroll to position [1163, 0]
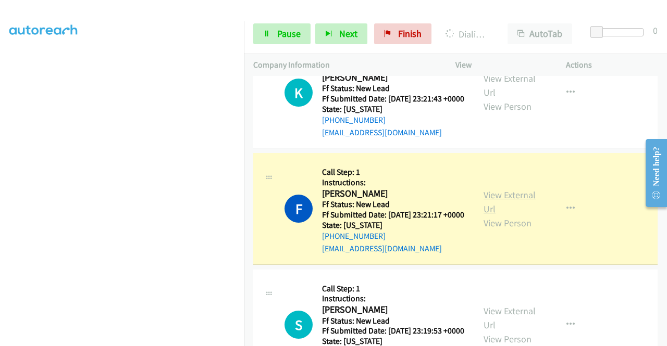
click at [483, 215] on link "View External Url" at bounding box center [509, 202] width 52 height 26
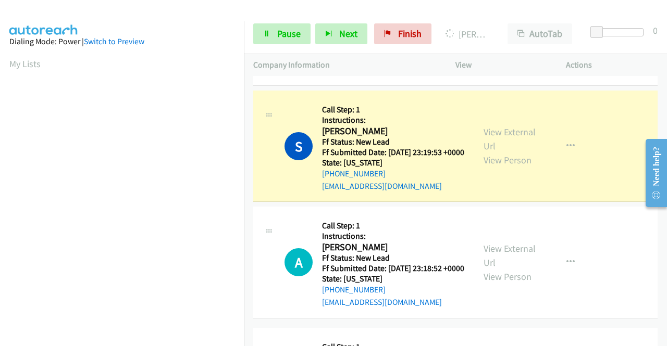
scroll to position [1413, 0]
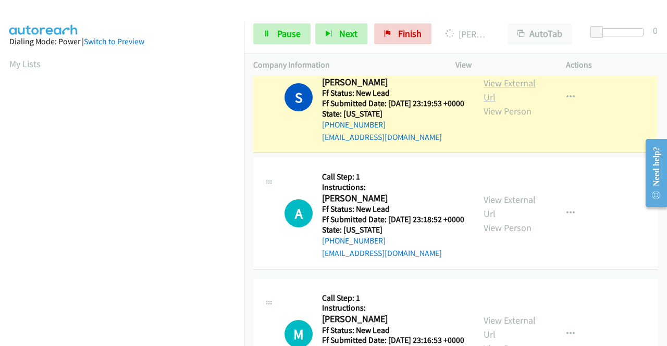
click at [497, 103] on link "View External Url" at bounding box center [509, 90] width 52 height 26
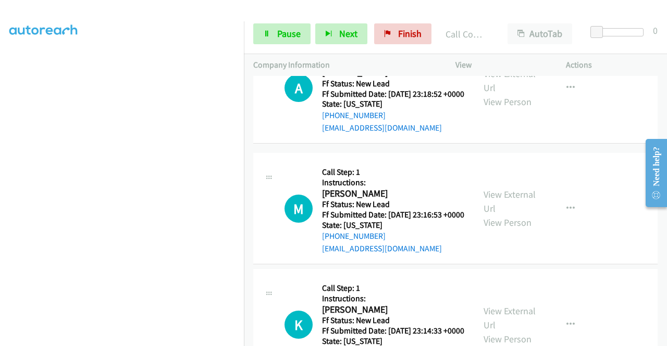
scroll to position [1573, 0]
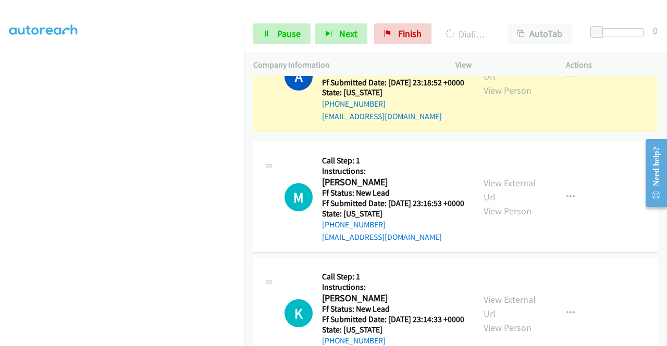
click at [502, 97] on div "View External Url View Person" at bounding box center [510, 76] width 54 height 42
click at [495, 82] on link "View External Url" at bounding box center [509, 69] width 52 height 26
click at [245, 105] on td "A Callback Scheduled Call Step: 1 Instructions: [PERSON_NAME] America/New_York …" at bounding box center [455, 77] width 423 height 116
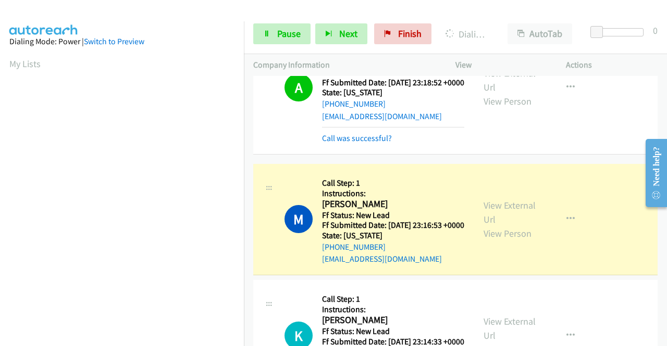
click at [500, 241] on div "View External Url View Person" at bounding box center [510, 219] width 54 height 42
click at [496, 225] on link "View External Url" at bounding box center [509, 212] width 52 height 26
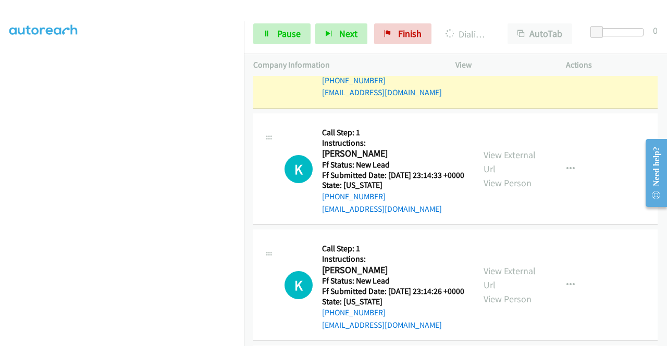
scroll to position [1774, 0]
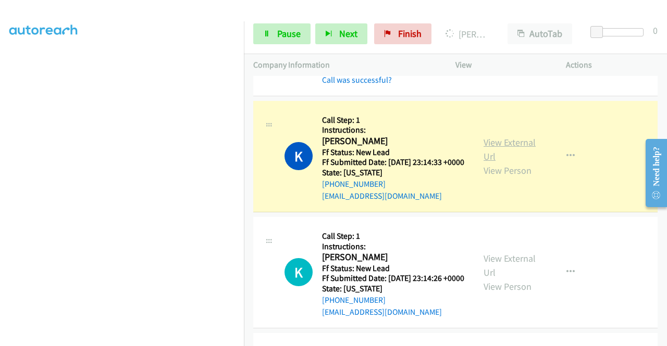
click at [516, 162] on link "View External Url" at bounding box center [509, 149] width 52 height 26
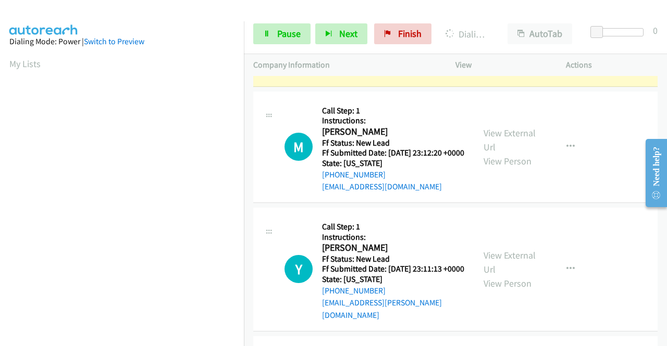
scroll to position [2052, 0]
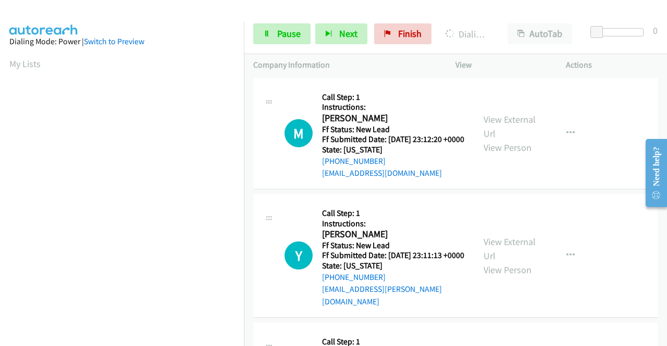
click at [507, 23] on link "View External Url" at bounding box center [509, 10] width 52 height 26
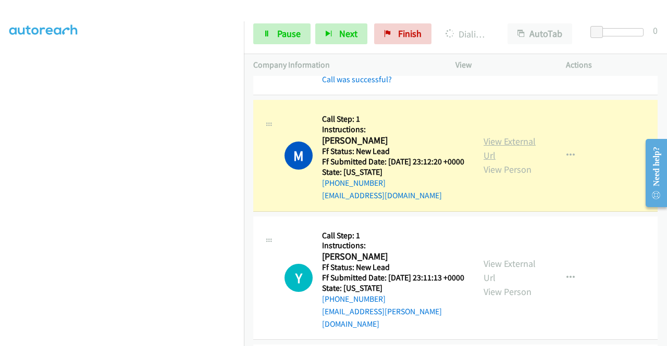
click at [504, 161] on link "View External Url" at bounding box center [509, 148] width 52 height 26
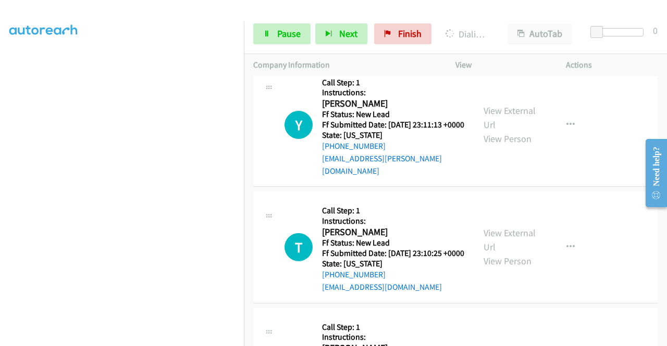
scroll to position [2226, 0]
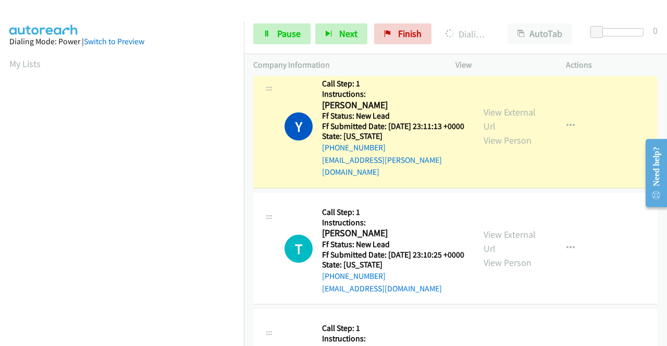
scroll to position [2236, 0]
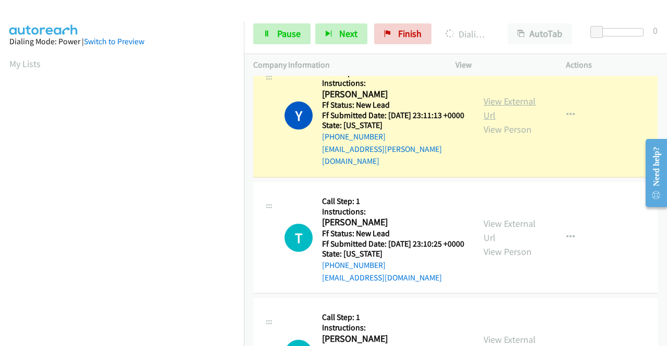
click at [507, 121] on link "View External Url" at bounding box center [509, 108] width 52 height 26
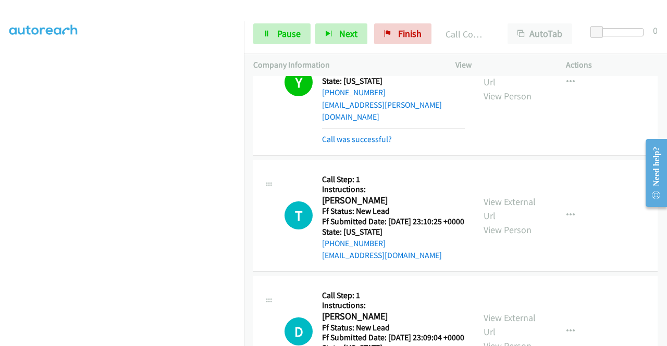
scroll to position [2339, 0]
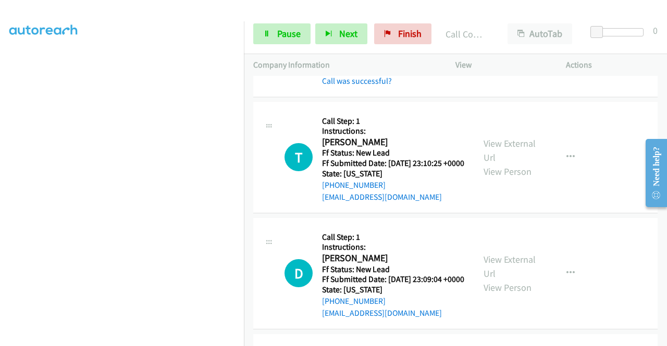
click at [313, 30] on div "Start Calls Pause Next Finish" at bounding box center [344, 33] width 183 height 21
click at [308, 30] on link "Pause" at bounding box center [281, 33] width 57 height 21
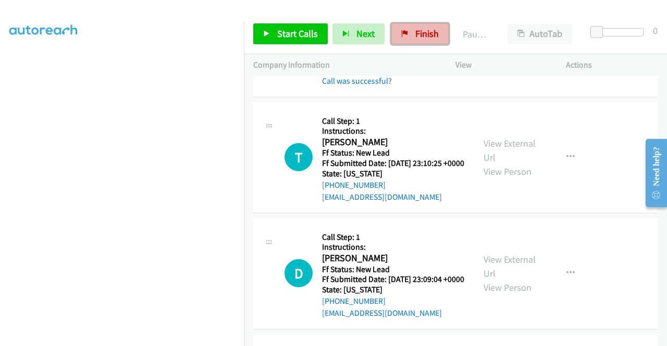
click at [422, 29] on span "Finish" at bounding box center [426, 34] width 23 height 12
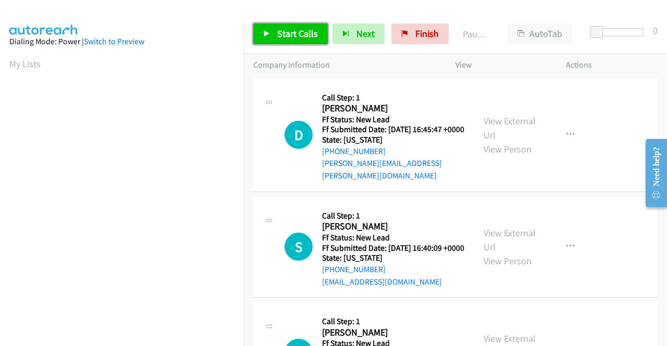
click at [305, 43] on link "Start Calls" at bounding box center [290, 33] width 74 height 21
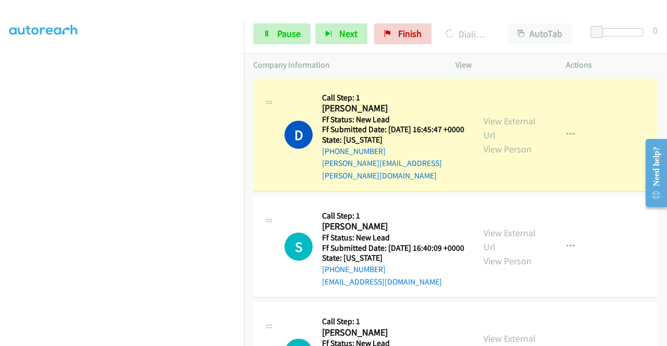
scroll to position [233, 0]
click at [500, 132] on div "View External Url View Person" at bounding box center [510, 135] width 54 height 42
click at [498, 127] on div "View External Url View Person" at bounding box center [510, 135] width 54 height 42
click at [486, 109] on div "View External Url View Person View External Url Email Schedule/Manage Callback …" at bounding box center [534, 135] width 120 height 94
click at [487, 116] on link "View External Url" at bounding box center [509, 128] width 52 height 26
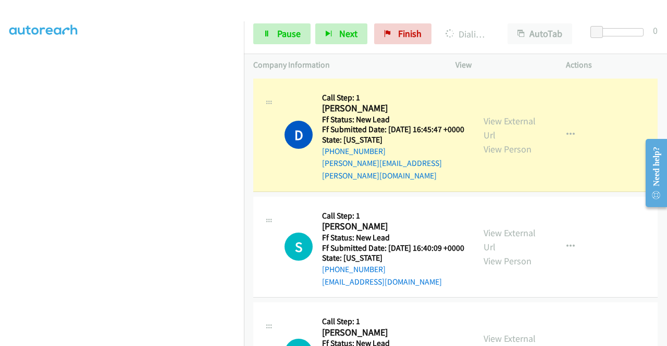
drag, startPoint x: 0, startPoint y: 177, endPoint x: 14, endPoint y: 194, distance: 22.2
click at [0, 177] on aside "Dialing Mode: Power | Switch to Preview My Lists" at bounding box center [122, 79] width 244 height 576
click at [0, 173] on aside "Dialing Mode: Power | Switch to Preview My Lists" at bounding box center [122, 79] width 244 height 576
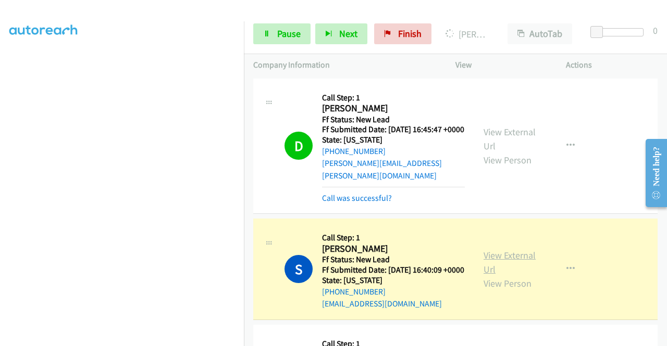
click at [506, 258] on link "View External Url" at bounding box center [509, 262] width 52 height 26
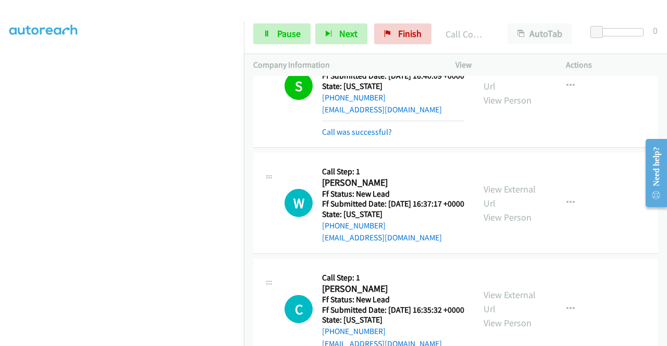
scroll to position [292, 0]
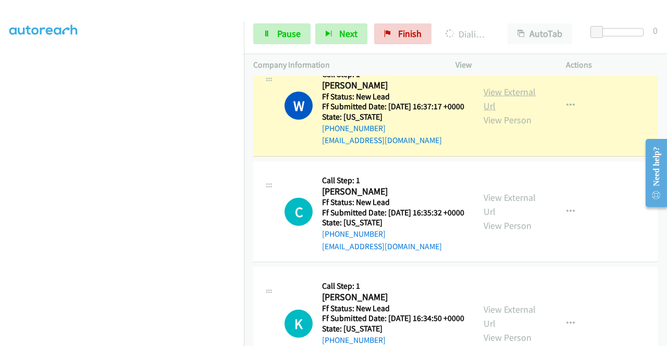
click at [494, 103] on link "View External Url" at bounding box center [509, 99] width 52 height 26
drag, startPoint x: 0, startPoint y: 220, endPoint x: 149, endPoint y: 344, distance: 193.7
click at [0, 220] on aside "Dialing Mode: Power | Switch to Preview My Lists" at bounding box center [122, 79] width 244 height 576
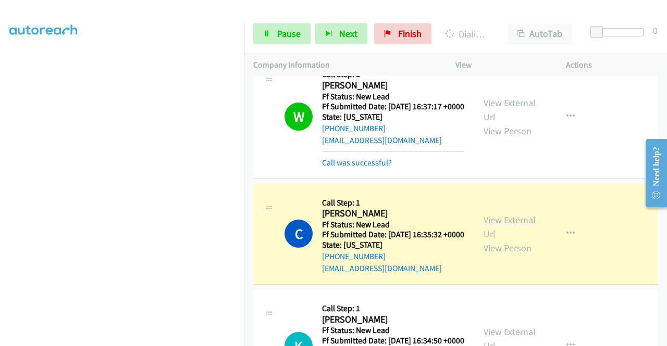
click at [483, 237] on link "View External Url" at bounding box center [509, 227] width 52 height 26
click at [0, 194] on aside "Dialing Mode: Power | Switch to Preview My Lists" at bounding box center [122, 79] width 244 height 576
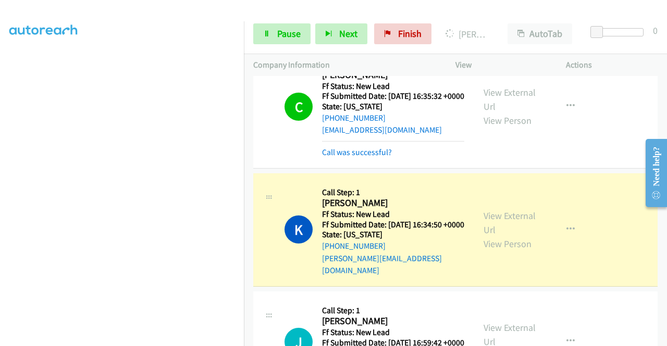
click at [476, 245] on div "View External Url View Person View External Url Email Schedule/Manage Callback …" at bounding box center [534, 230] width 120 height 94
click at [488, 236] on link "View External Url" at bounding box center [509, 223] width 52 height 26
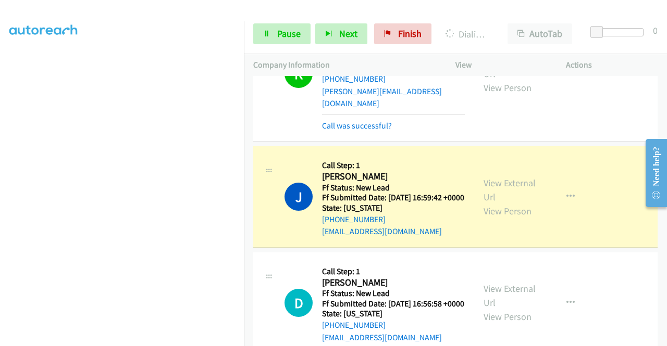
scroll to position [652, 0]
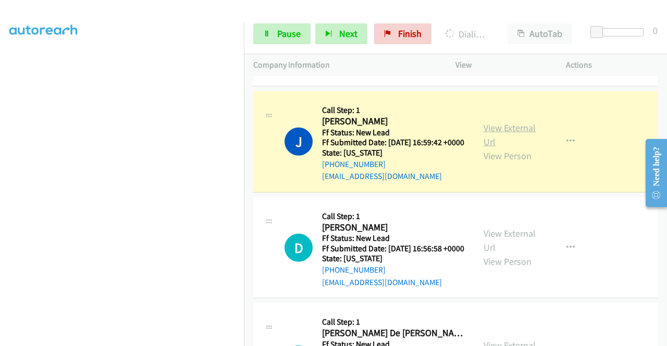
click at [510, 148] on link "View External Url" at bounding box center [509, 135] width 52 height 26
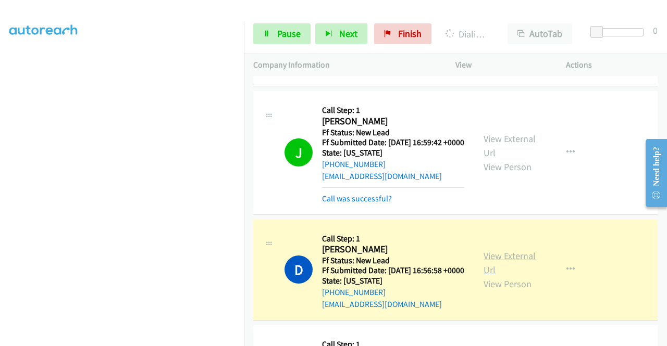
click at [505, 276] on link "View External Url" at bounding box center [509, 263] width 52 height 26
click at [0, 287] on aside "Dialing Mode: Power | Switch to Preview My Lists" at bounding box center [122, 79] width 244 height 576
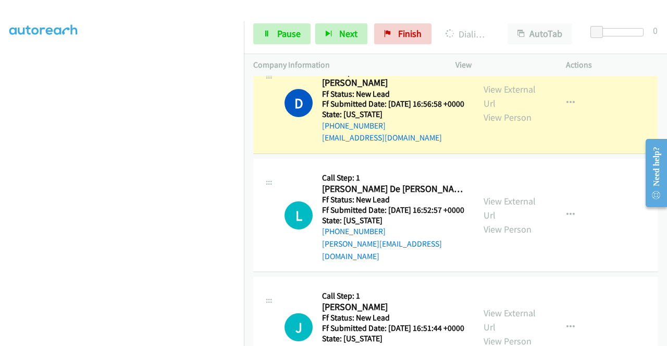
scroll to position [840, 0]
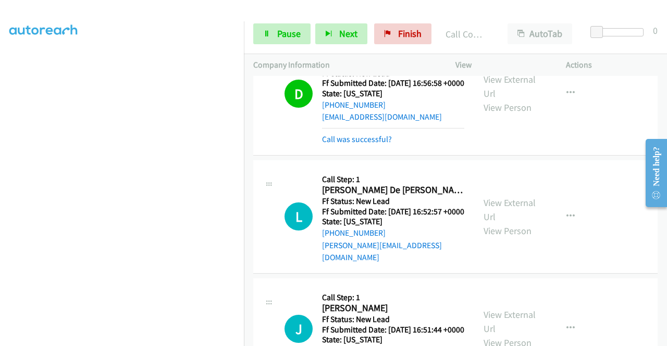
click at [337, 146] on div "Call was successful?" at bounding box center [393, 139] width 142 height 12
click at [355, 144] on link "Call was successful?" at bounding box center [357, 139] width 70 height 10
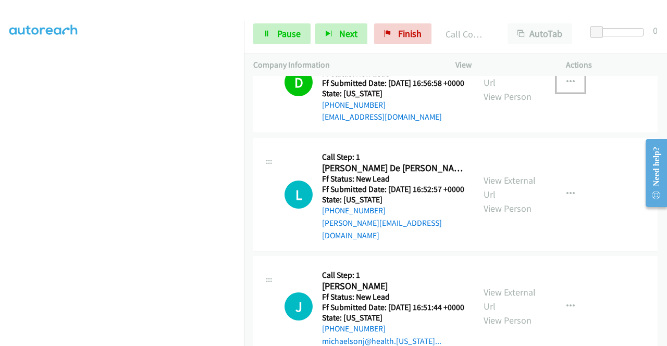
click at [556, 93] on button "button" at bounding box center [570, 82] width 28 height 21
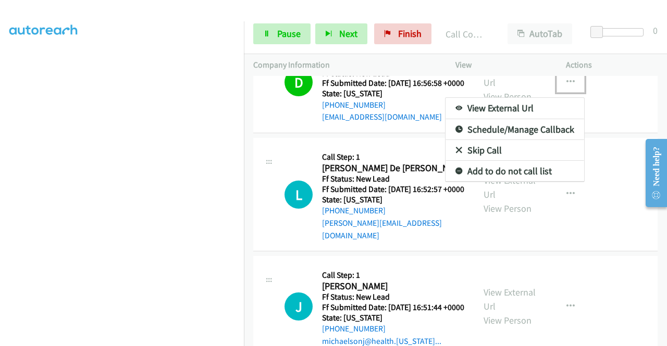
click at [506, 182] on link "Add to do not call list" at bounding box center [514, 171] width 139 height 21
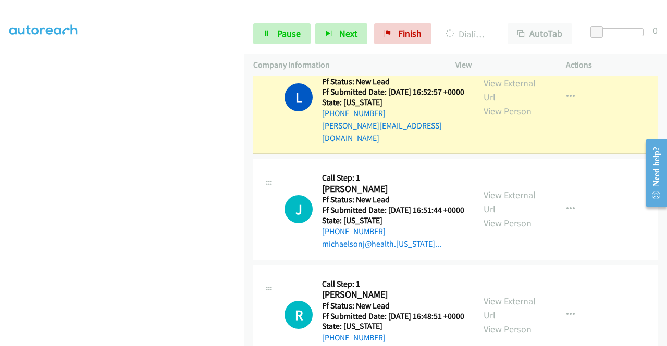
scroll to position [944, 0]
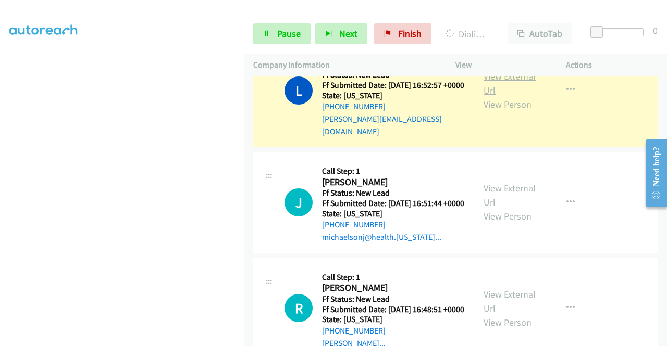
click at [483, 96] on link "View External Url" at bounding box center [509, 83] width 52 height 26
click at [0, 149] on aside "Dialing Mode: Power | Switch to Preview My Lists" at bounding box center [122, 79] width 244 height 576
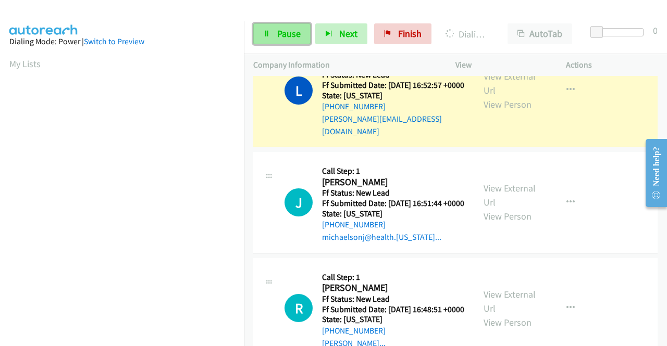
click at [274, 33] on link "Pause" at bounding box center [281, 33] width 57 height 21
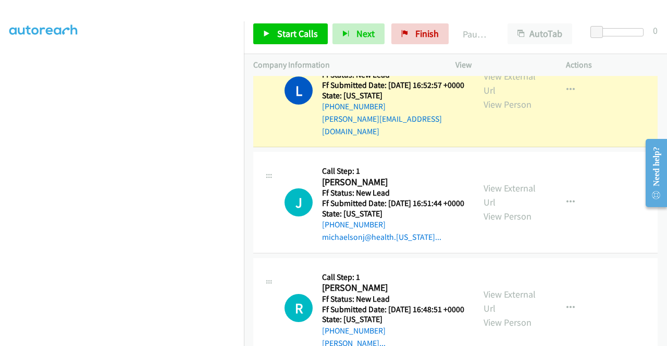
scroll to position [222, 0]
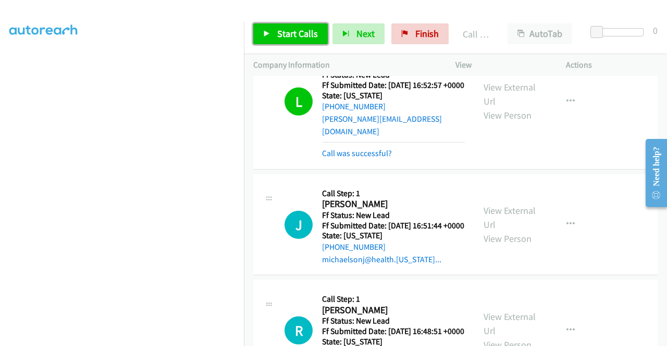
click at [280, 43] on link "Start Calls" at bounding box center [290, 33] width 74 height 21
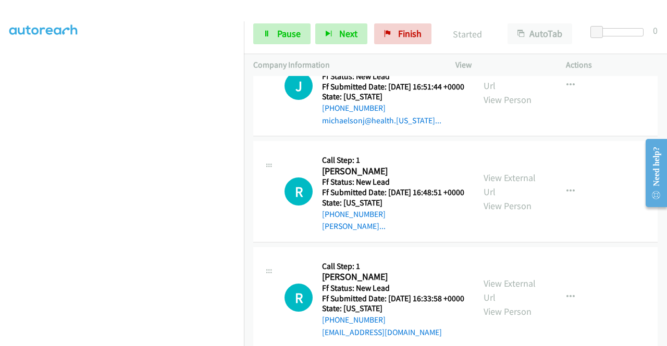
scroll to position [1090, 0]
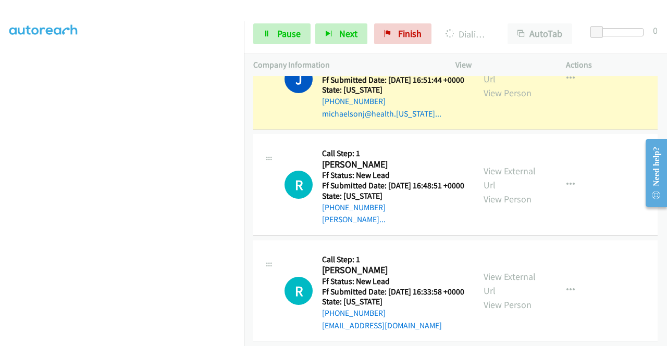
click at [509, 85] on link "View External Url" at bounding box center [509, 72] width 52 height 26
click at [0, 168] on aside "Dialing Mode: Power | Switch to Preview My Lists" at bounding box center [122, 88] width 244 height 576
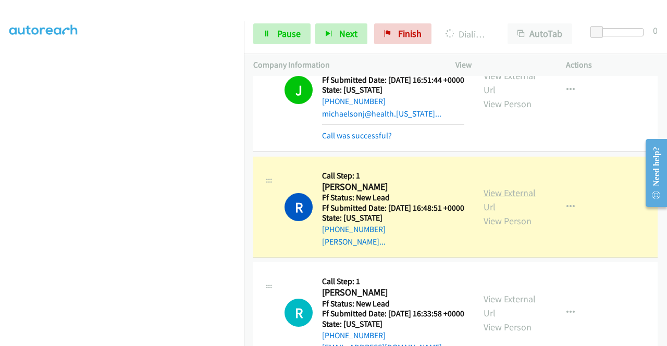
click at [512, 213] on link "View External Url" at bounding box center [509, 200] width 52 height 26
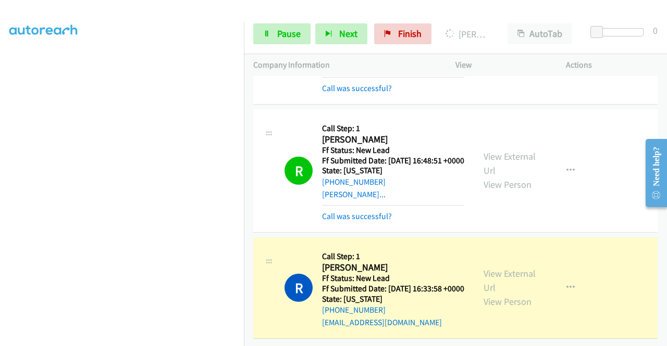
scroll to position [1217, 0]
click at [503, 267] on div "View External Url View Person" at bounding box center [510, 288] width 54 height 42
click at [486, 268] on link "View External Url" at bounding box center [509, 281] width 52 height 26
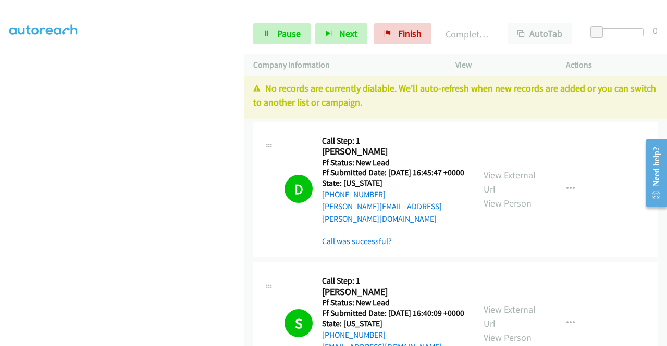
scroll to position [0, 0]
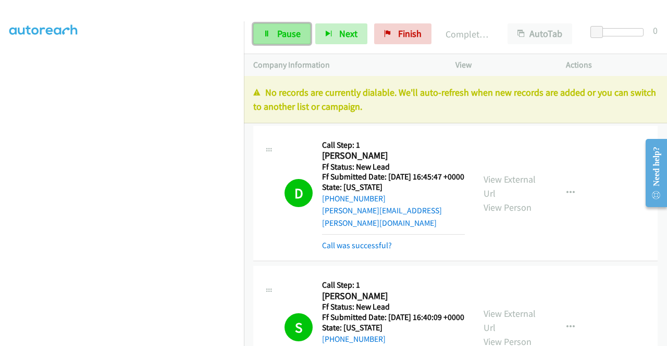
click at [269, 33] on icon at bounding box center [266, 34] width 7 height 7
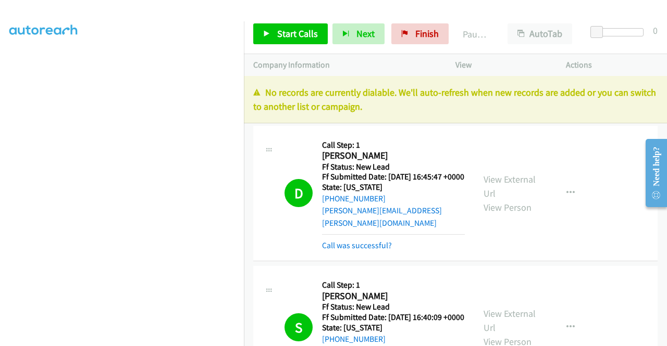
click at [563, 101] on p "No records are currently dialable. We'll auto-refresh when new records are adde…" at bounding box center [455, 99] width 404 height 28
click at [427, 42] on link "Finish" at bounding box center [419, 33] width 57 height 21
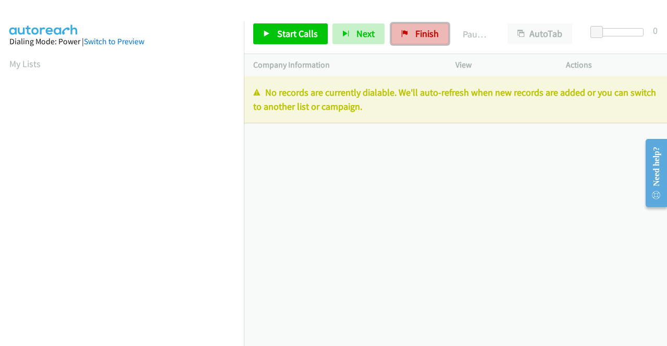
click at [415, 29] on span "Finish" at bounding box center [426, 34] width 23 height 12
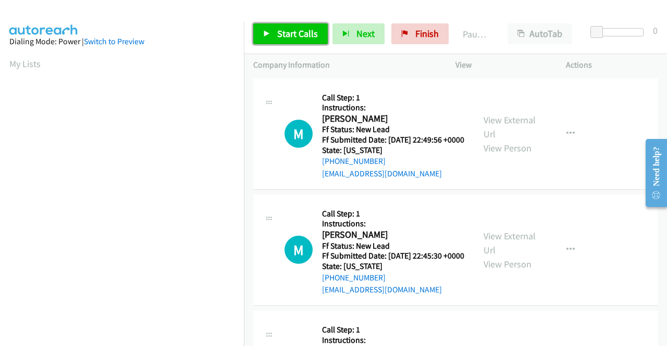
click at [278, 40] on link "Start Calls" at bounding box center [290, 33] width 74 height 21
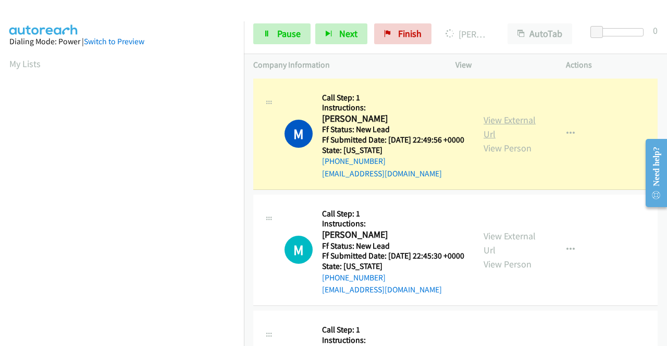
click at [510, 125] on link "View External Url" at bounding box center [509, 127] width 52 height 26
click at [0, 188] on aside "Dialing Mode: Power | Switch to Preview My Lists" at bounding box center [122, 309] width 244 height 576
click at [510, 130] on link "View External Url" at bounding box center [509, 127] width 52 height 26
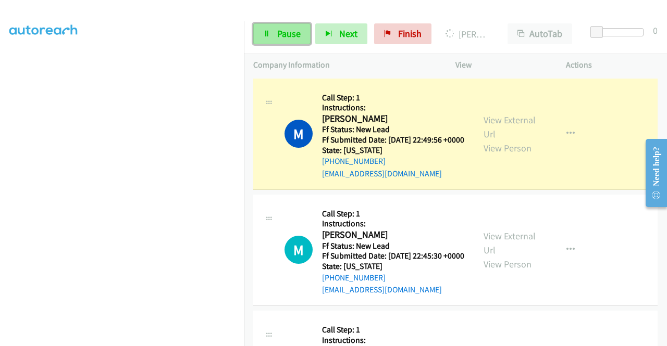
click at [287, 31] on span "Pause" at bounding box center [288, 34] width 23 height 12
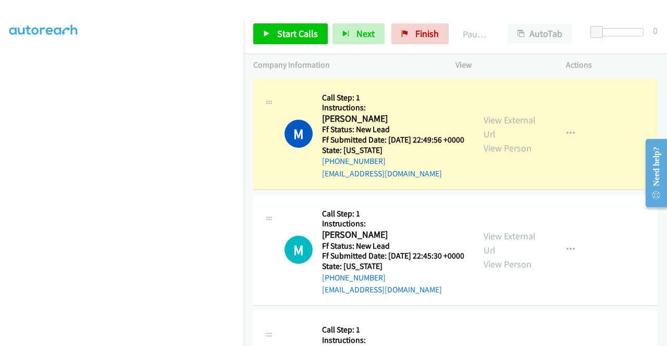
click at [0, 187] on aside "Dialing Mode: Power | Switch to Preview My Lists" at bounding box center [122, 79] width 244 height 576
drag, startPoint x: 0, startPoint y: 76, endPoint x: 21, endPoint y: 73, distance: 21.0
click at [0, 76] on aside "Dialing Mode: Power | Switch to Preview My Lists" at bounding box center [122, 79] width 244 height 576
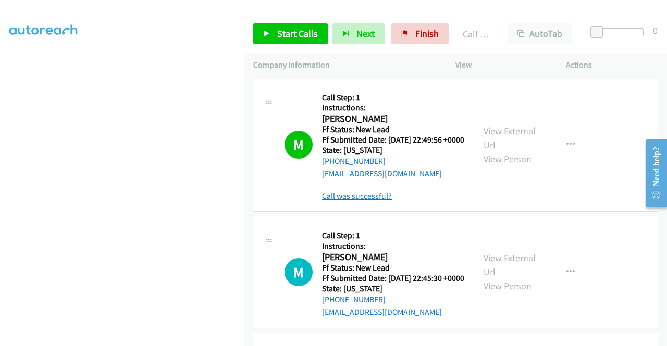
click at [376, 201] on link "Call was successful?" at bounding box center [357, 196] width 70 height 10
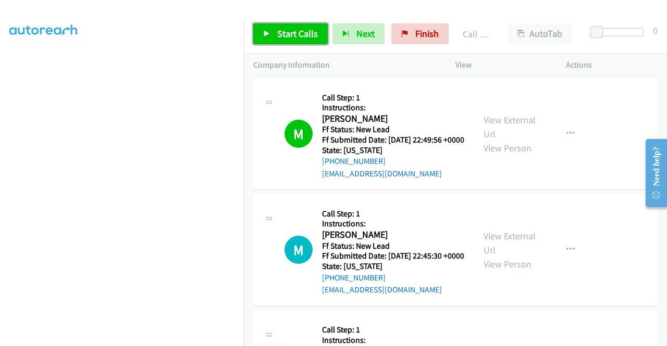
click at [282, 30] on span "Start Calls" at bounding box center [297, 34] width 41 height 12
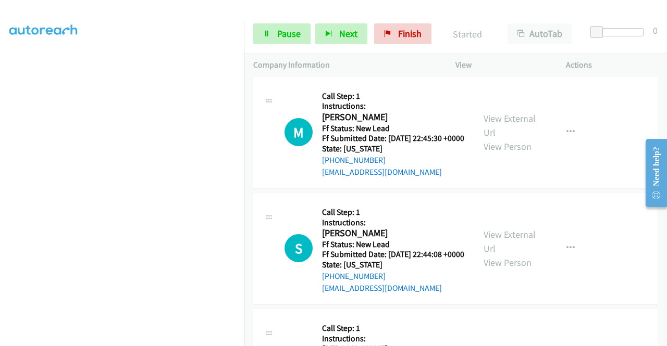
scroll to position [125, 0]
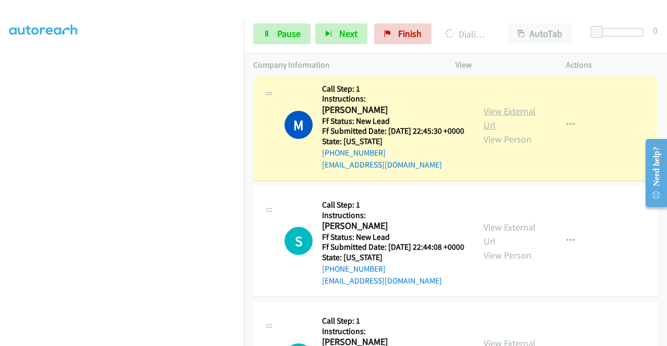
click at [501, 124] on link "View External Url" at bounding box center [509, 118] width 52 height 26
click at [0, 153] on aside "Dialing Mode: Power | Switch to Preview My Lists" at bounding box center [122, 94] width 244 height 576
click at [244, 183] on td "M Callback Scheduled Call Step: 1 Instructions: [PERSON_NAME] America/New_York …" at bounding box center [455, 125] width 423 height 116
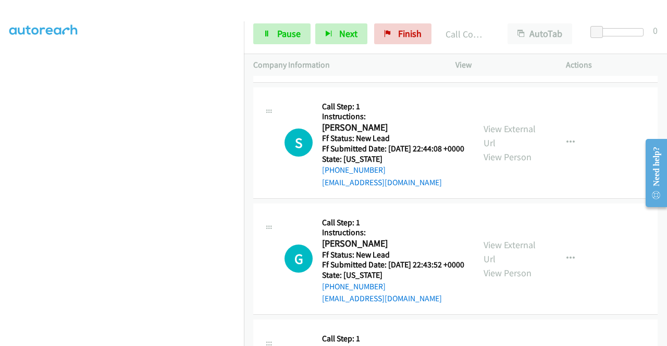
scroll to position [249, 0]
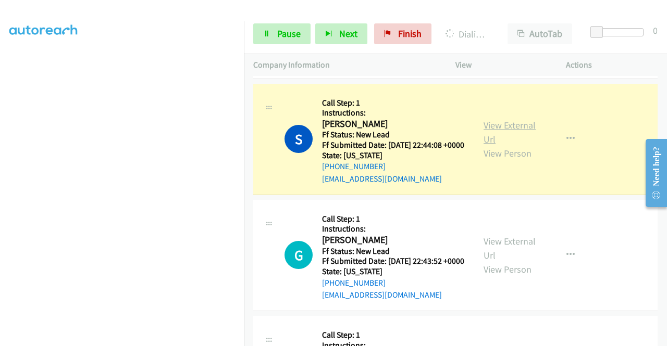
click at [496, 145] on link "View External Url" at bounding box center [509, 132] width 52 height 26
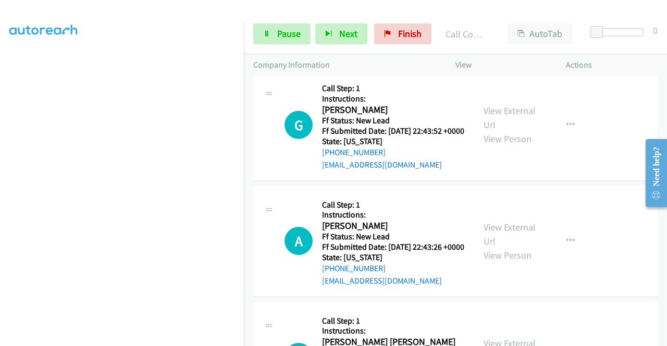
scroll to position [423, 0]
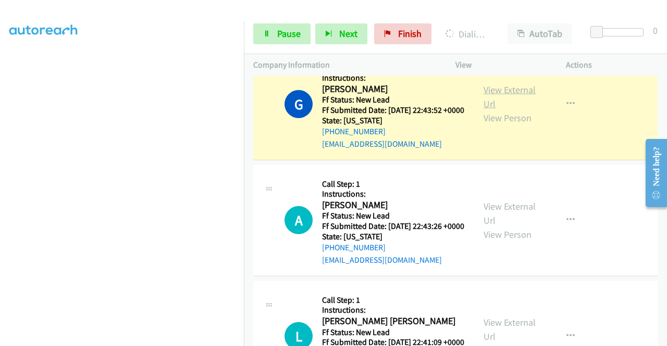
click at [492, 110] on link "View External Url" at bounding box center [509, 97] width 52 height 26
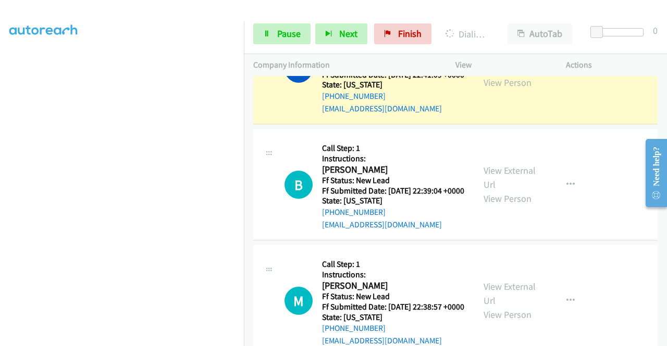
scroll to position [743, 0]
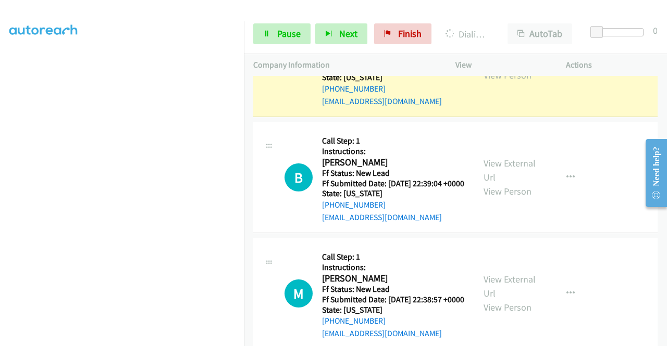
click at [502, 82] on div "View External Url View Person" at bounding box center [510, 61] width 54 height 42
click at [496, 67] on link "View External Url" at bounding box center [509, 54] width 52 height 26
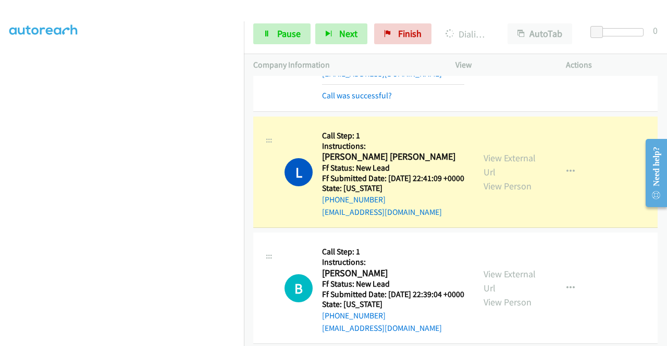
scroll to position [597, 0]
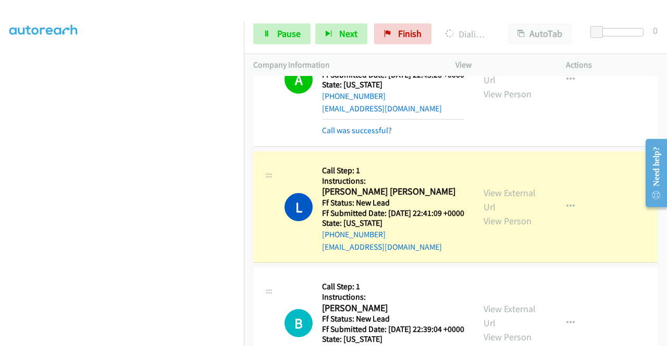
click at [492, 101] on div "View External Url View Person" at bounding box center [510, 80] width 54 height 42
click at [497, 101] on div "View External Url View Person" at bounding box center [510, 80] width 54 height 42
click at [498, 86] on link "View External Url" at bounding box center [509, 73] width 52 height 26
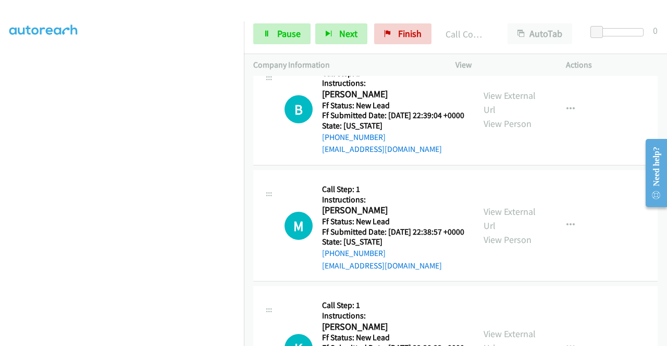
scroll to position [853, 0]
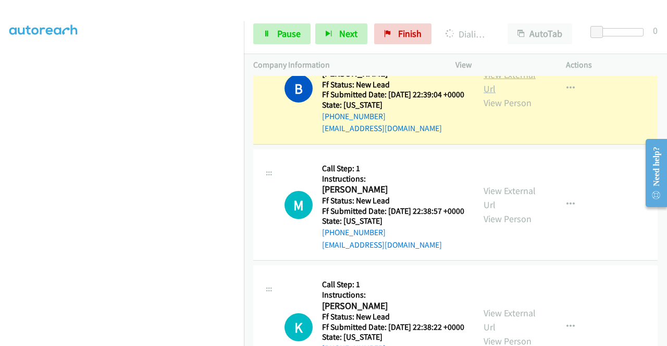
click at [516, 95] on link "View External Url" at bounding box center [509, 82] width 52 height 26
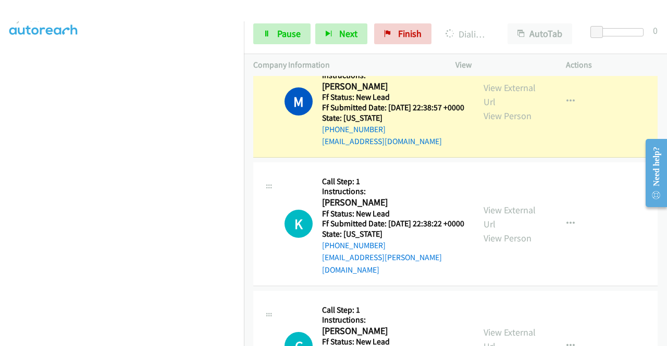
scroll to position [237, 0]
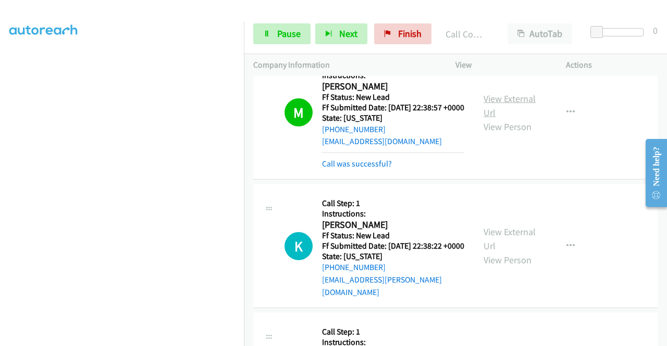
click at [509, 119] on link "View External Url" at bounding box center [509, 106] width 52 height 26
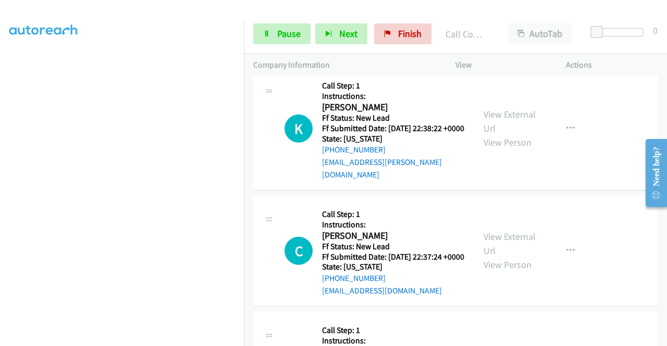
scroll to position [1146, 0]
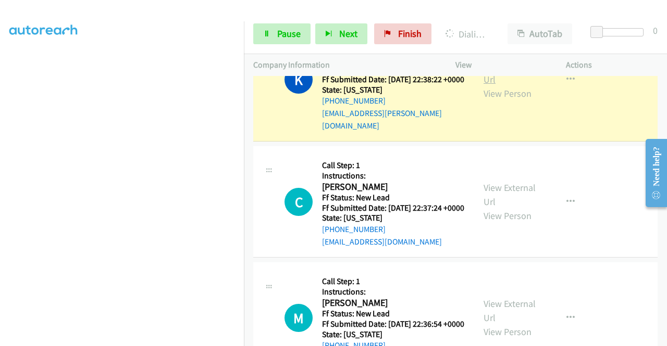
click at [510, 85] on link "View External Url" at bounding box center [509, 72] width 52 height 26
click at [496, 100] on div "View External Url View Person" at bounding box center [510, 79] width 54 height 42
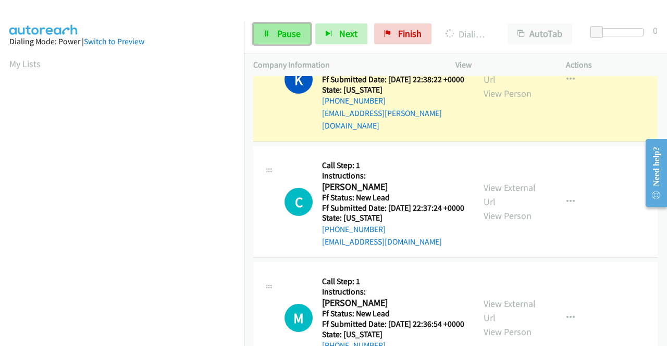
click at [277, 29] on span "Pause" at bounding box center [288, 34] width 23 height 12
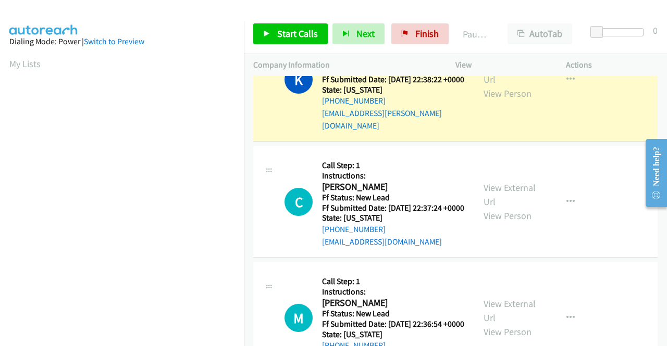
scroll to position [237, 0]
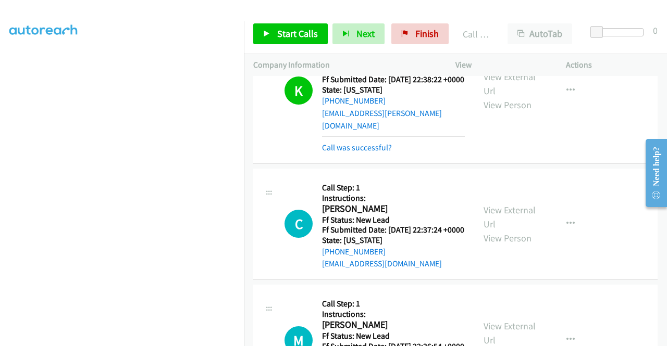
click at [469, 164] on div "K Callback Scheduled Call Step: 1 Instructions: [PERSON_NAME] America/[GEOGRAPH…" at bounding box center [455, 91] width 404 height 146
click at [369, 153] on link "Call was successful?" at bounding box center [357, 148] width 70 height 10
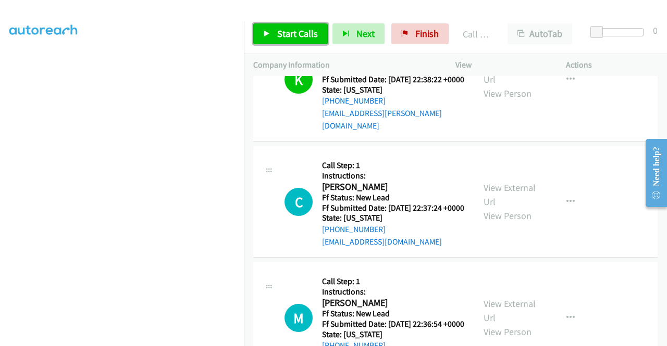
click at [290, 41] on link "Start Calls" at bounding box center [290, 33] width 74 height 21
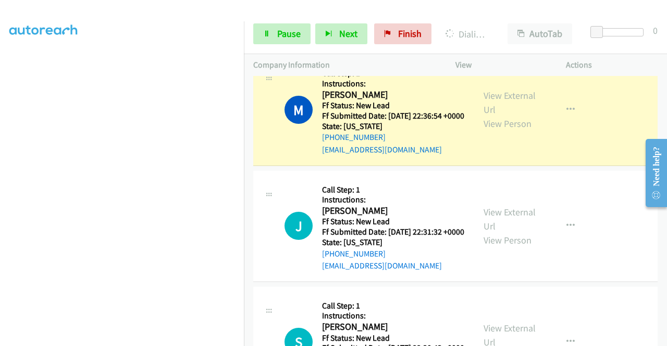
scroll to position [1409, 0]
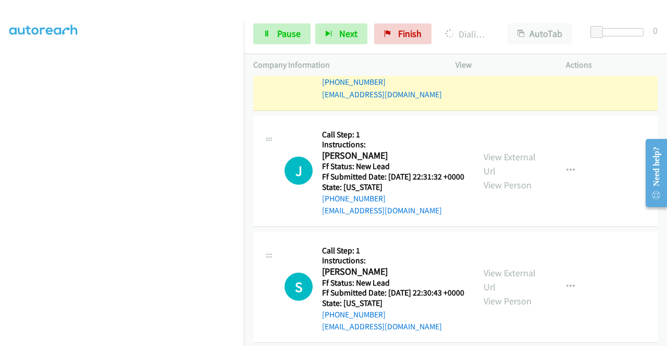
click at [483, 60] on link "View External Url" at bounding box center [509, 47] width 52 height 26
click at [0, 184] on aside "Dialing Mode: Power | Switch to Preview My Lists" at bounding box center [122, 79] width 244 height 576
click at [267, 47] on div "Start Calls Pause Next Finish Dialing [PERSON_NAME] AutoTab AutoTab 0" at bounding box center [455, 34] width 423 height 40
click at [274, 38] on link "Pause" at bounding box center [281, 33] width 57 height 21
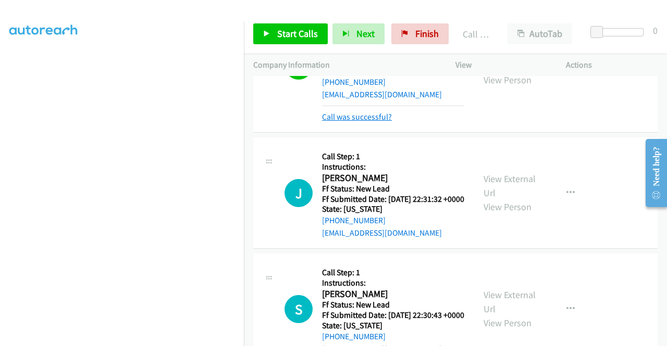
click at [369, 122] on link "Call was successful?" at bounding box center [357, 117] width 70 height 10
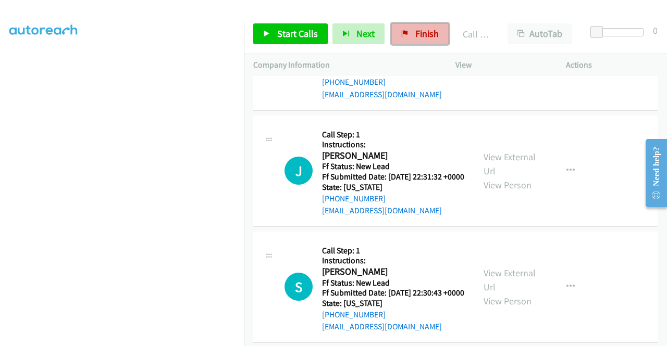
click at [415, 36] on span "Finish" at bounding box center [426, 34] width 23 height 12
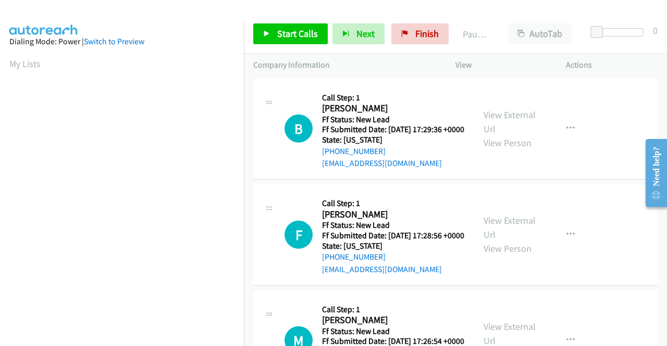
click at [296, 45] on div "Start Calls Pause Next Finish Paused AutoTab AutoTab 0" at bounding box center [455, 34] width 423 height 40
click at [307, 37] on span "Start Calls" at bounding box center [297, 34] width 41 height 12
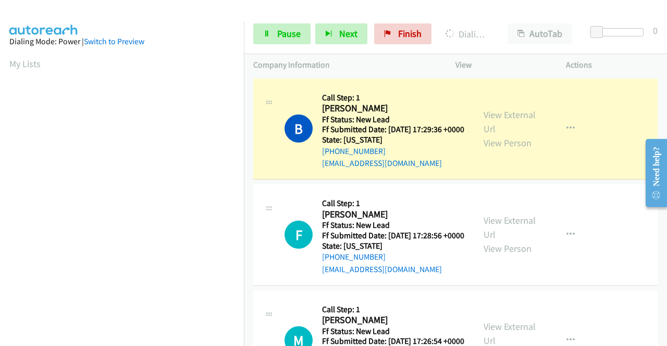
drag, startPoint x: 0, startPoint y: 194, endPoint x: 16, endPoint y: 192, distance: 16.3
click at [0, 194] on aside "Dialing Mode: Power | Switch to Preview My Lists" at bounding box center [122, 309] width 244 height 576
click at [512, 122] on link "View External Url" at bounding box center [509, 122] width 52 height 26
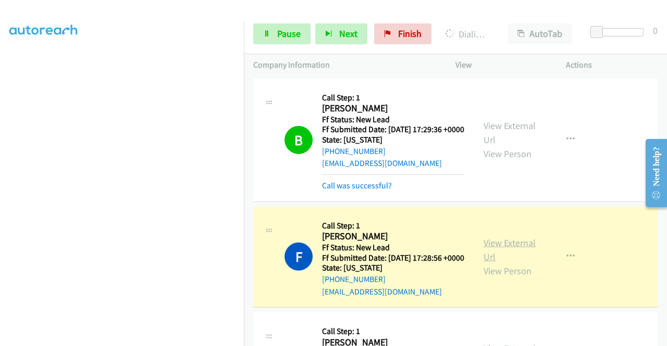
click at [498, 252] on link "View External Url" at bounding box center [509, 250] width 52 height 26
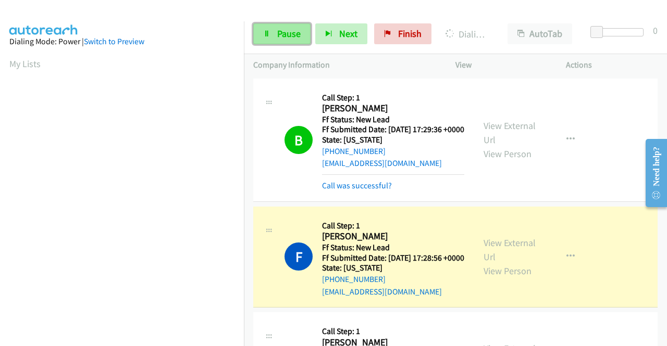
click at [280, 42] on link "Pause" at bounding box center [281, 33] width 57 height 21
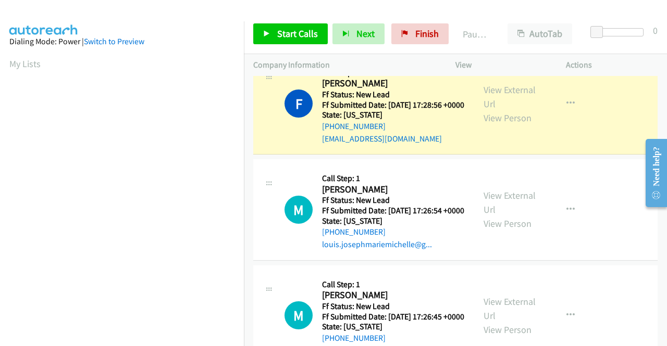
scroll to position [237, 0]
click at [0, 140] on aside "Dialing Mode: Power | Switch to Preview My Lists" at bounding box center [122, 79] width 244 height 576
click at [0, 157] on aside "Dialing Mode: Power | Switch to Preview My Lists" at bounding box center [122, 111] width 244 height 576
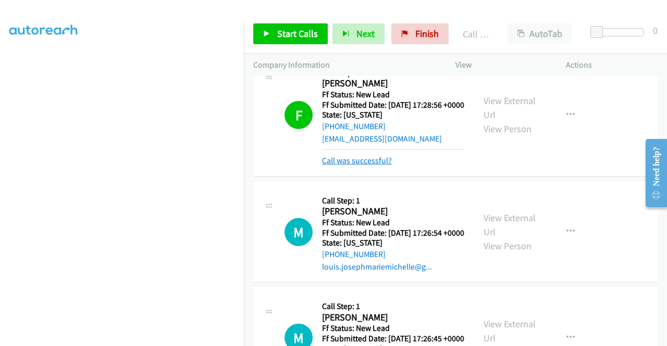
click at [375, 166] on link "Call was successful?" at bounding box center [357, 161] width 70 height 10
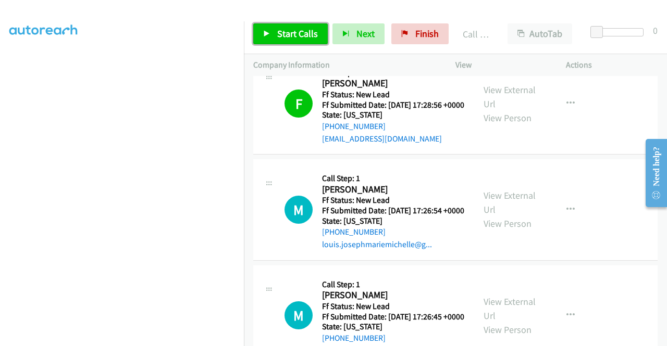
click at [282, 37] on span "Start Calls" at bounding box center [297, 34] width 41 height 12
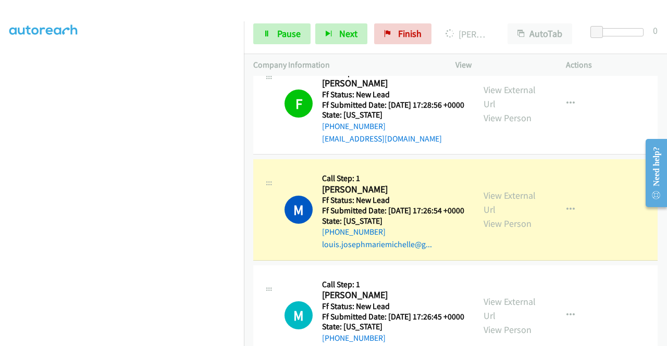
click at [504, 231] on div "View External Url View Person" at bounding box center [510, 209] width 54 height 42
click at [502, 216] on link "View External Url" at bounding box center [509, 203] width 52 height 26
click at [0, 151] on aside "Dialing Mode: Power | Switch to Preview My Lists" at bounding box center [122, 79] width 244 height 576
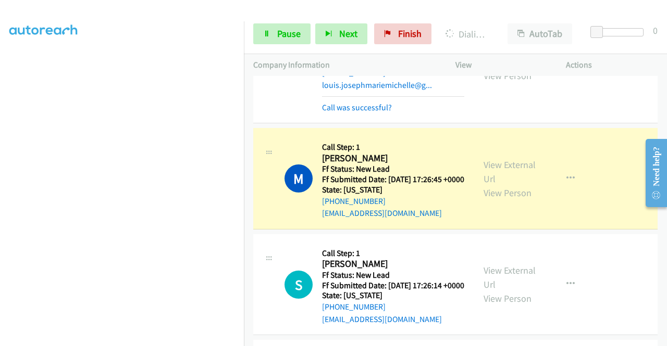
scroll to position [341, 0]
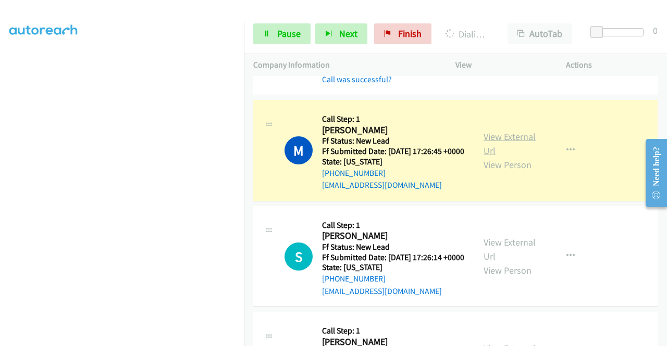
click at [510, 157] on link "View External Url" at bounding box center [509, 144] width 52 height 26
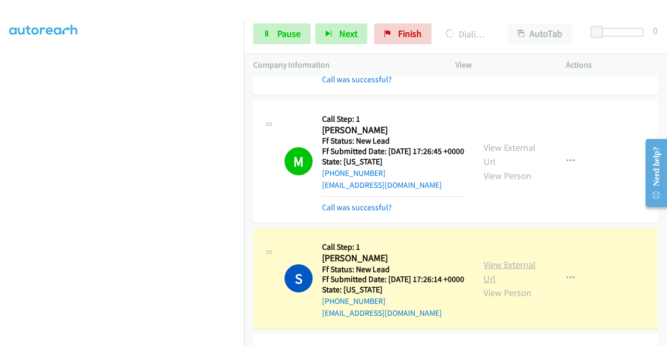
click at [483, 285] on link "View External Url" at bounding box center [509, 272] width 52 height 26
click at [657, 332] on td "S Callback Scheduled Call Step: 1 Sasha Pagano America/New_York Ff Status: New …" at bounding box center [455, 279] width 423 height 106
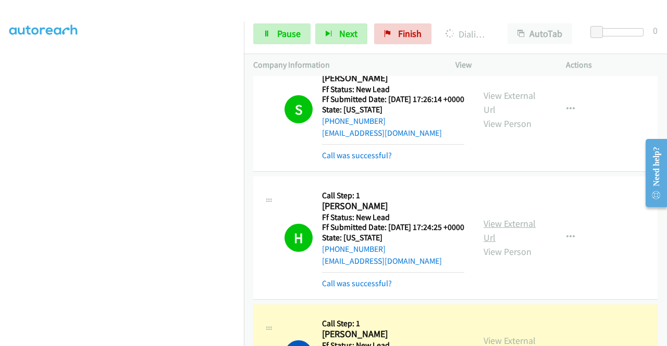
click at [488, 244] on link "View External Url" at bounding box center [509, 231] width 52 height 26
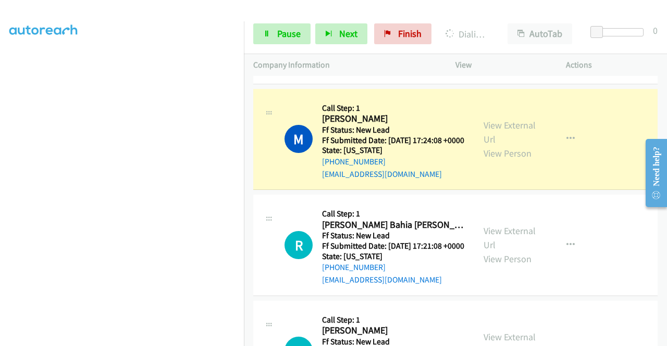
scroll to position [778, 0]
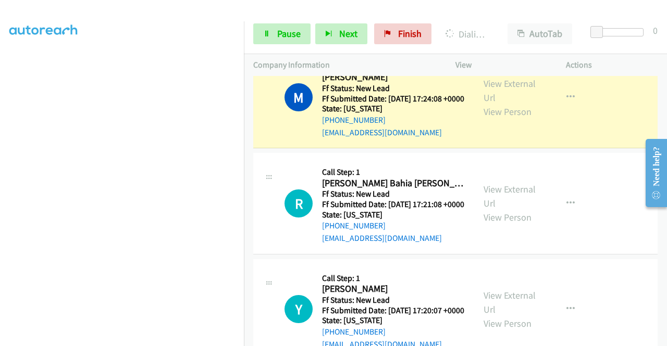
click at [518, 119] on div "View External Url View Person" at bounding box center [510, 98] width 54 height 42
click at [499, 104] on link "View External Url" at bounding box center [509, 91] width 52 height 26
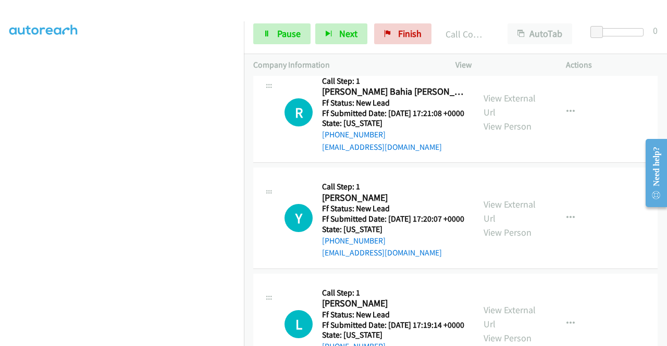
scroll to position [896, 0]
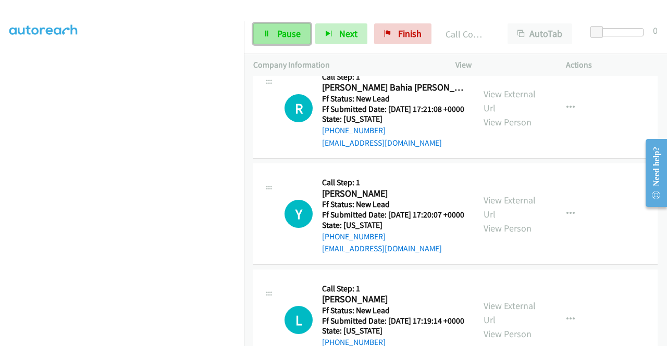
click at [276, 36] on link "Pause" at bounding box center [281, 33] width 57 height 21
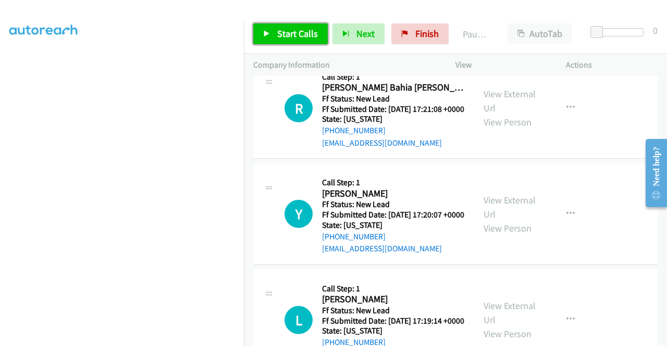
click at [276, 36] on link "Start Calls" at bounding box center [290, 33] width 74 height 21
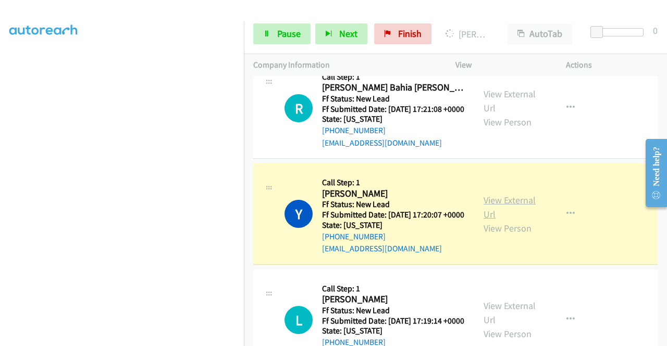
click at [495, 220] on link "View External Url" at bounding box center [509, 207] width 52 height 26
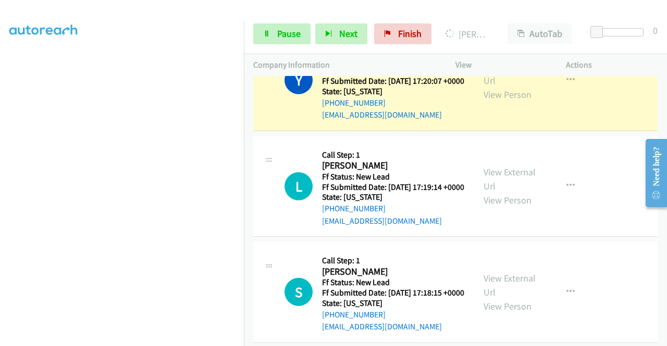
scroll to position [1007, 0]
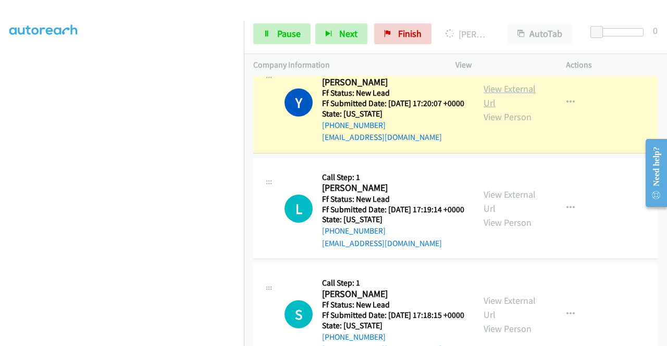
click at [501, 109] on link "View External Url" at bounding box center [509, 96] width 52 height 26
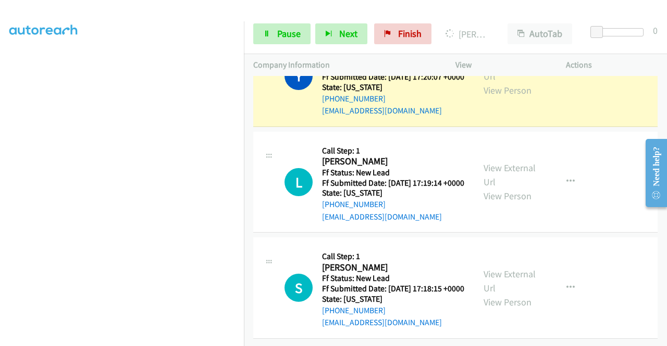
scroll to position [1073, 0]
click at [275, 36] on link "Pause" at bounding box center [281, 33] width 57 height 21
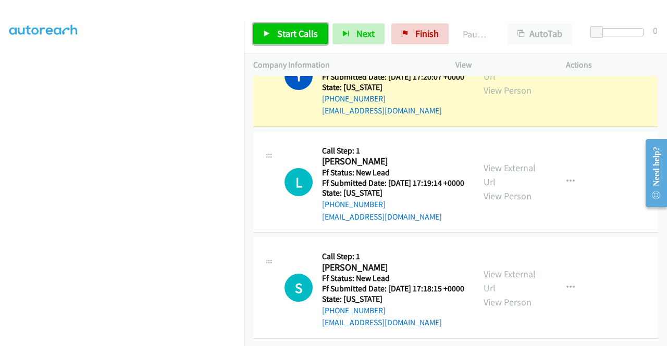
click at [275, 36] on link "Start Calls" at bounding box center [290, 33] width 74 height 21
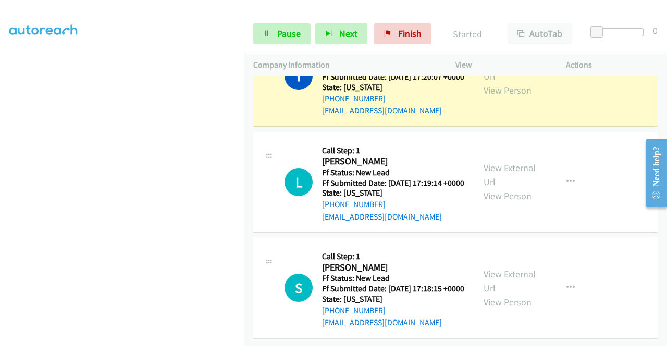
scroll to position [1057, 0]
click at [290, 47] on div "Start Calls Pause Next Finish Started AutoTab AutoTab 0" at bounding box center [455, 34] width 423 height 40
click at [285, 36] on span "Pause" at bounding box center [288, 34] width 23 height 12
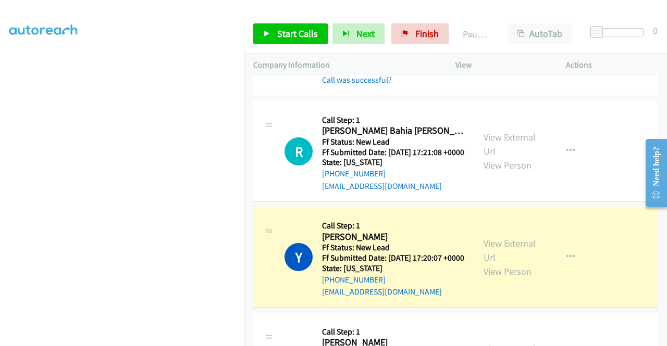
scroll to position [848, 0]
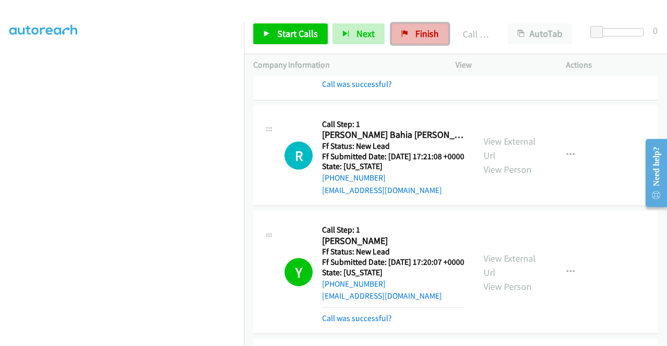
click at [420, 35] on span "Finish" at bounding box center [426, 34] width 23 height 12
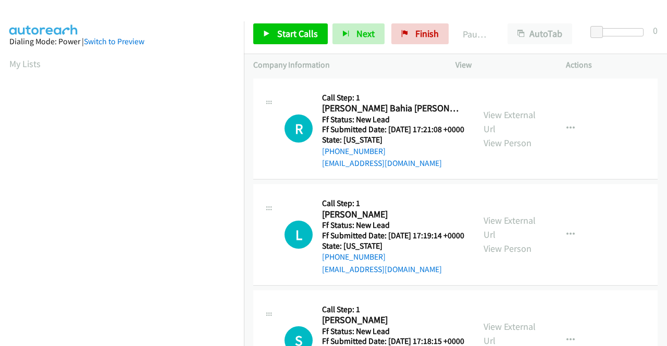
click at [283, 44] on div "Start Calls Pause Next Finish Paused AutoTab AutoTab 0" at bounding box center [455, 34] width 423 height 40
click at [282, 39] on span "Start Calls" at bounding box center [297, 34] width 41 height 12
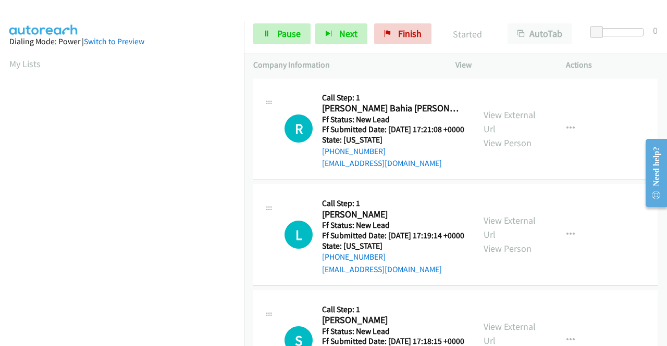
scroll to position [208, 0]
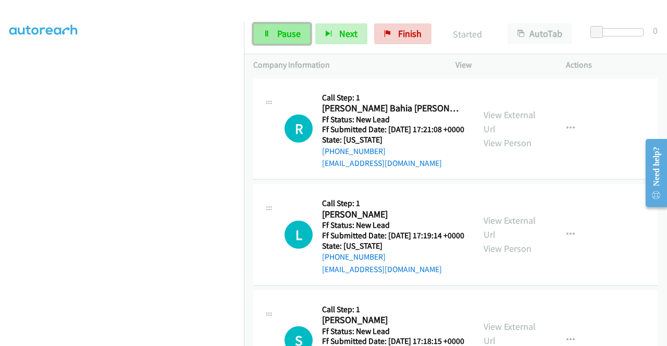
click at [290, 42] on link "Pause" at bounding box center [281, 33] width 57 height 21
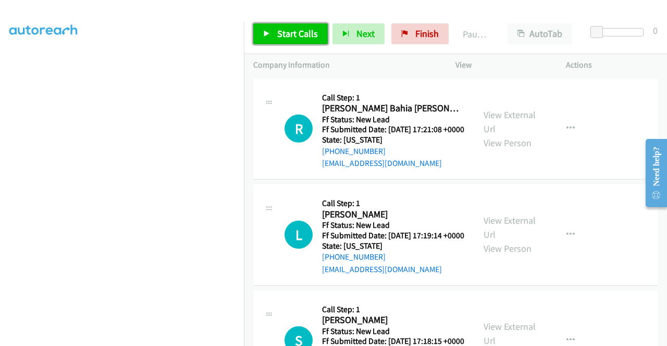
click at [270, 32] on link "Start Calls" at bounding box center [290, 33] width 74 height 21
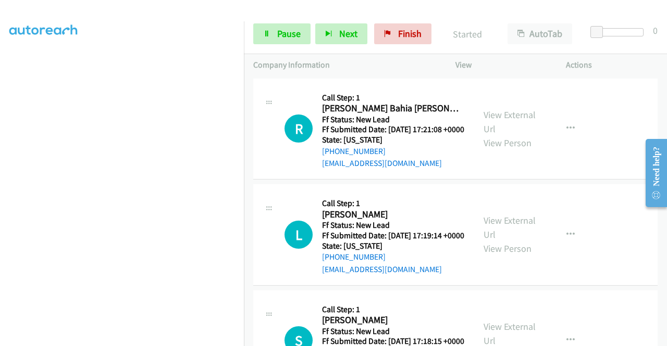
scroll to position [221, 0]
click at [282, 31] on span "Pause" at bounding box center [288, 34] width 23 height 12
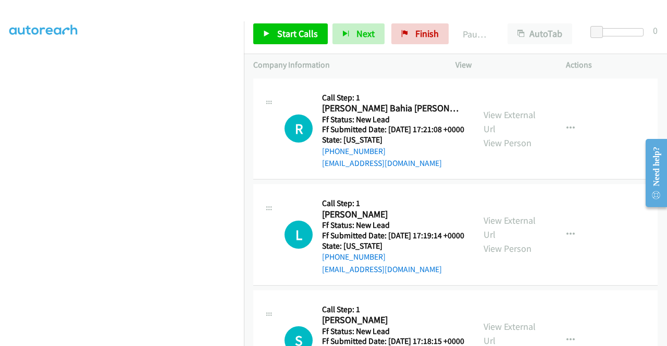
scroll to position [237, 0]
click at [0, 79] on aside "Dialing Mode: Power | Switch to Preview My Lists" at bounding box center [122, 79] width 244 height 576
click at [298, 37] on span "Start Calls" at bounding box center [297, 34] width 41 height 12
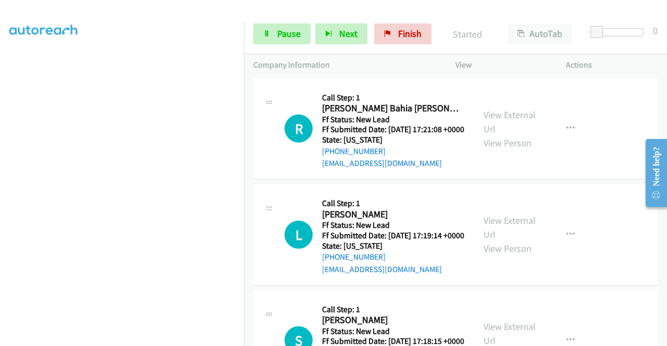
scroll to position [212, 0]
click at [287, 39] on span "Pause" at bounding box center [288, 34] width 23 height 12
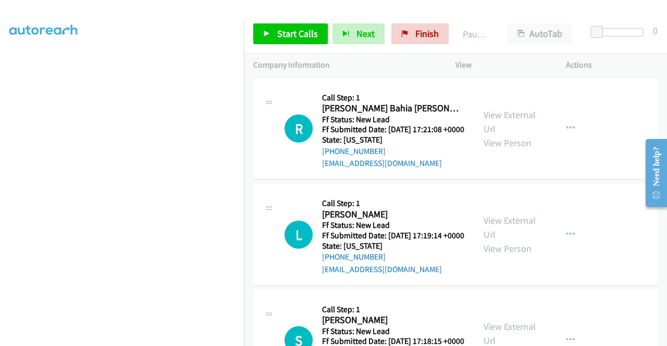
click at [400, 12] on div at bounding box center [328, 20] width 657 height 40
click at [401, 31] on icon at bounding box center [404, 34] width 7 height 7
click at [0, 166] on aside "Dialing Mode: Power | Switch to Preview My Lists" at bounding box center [122, 309] width 244 height 576
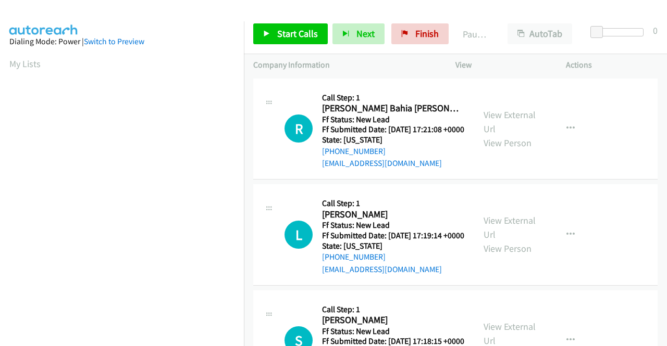
click at [430, 49] on div "Start Calls Pause Next Finish Paused AutoTab AutoTab 0" at bounding box center [455, 34] width 423 height 40
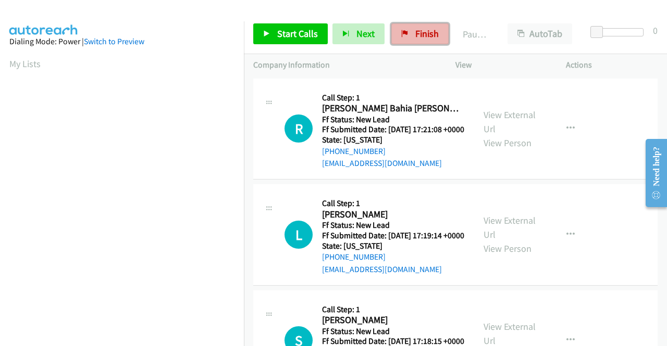
click at [429, 44] on link "Finish" at bounding box center [419, 33] width 57 height 21
click at [280, 24] on link "Start Calls" at bounding box center [290, 33] width 74 height 21
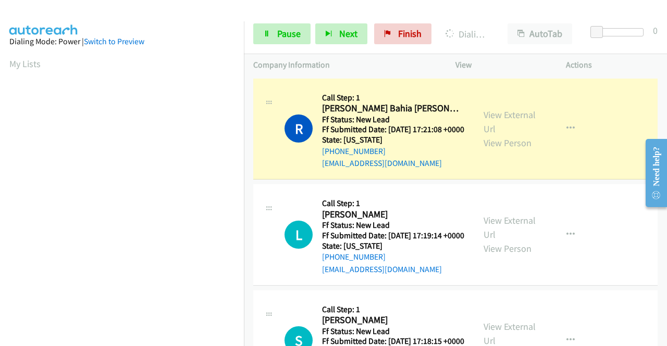
click at [483, 111] on div "View External Url View Person View External Url Email Schedule/Manage Callback …" at bounding box center [534, 129] width 120 height 82
click at [486, 118] on link "View External Url" at bounding box center [509, 122] width 52 height 26
click at [0, 147] on aside "Dialing Mode: Power | Switch to Preview My Lists" at bounding box center [122, 79] width 244 height 576
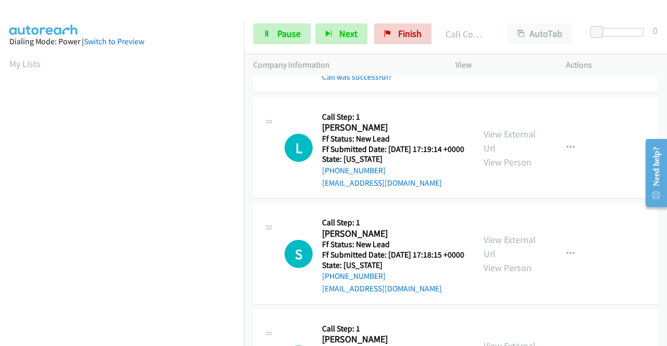
scroll to position [111, 0]
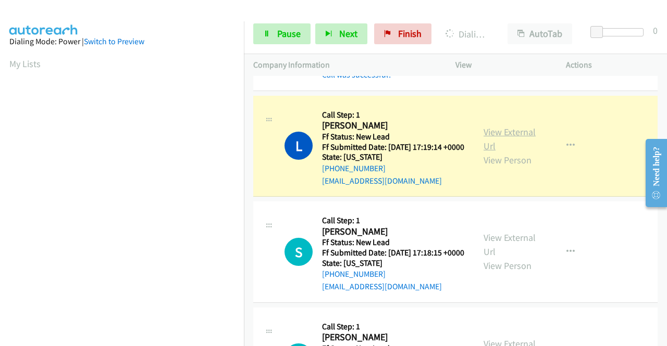
click at [500, 146] on link "View External Url" at bounding box center [509, 139] width 52 height 26
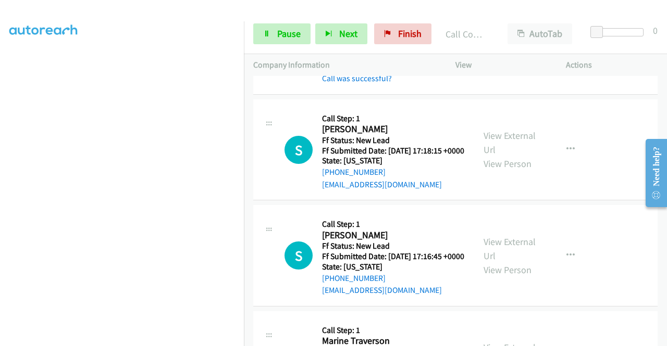
scroll to position [236, 0]
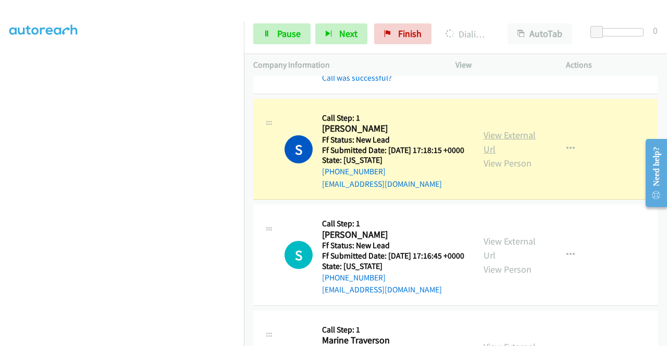
click at [507, 155] on link "View External Url" at bounding box center [509, 142] width 52 height 26
click at [258, 33] on link "Pause" at bounding box center [281, 33] width 57 height 21
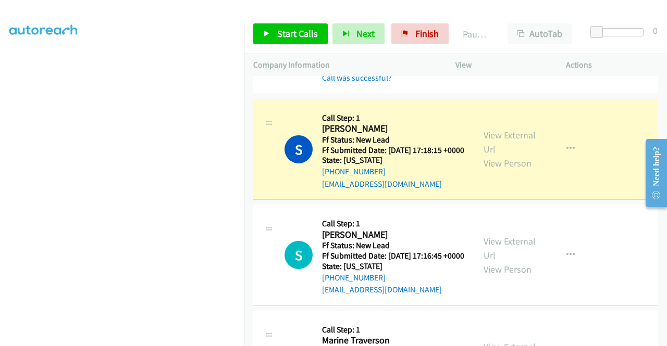
scroll to position [0, 0]
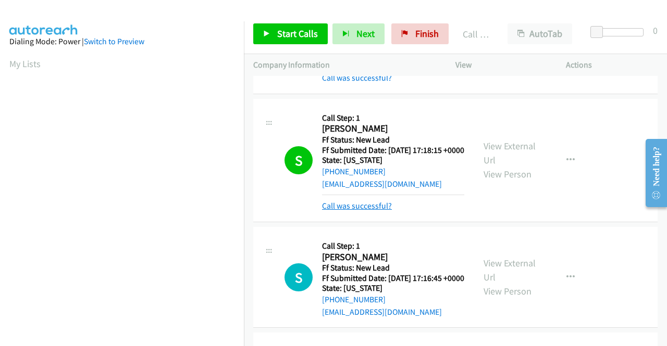
click at [358, 211] on link "Call was successful?" at bounding box center [357, 206] width 70 height 10
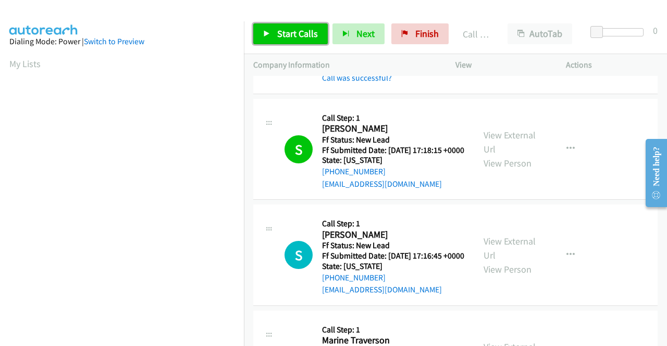
click at [284, 27] on link "Start Calls" at bounding box center [290, 33] width 74 height 21
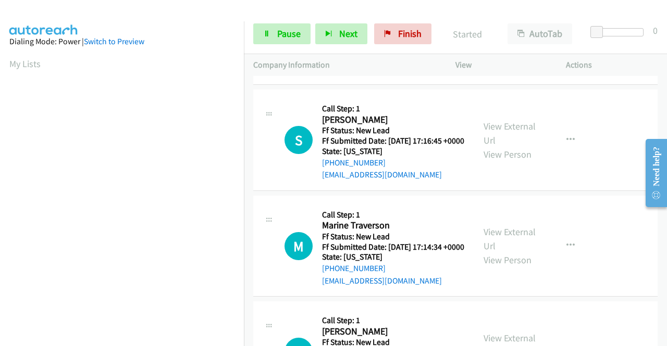
scroll to position [368, 0]
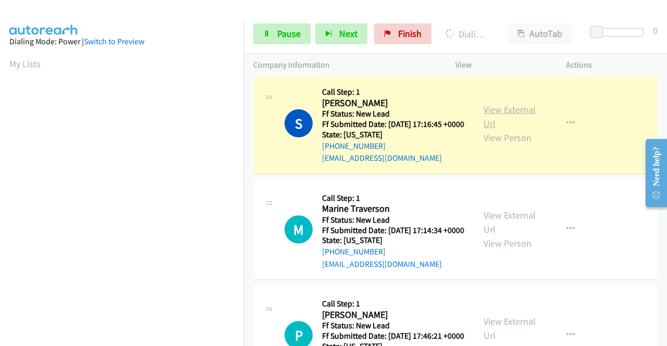
click at [489, 130] on link "View External Url" at bounding box center [509, 117] width 52 height 26
click at [0, 178] on aside "Dialing Mode: Power | Switch to Preview My Lists" at bounding box center [122, 79] width 244 height 576
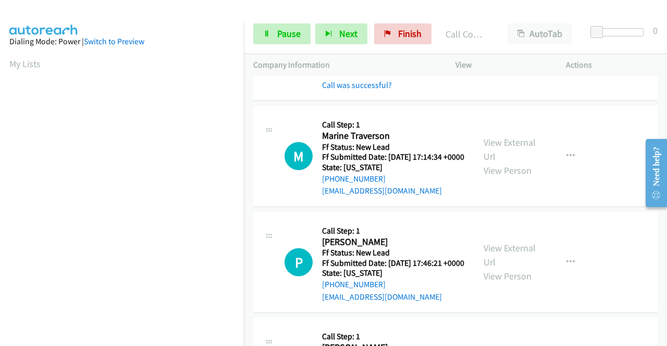
scroll to position [472, 0]
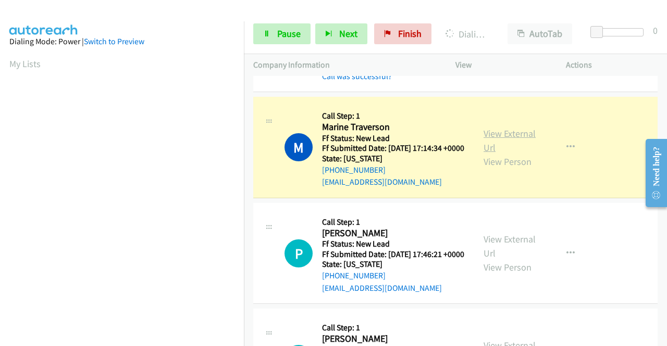
click at [510, 154] on link "View External Url" at bounding box center [509, 141] width 52 height 26
click at [244, 140] on td "M Callback Scheduled Call Step: 1 Marine Traverson America/New_York Ff Status: …" at bounding box center [455, 148] width 423 height 106
click at [244, 144] on nav "Dialing Mode: Power | Switch to Preview My Lists" at bounding box center [122, 194] width 244 height 346
click at [248, 148] on td "M Callback Scheduled Call Step: 1 Marine Traverson America/New_York Ff Status: …" at bounding box center [455, 148] width 423 height 106
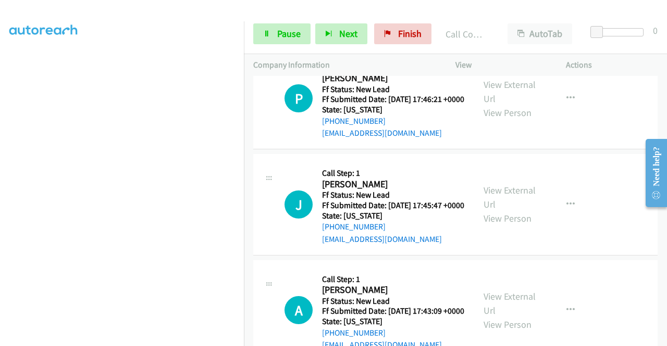
scroll to position [652, 0]
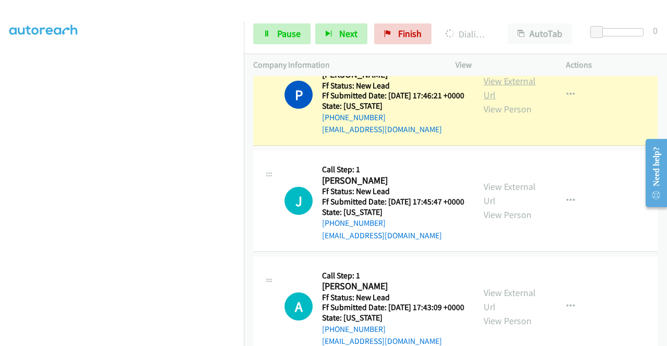
click at [511, 101] on link "View External Url" at bounding box center [509, 88] width 52 height 26
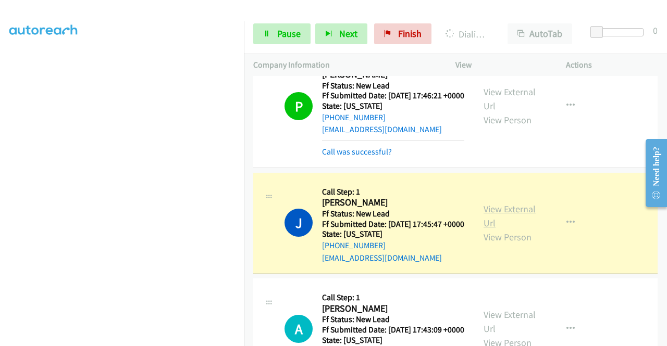
click at [518, 229] on link "View External Url" at bounding box center [509, 216] width 52 height 26
click at [275, 36] on link "Pause" at bounding box center [281, 33] width 57 height 21
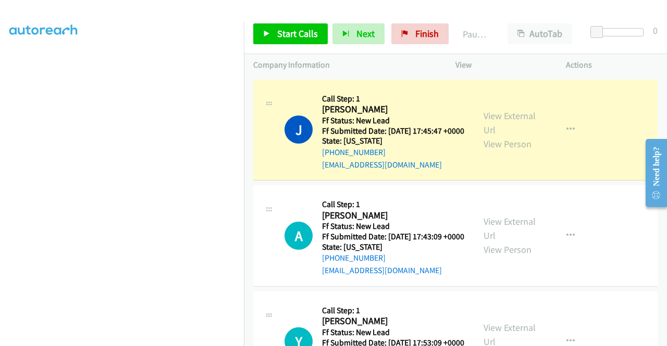
click at [0, 124] on aside "Dialing Mode: Power | Switch to Preview My Lists" at bounding box center [122, 79] width 244 height 576
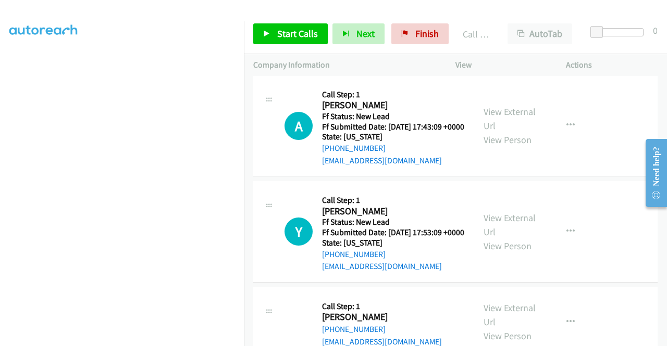
scroll to position [899, 0]
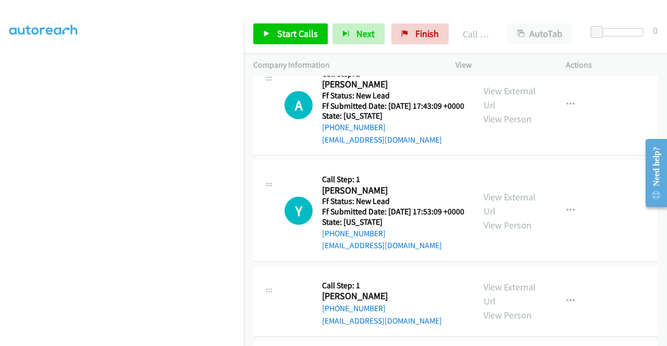
click at [348, 39] on link "Call was successful?" at bounding box center [357, 34] width 70 height 10
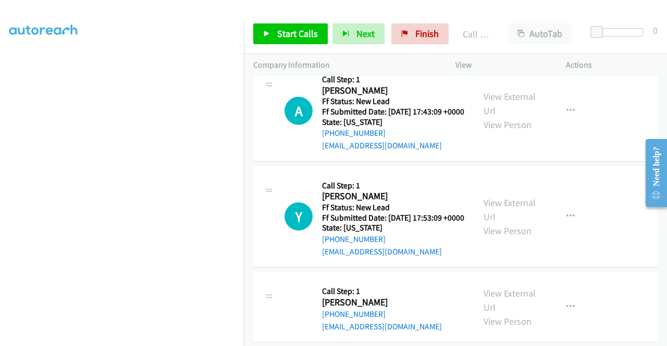
scroll to position [896, 0]
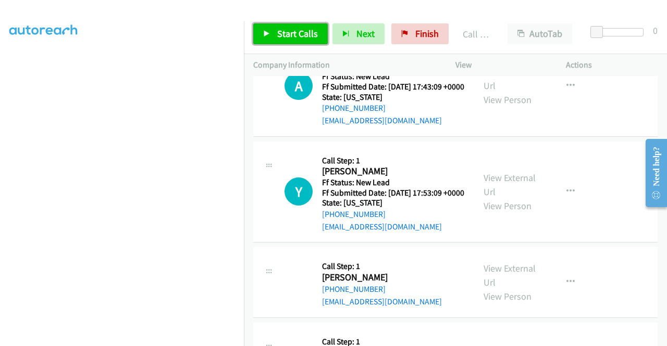
click at [298, 40] on link "Start Calls" at bounding box center [290, 33] width 74 height 21
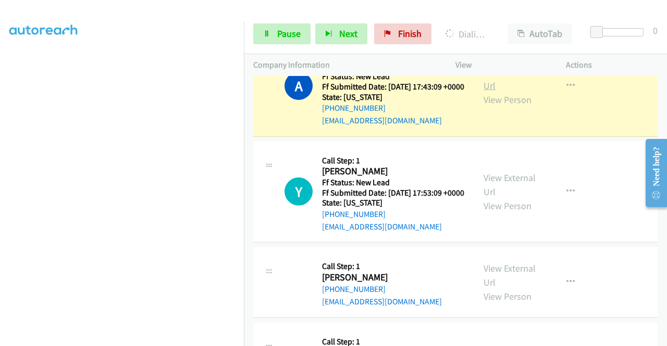
click at [499, 92] on link "View External Url" at bounding box center [509, 79] width 52 height 26
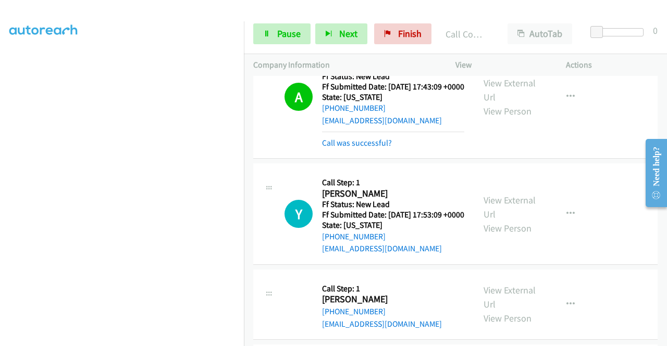
click at [660, 339] on div "[PHONE_NUMBER] Call failed - Please reload the list and try again The Callbar F…" at bounding box center [455, 211] width 423 height 270
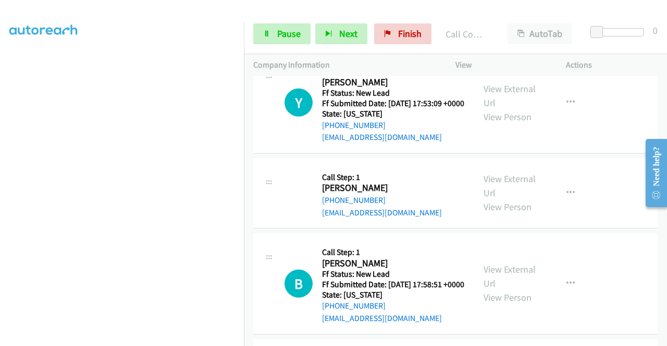
scroll to position [1035, 0]
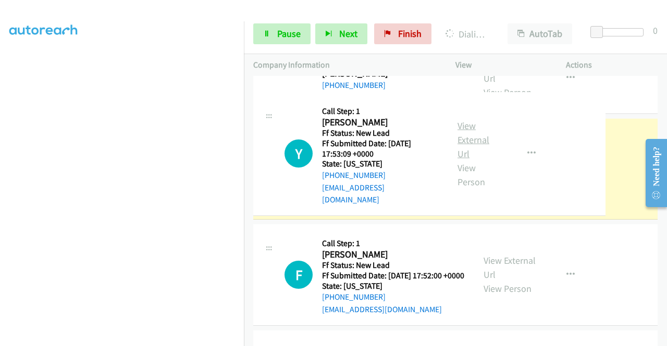
drag, startPoint x: 492, startPoint y: 144, endPoint x: 491, endPoint y: 132, distance: 12.0
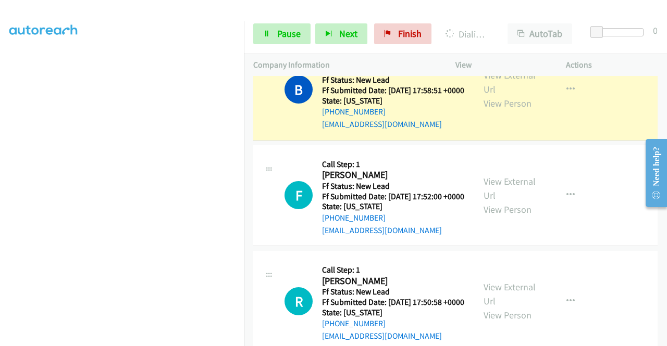
scroll to position [1208, 0]
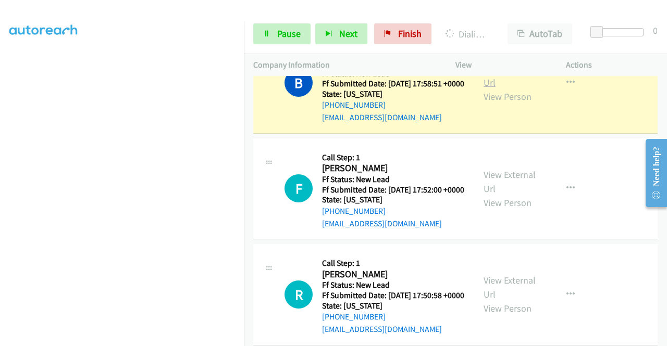
click at [494, 89] on link "View External Url" at bounding box center [509, 75] width 52 height 26
click at [280, 37] on span "Pause" at bounding box center [288, 34] width 23 height 12
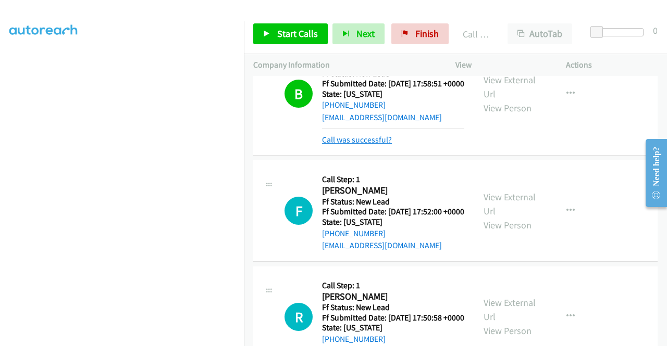
click at [366, 145] on link "Call was successful?" at bounding box center [357, 140] width 70 height 10
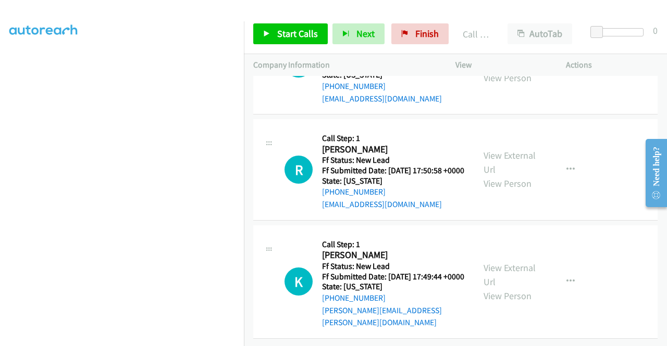
scroll to position [1390, 0]
click at [268, 36] on icon at bounding box center [266, 34] width 7 height 7
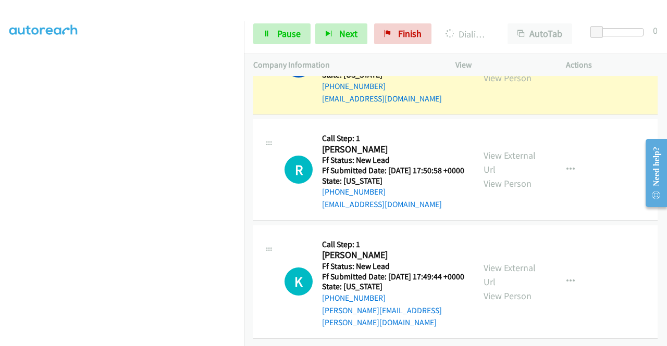
scroll to position [1337, 0]
click at [500, 70] on link "View External Url" at bounding box center [509, 57] width 52 height 26
drag, startPoint x: 0, startPoint y: 170, endPoint x: 16, endPoint y: 184, distance: 21.4
click at [0, 170] on aside "Dialing Mode: Power | Switch to Preview My Lists" at bounding box center [122, 79] width 244 height 576
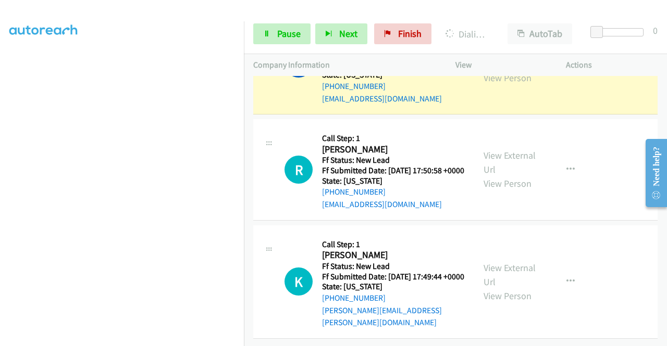
click at [279, 10] on div at bounding box center [328, 20] width 657 height 40
click at [267, 27] on link "Pause" at bounding box center [281, 33] width 57 height 21
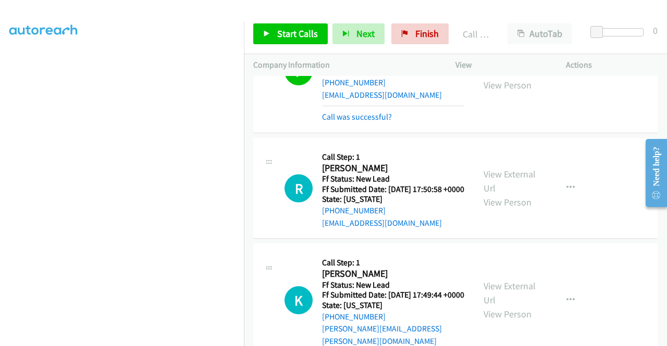
click at [334, 123] on div "Call was successful?" at bounding box center [393, 117] width 142 height 12
click at [344, 122] on link "Call was successful?" at bounding box center [357, 117] width 70 height 10
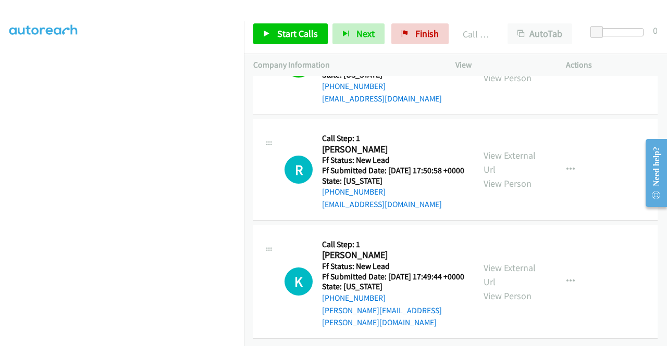
scroll to position [1458, 0]
click at [418, 35] on span "Finish" at bounding box center [426, 34] width 23 height 12
